Goal: Task Accomplishment & Management: Complete application form

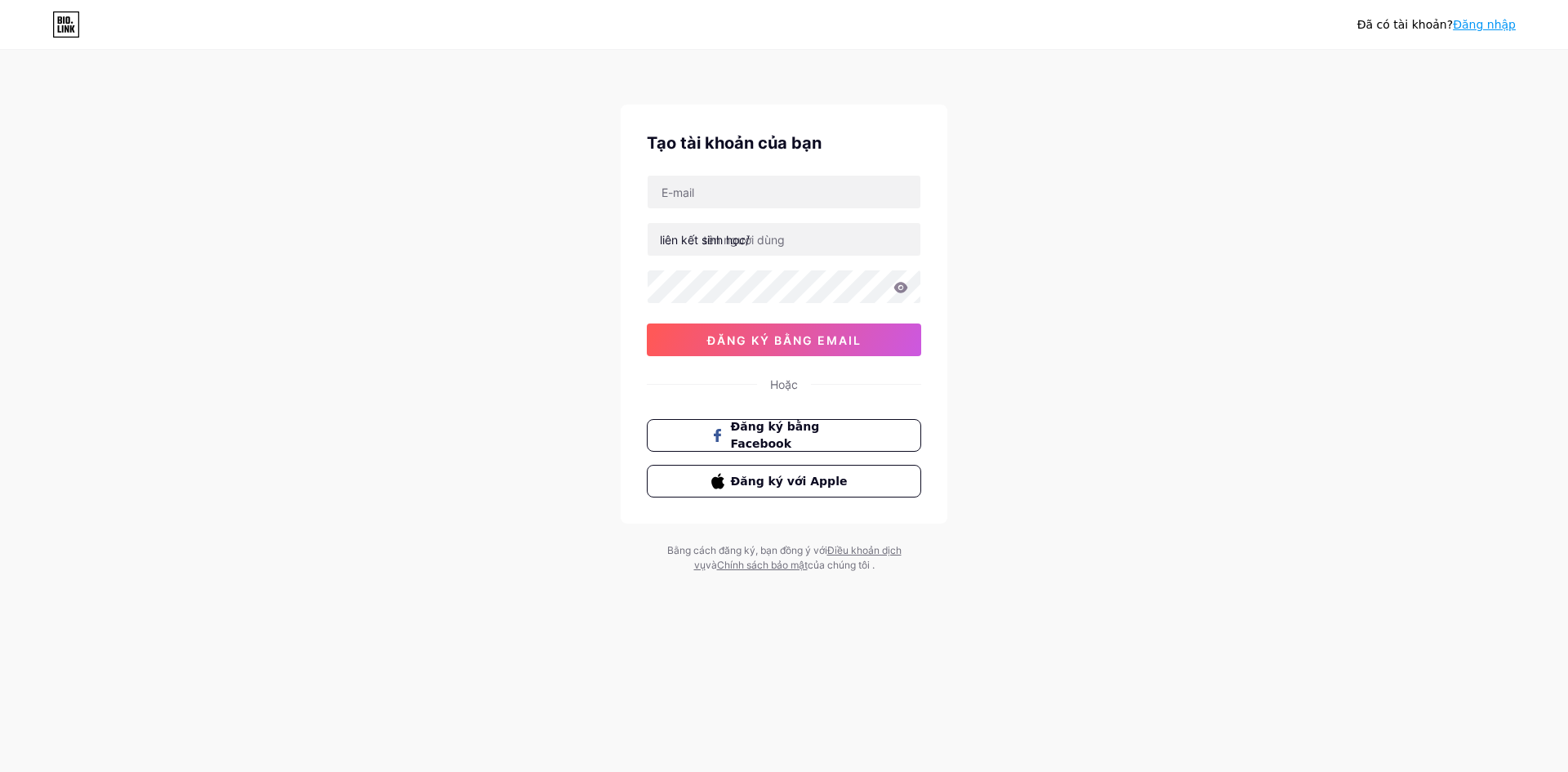
click at [723, 185] on input "text" at bounding box center [784, 192] width 273 height 32
type input "[DOMAIN_NAME][EMAIL_ADDRESS][PERSON_NAME][DOMAIN_NAME]"
click at [712, 231] on div "liên kết sinh học/" at bounding box center [704, 239] width 90 height 17
click at [756, 249] on input "text" at bounding box center [784, 239] width 273 height 32
drag, startPoint x: 779, startPoint y: 234, endPoint x: 621, endPoint y: 228, distance: 158.1
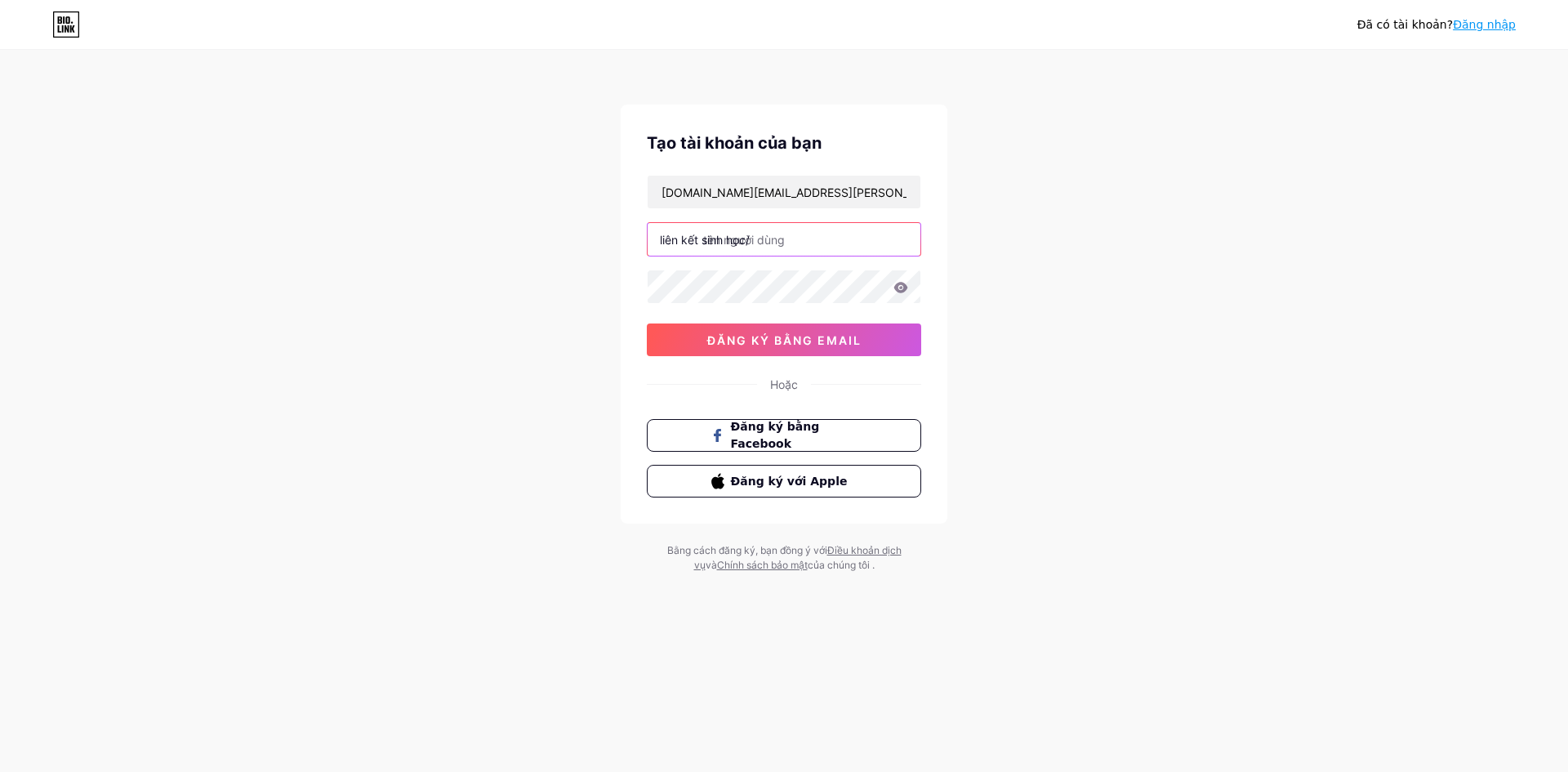
click at [621, 228] on div "Tạo tài [PERSON_NAME] bạn [DOMAIN_NAME][EMAIL_ADDRESS][PERSON_NAME][DOMAIN_NAME…" at bounding box center [784, 314] width 327 height 419
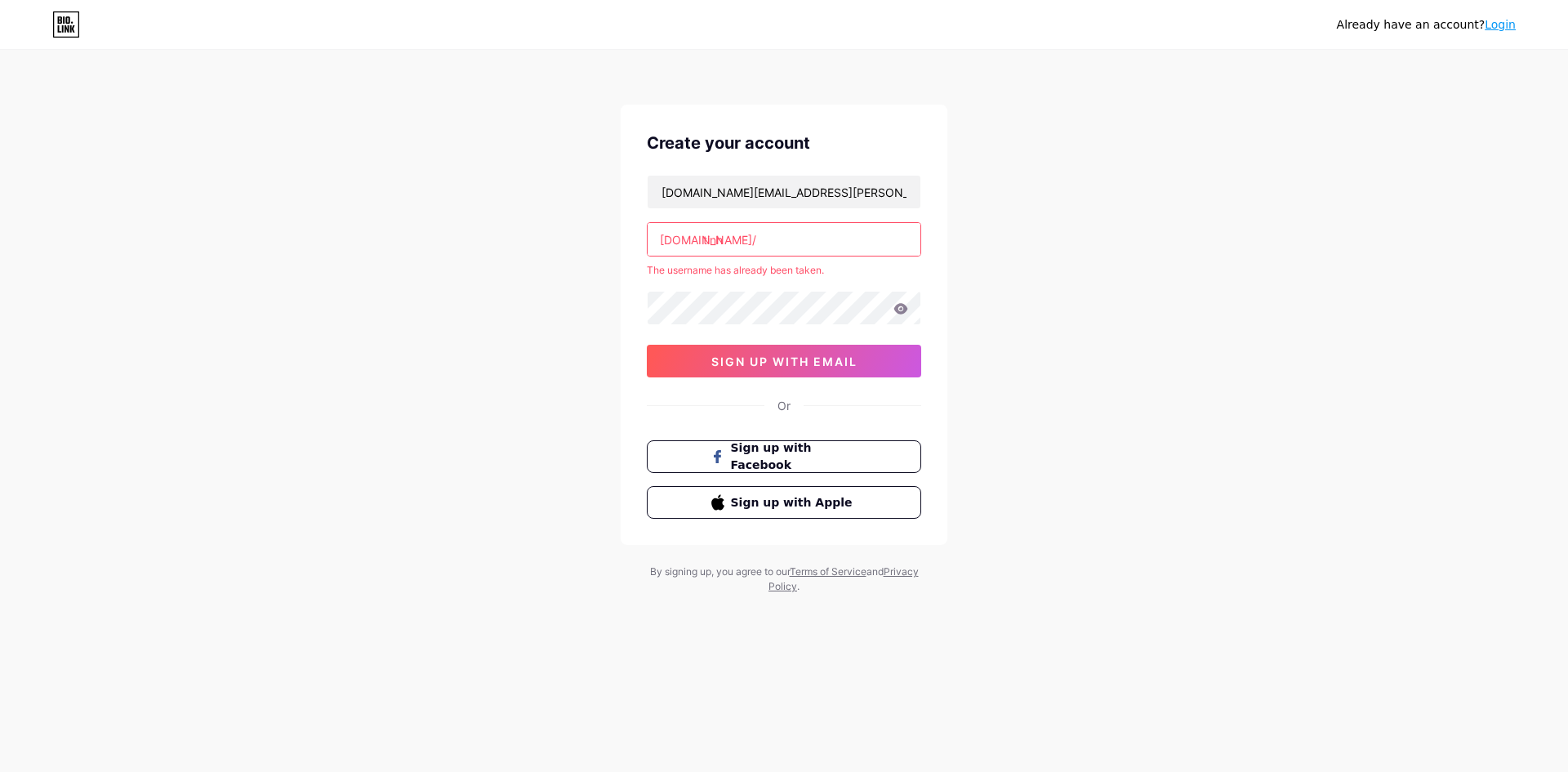
drag, startPoint x: 1077, startPoint y: 293, endPoint x: 917, endPoint y: 268, distance: 161.9
click at [1075, 292] on div "Already have an account? Login Create your account [DOMAIN_NAME][EMAIL_ADDRESS]…" at bounding box center [784, 323] width 1568 height 646
click at [774, 235] on input "tinh" at bounding box center [784, 239] width 273 height 32
type input "t"
type input "emtinh"
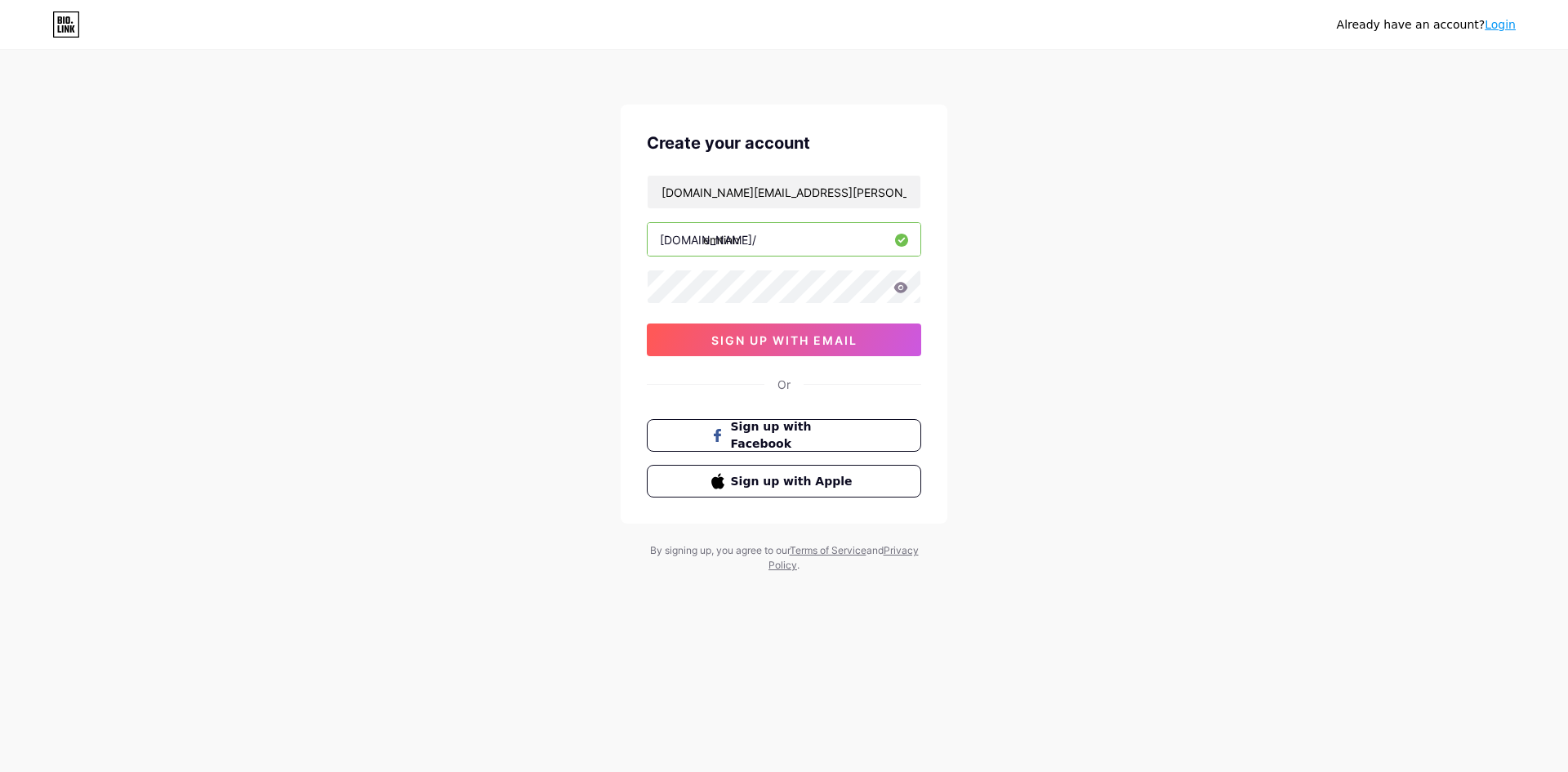
drag, startPoint x: 752, startPoint y: 240, endPoint x: 693, endPoint y: 246, distance: 59.3
click at [693, 246] on div "[DOMAIN_NAME]/ emtinh" at bounding box center [784, 239] width 274 height 34
type input "e"
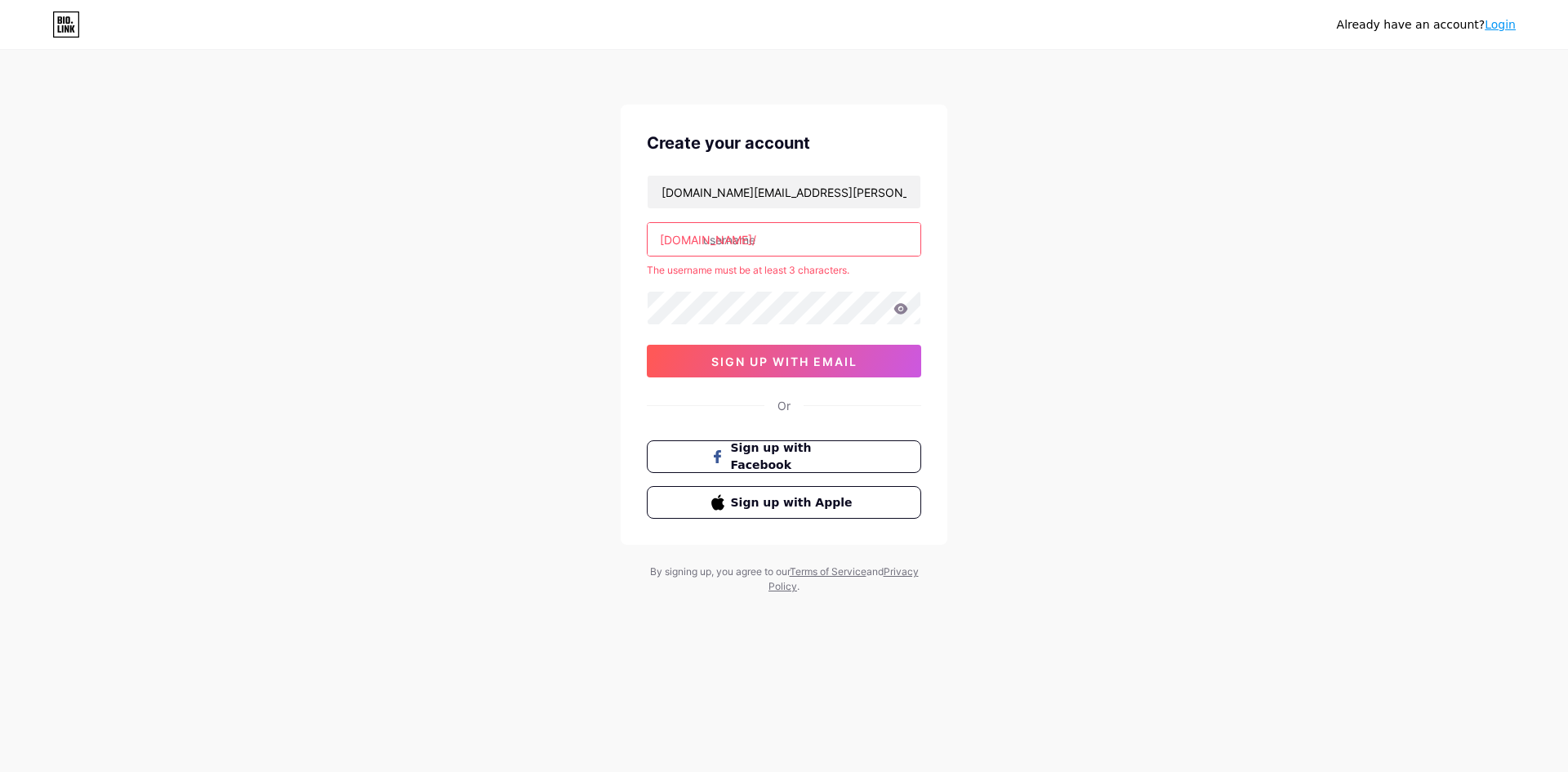
type input "t"
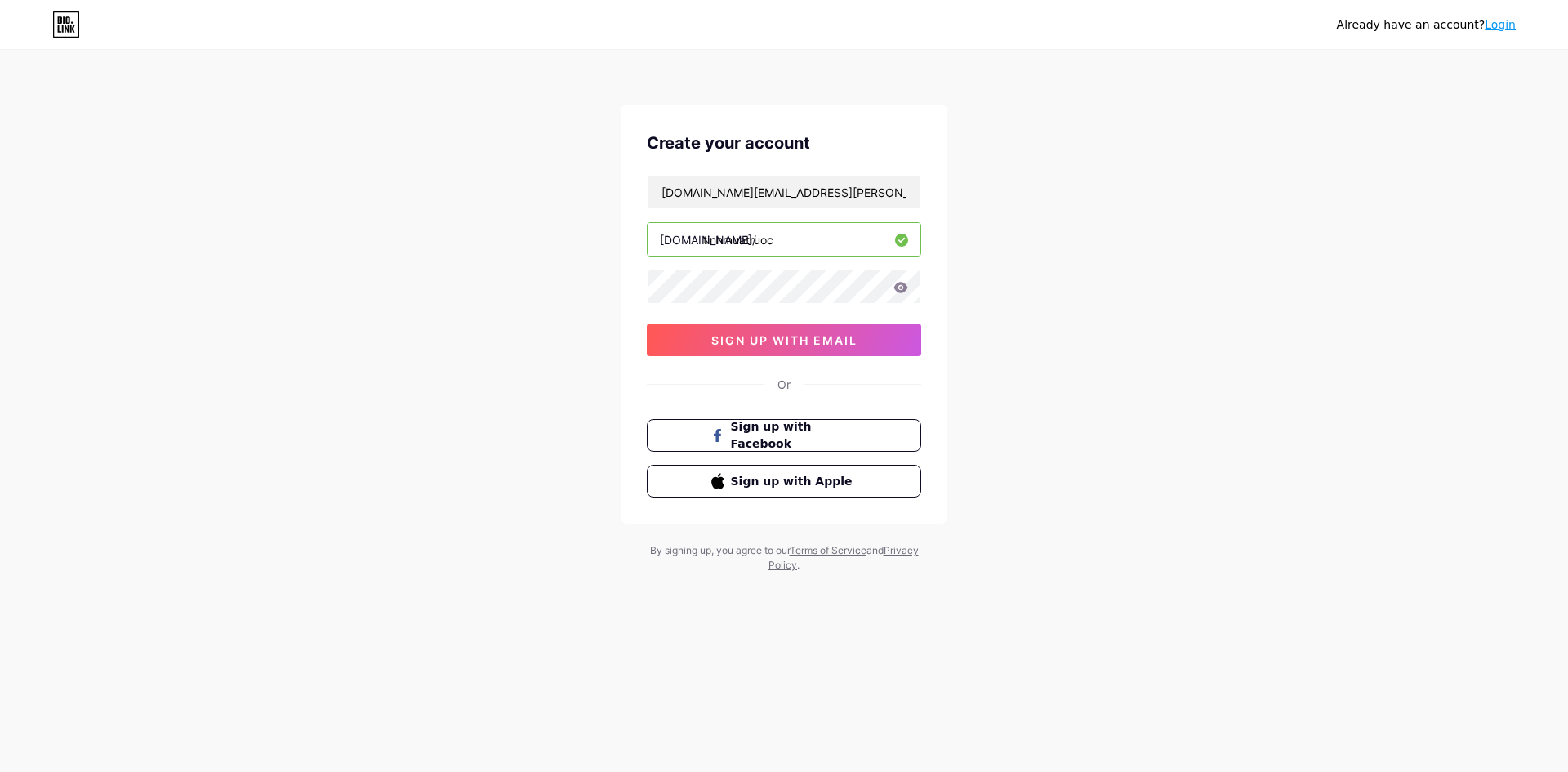
type input "tinhmuatruoc"
click at [616, 279] on div "Already have an account? Login Create your account [DOMAIN_NAME][EMAIL_ADDRESS]…" at bounding box center [784, 312] width 1568 height 625
click at [899, 287] on icon at bounding box center [900, 287] width 15 height 11
click at [757, 340] on span "sign up with email" at bounding box center [784, 340] width 146 height 14
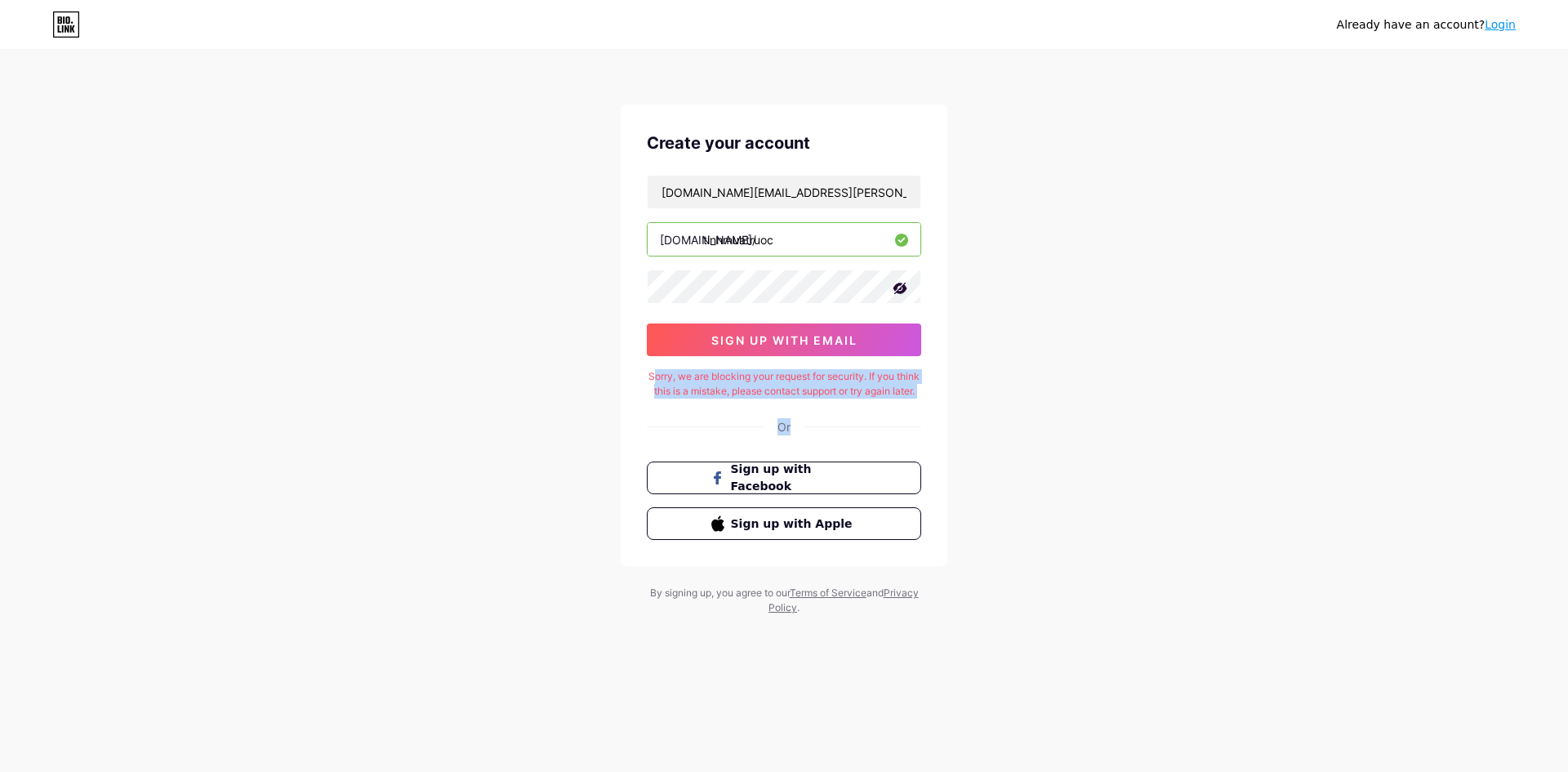
drag, startPoint x: 665, startPoint y: 374, endPoint x: 840, endPoint y: 411, distance: 178.9
click at [848, 414] on div "Create your account [DOMAIN_NAME][EMAIL_ADDRESS][PERSON_NAME][DOMAIN_NAME] [DOM…" at bounding box center [784, 335] width 327 height 462
click at [837, 398] on div "Sorry, we are blocking your request for security. If you think this is a mistak…" at bounding box center [784, 384] width 274 height 29
drag, startPoint x: 826, startPoint y: 410, endPoint x: 654, endPoint y: 376, distance: 175.3
click at [654, 376] on div "Sorry, we are blocking your request for security. If you think this is a mistak…" at bounding box center [784, 384] width 274 height 29
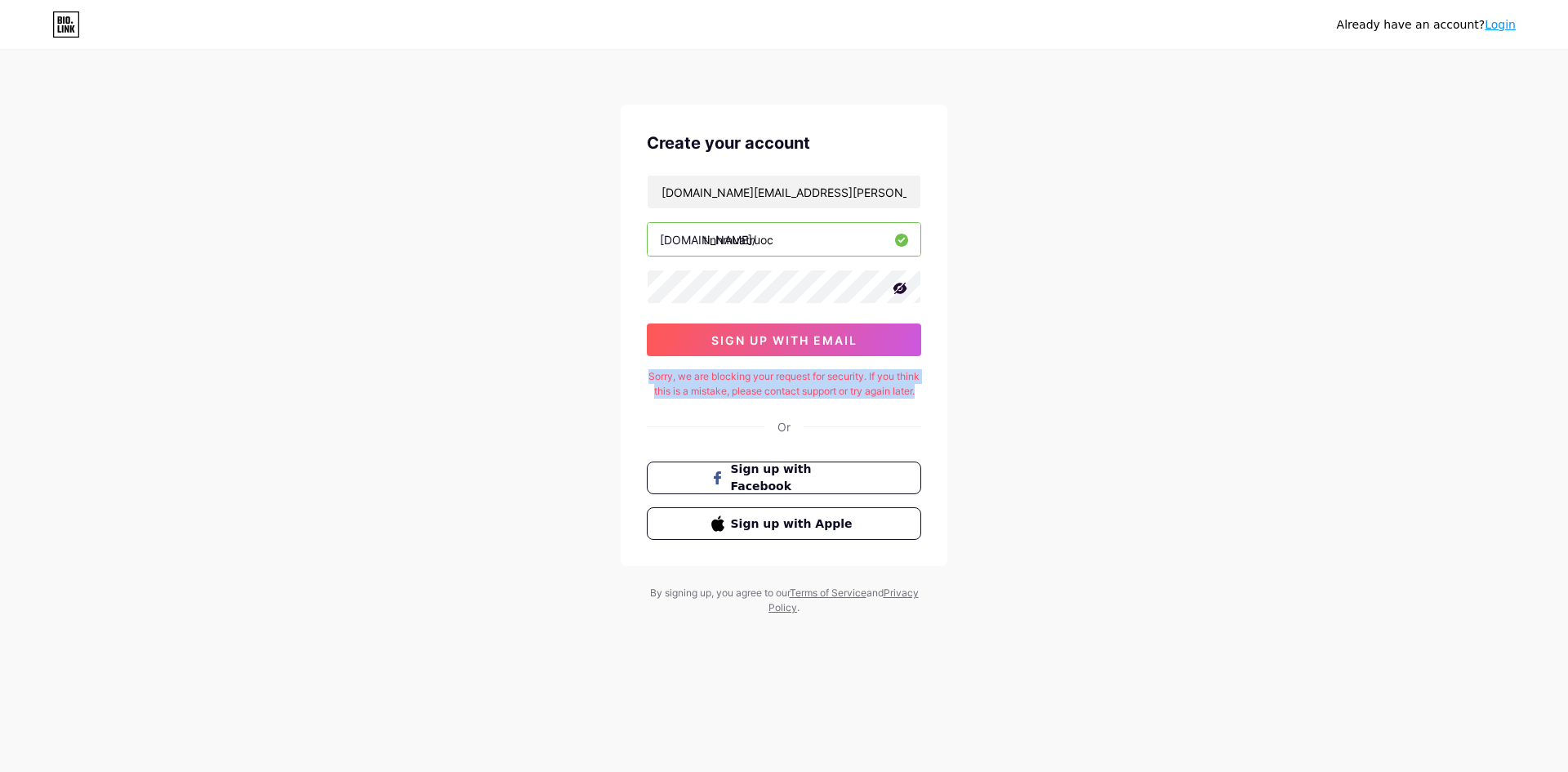
click at [644, 347] on div at bounding box center [644, 347] width 0 height 0
click at [327, 771] on div at bounding box center [163, 772] width 327 height 0
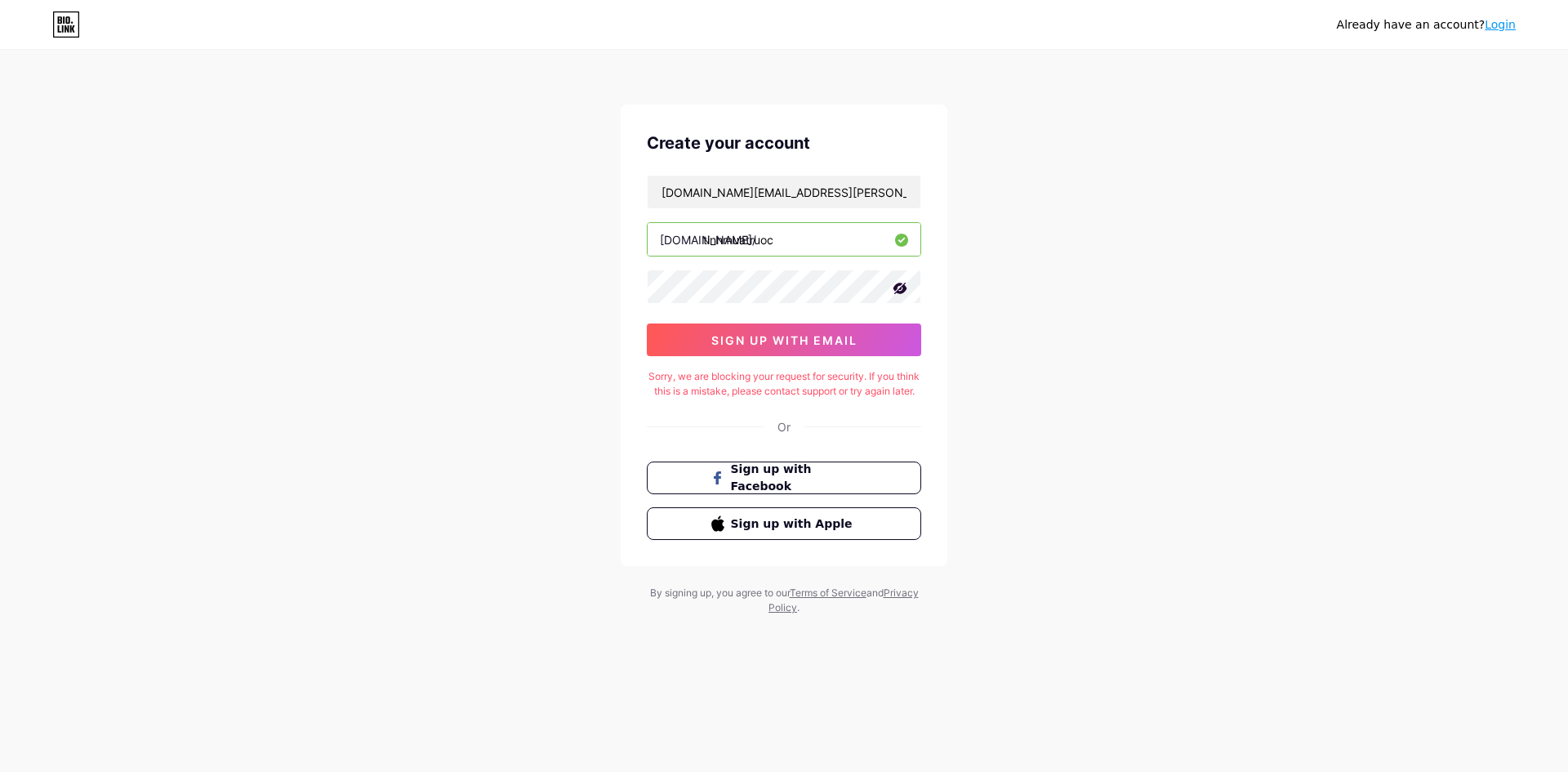
click at [822, 393] on div "Sorry, we are blocking your request for security. If you think this is a mistak…" at bounding box center [784, 384] width 274 height 29
drag, startPoint x: 1124, startPoint y: 357, endPoint x: 1114, endPoint y: 357, distance: 10.0
click at [1122, 357] on div "Already have an account? Login Create your account [DOMAIN_NAME][EMAIL_ADDRESS]…" at bounding box center [784, 333] width 1568 height 667
click at [763, 339] on span "sign up with email" at bounding box center [784, 340] width 146 height 14
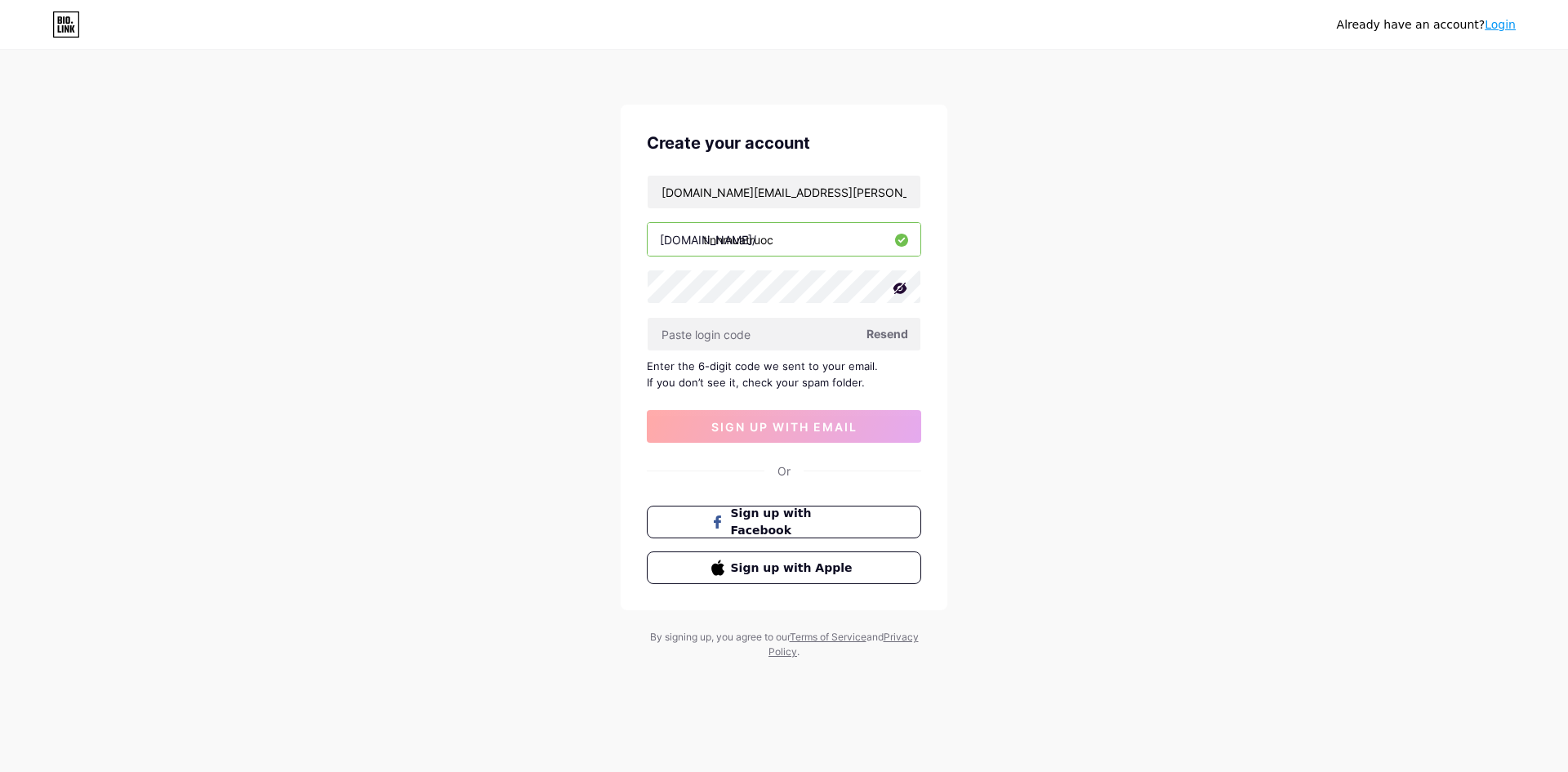
click at [898, 333] on span "Resend" at bounding box center [887, 333] width 42 height 17
drag, startPoint x: 872, startPoint y: 384, endPoint x: 655, endPoint y: 365, distance: 217.8
click at [655, 365] on div "Enter the 6-digit code we sent to your email. If you don’t see it, check your s…" at bounding box center [784, 374] width 274 height 32
paste input "634795"
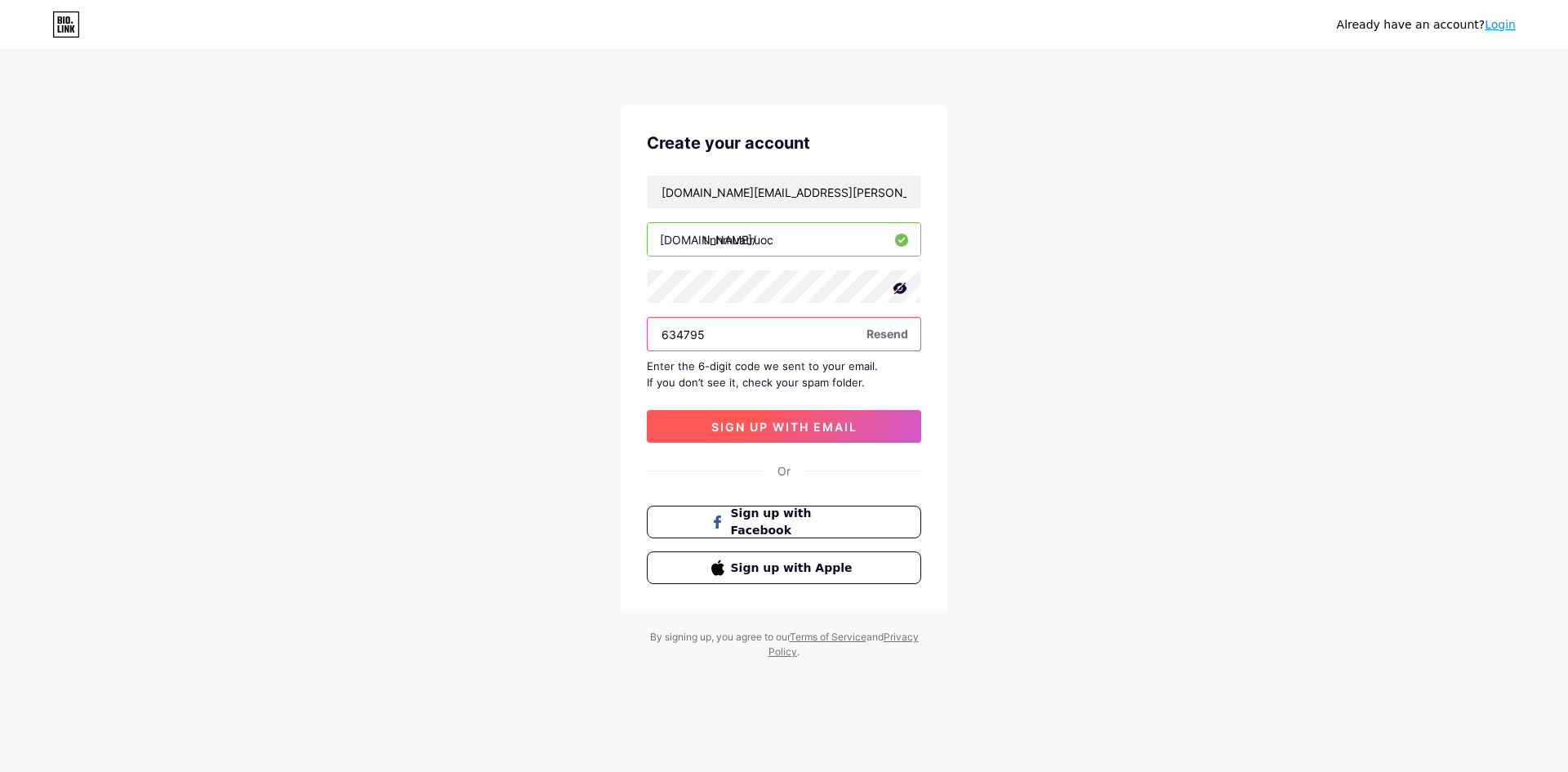
type input "634795"
click at [775, 423] on span "sign up with email" at bounding box center [784, 427] width 146 height 14
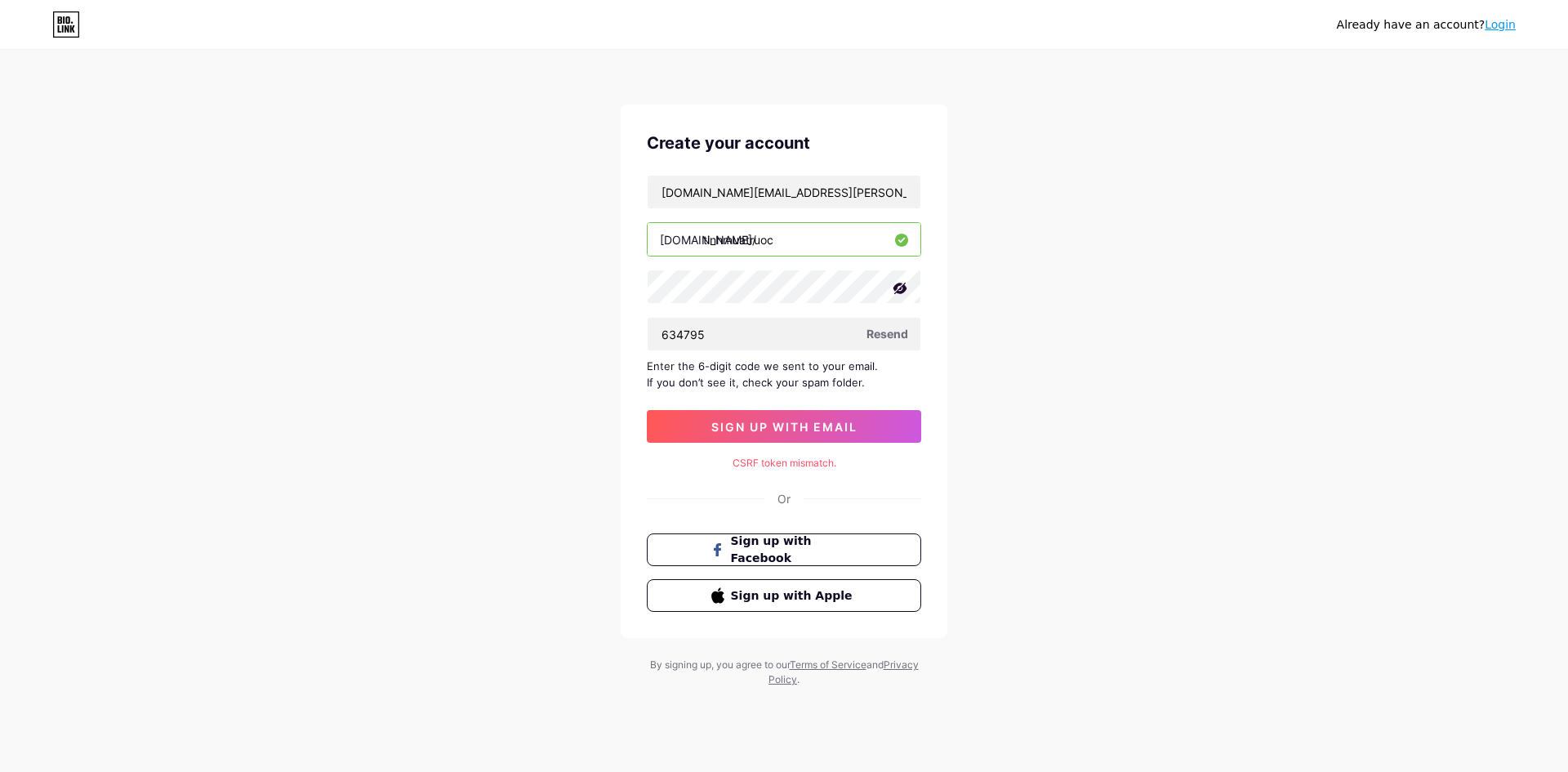
drag, startPoint x: 646, startPoint y: 364, endPoint x: 858, endPoint y: 384, distance: 212.9
click at [858, 384] on div "Create your account [DOMAIN_NAME][EMAIL_ADDRESS][PERSON_NAME][DOMAIN_NAME] [DOM…" at bounding box center [784, 371] width 327 height 533
click at [860, 384] on div "Enter the 6-digit code we sent to your email. If you don’t see it, check your s…" at bounding box center [784, 374] width 274 height 32
drag, startPoint x: 783, startPoint y: 368, endPoint x: 634, endPoint y: 365, distance: 149.0
click at [634, 365] on div "Create your account [DOMAIN_NAME][EMAIL_ADDRESS][PERSON_NAME][DOMAIN_NAME] [DOM…" at bounding box center [784, 371] width 327 height 533
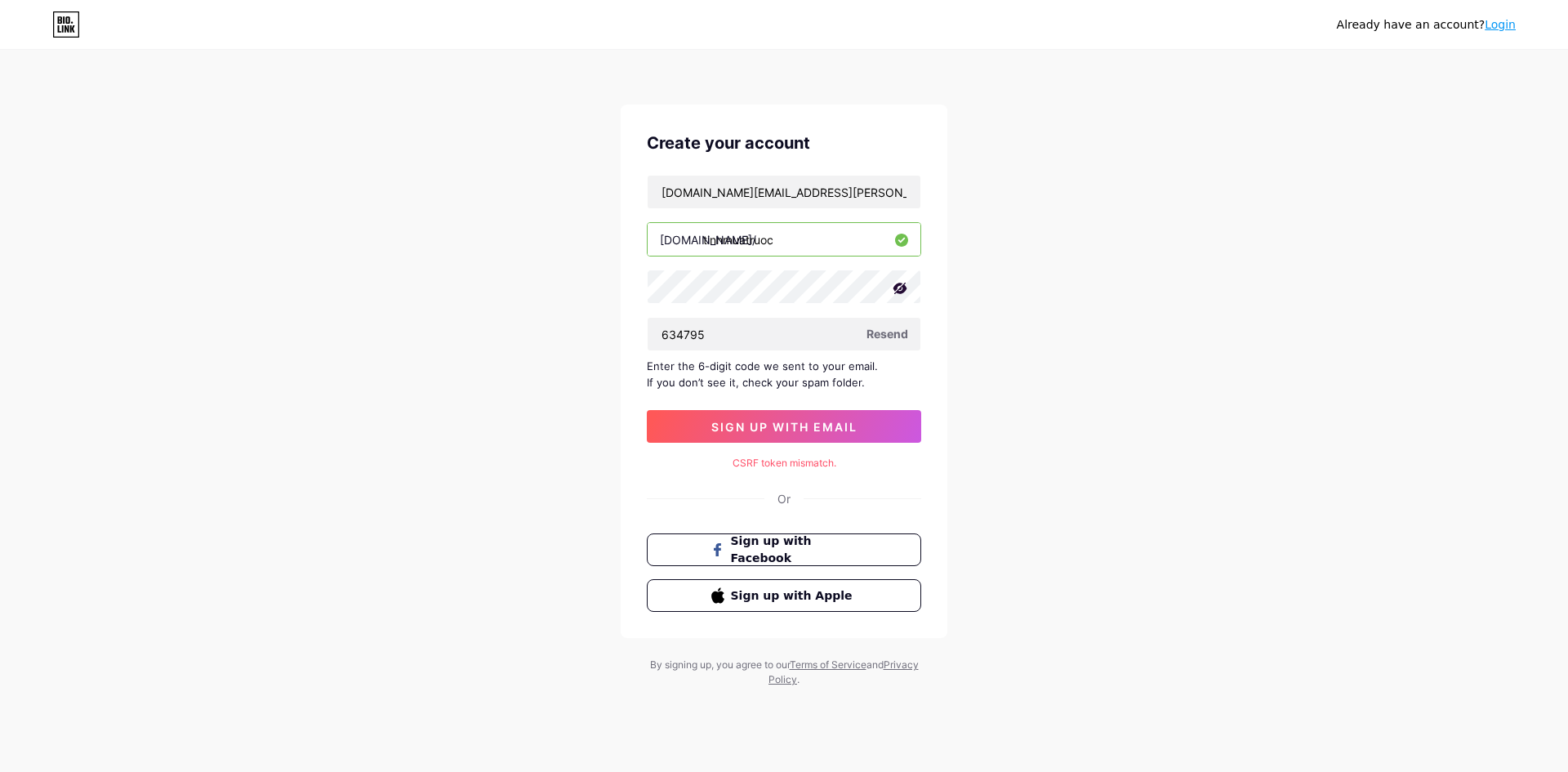
click at [624, 337] on div at bounding box center [624, 337] width 0 height 0
drag, startPoint x: 1049, startPoint y: 431, endPoint x: 953, endPoint y: 433, distance: 96.0
click at [1039, 431] on div "Already have an account? Login Create your account [DOMAIN_NAME][EMAIL_ADDRESS]…" at bounding box center [784, 369] width 1568 height 740
click at [828, 421] on span "sign up with email" at bounding box center [784, 427] width 146 height 14
drag, startPoint x: 807, startPoint y: 464, endPoint x: 870, endPoint y: 470, distance: 63.3
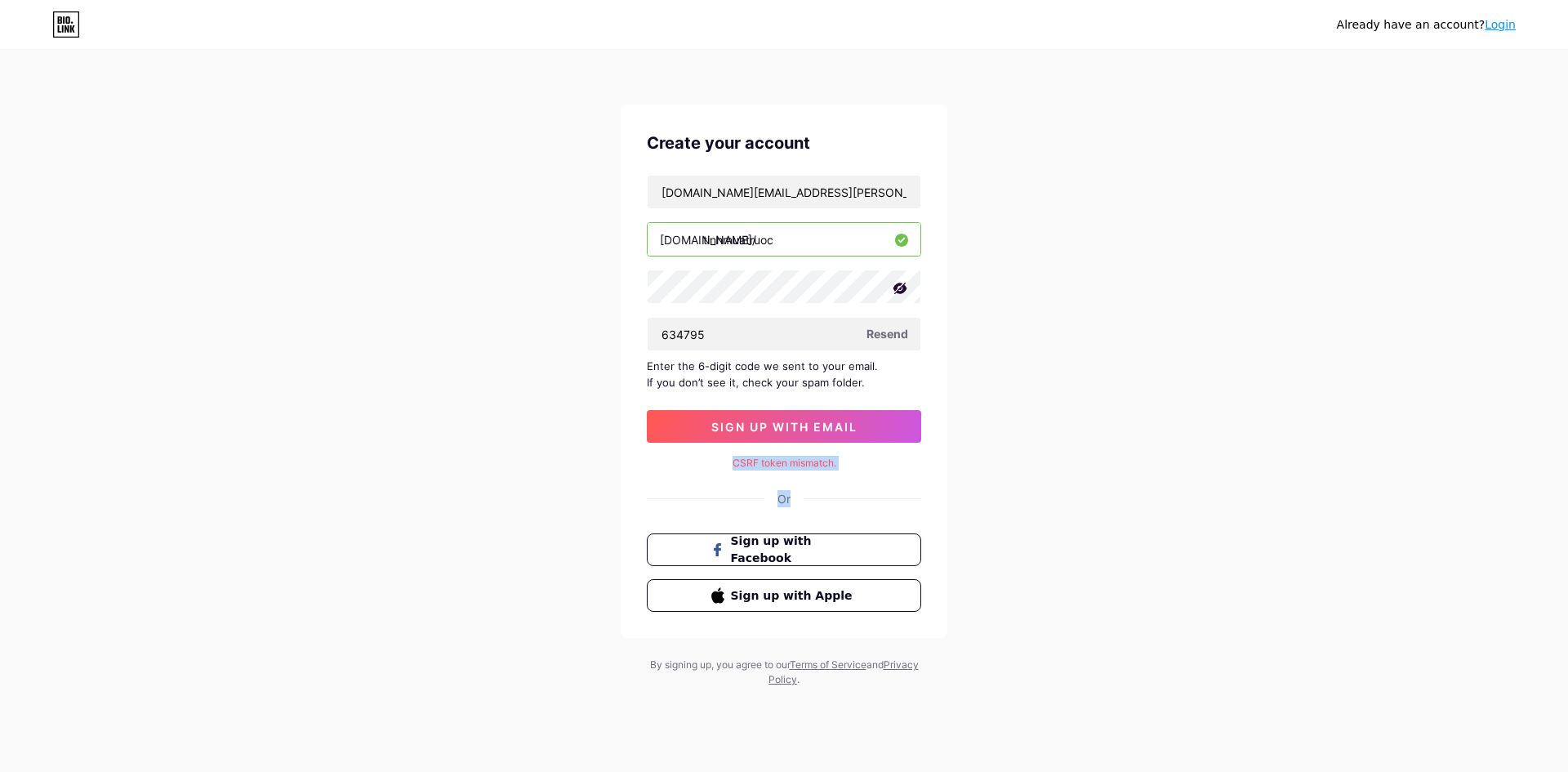
click at [871, 470] on div "Create your account [DOMAIN_NAME][EMAIL_ADDRESS][PERSON_NAME][DOMAIN_NAME] [DOM…" at bounding box center [784, 371] width 327 height 533
drag, startPoint x: 876, startPoint y: 442, endPoint x: 868, endPoint y: 449, distance: 10.6
click at [861, 433] on div at bounding box center [861, 433] width 0 height 0
click at [815, 471] on div "Create your account [DOMAIN_NAME][EMAIL_ADDRESS][PERSON_NAME][DOMAIN_NAME] [DOM…" at bounding box center [784, 371] width 327 height 533
drag, startPoint x: 752, startPoint y: 327, endPoint x: 544, endPoint y: 316, distance: 208.3
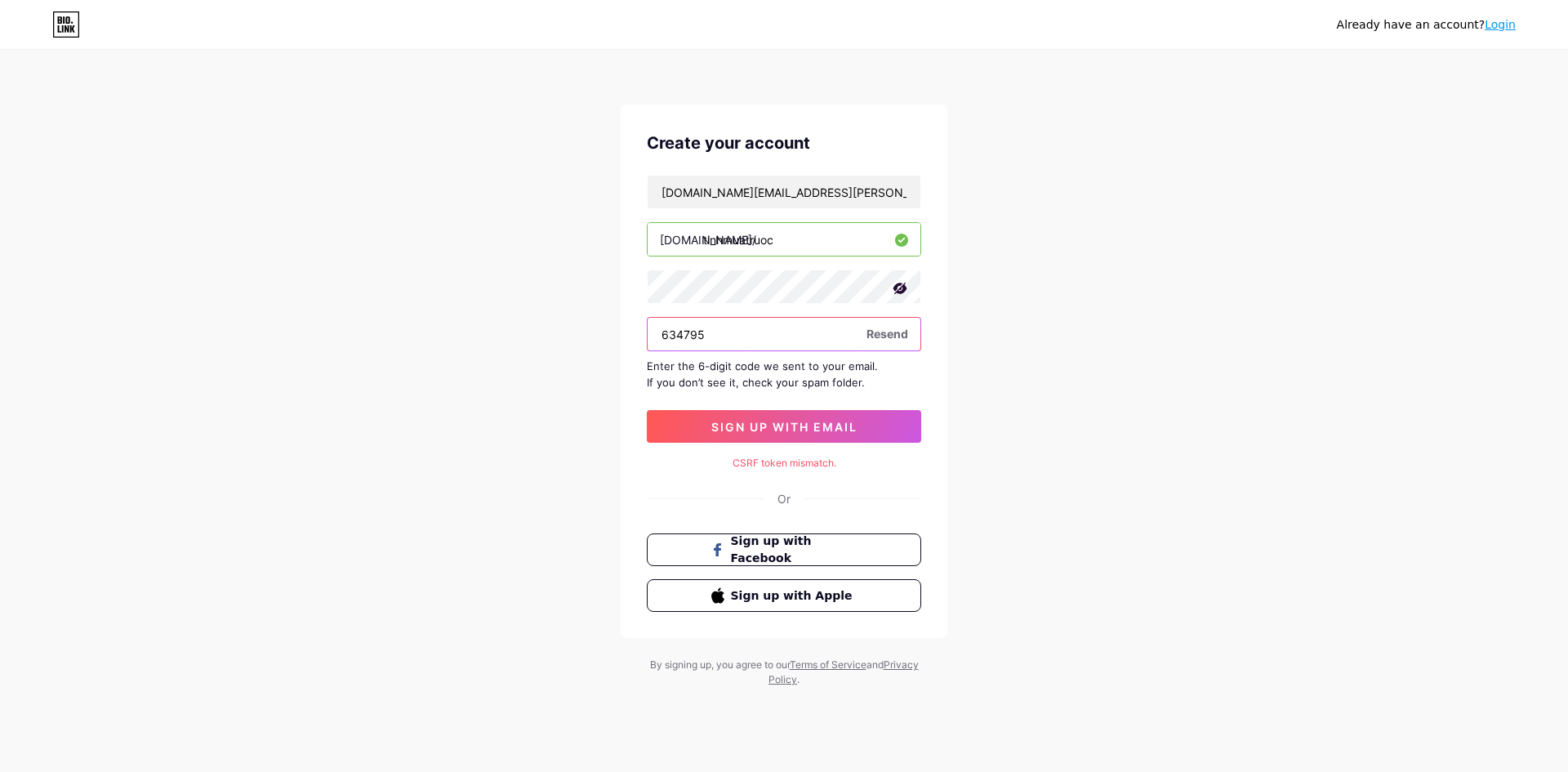
click at [549, 320] on div "Already have an account? Login Create your account [DOMAIN_NAME][EMAIL_ADDRESS]…" at bounding box center [784, 369] width 1568 height 740
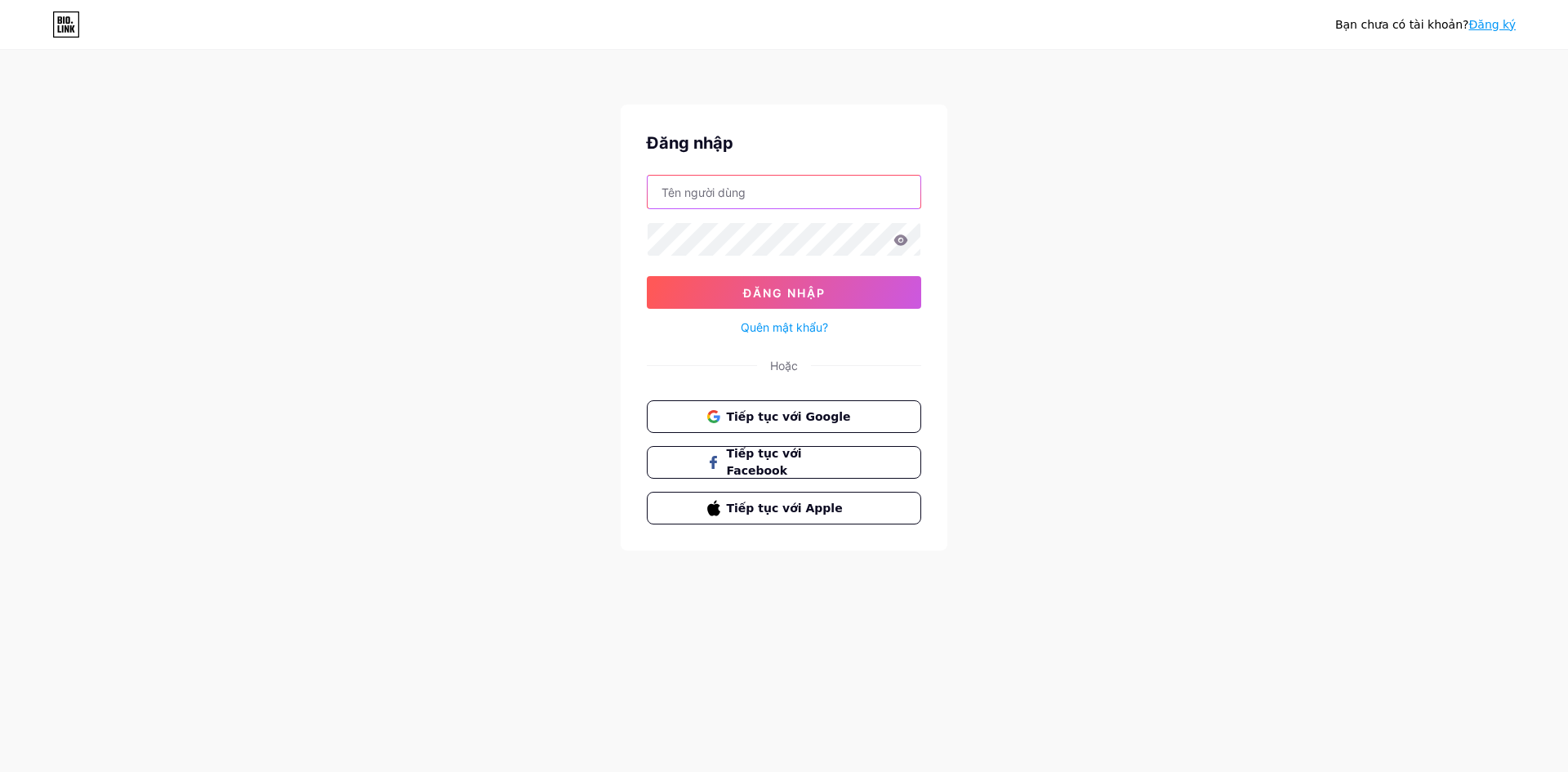
click at [704, 186] on input "text" at bounding box center [784, 192] width 273 height 32
type input "[DOMAIN_NAME][EMAIL_ADDRESS][PERSON_NAME][DOMAIN_NAME]"
click at [898, 242] on icon at bounding box center [901, 239] width 14 height 10
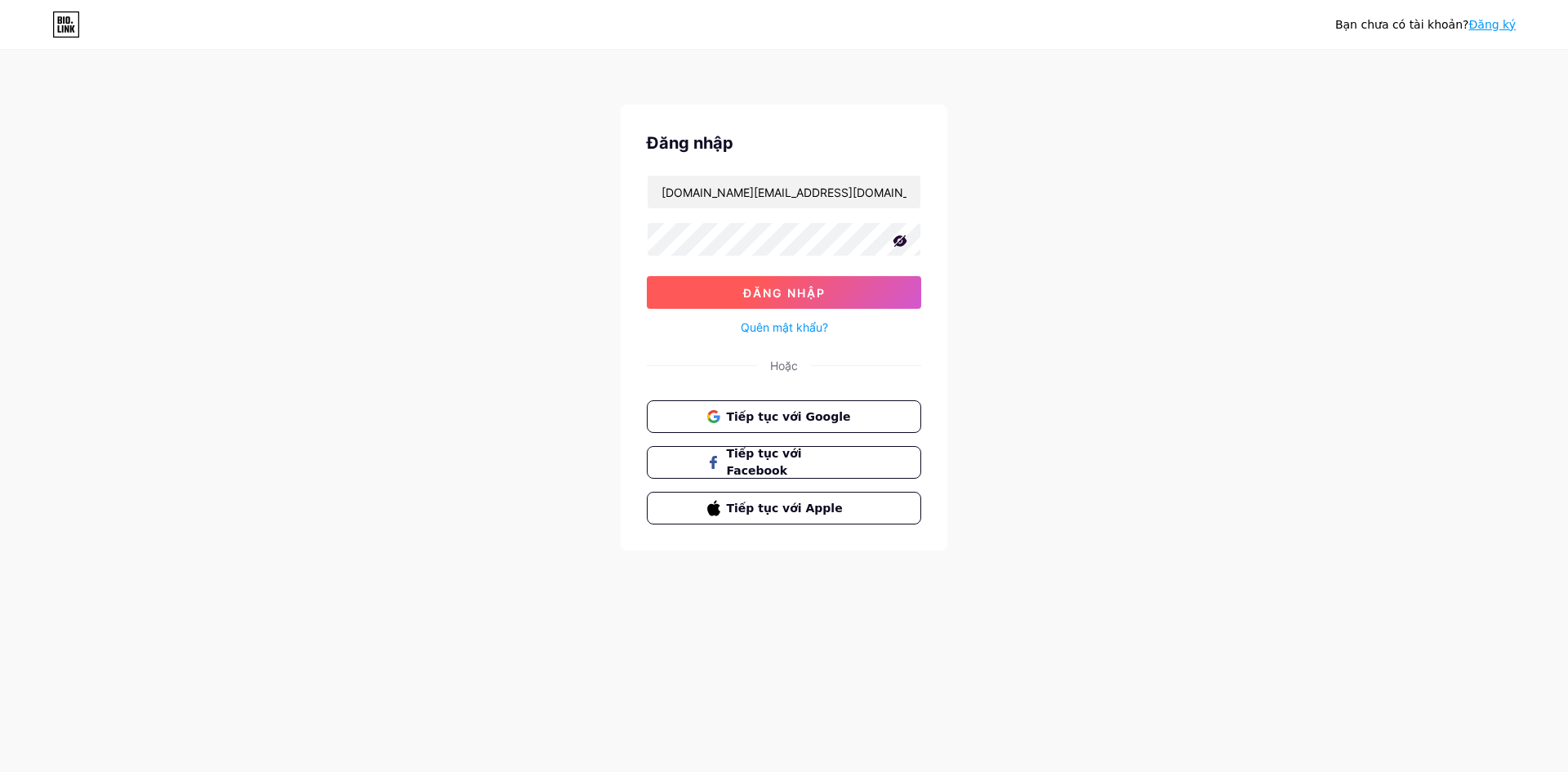
click at [765, 288] on font "Đăng nhập" at bounding box center [784, 292] width 82 height 14
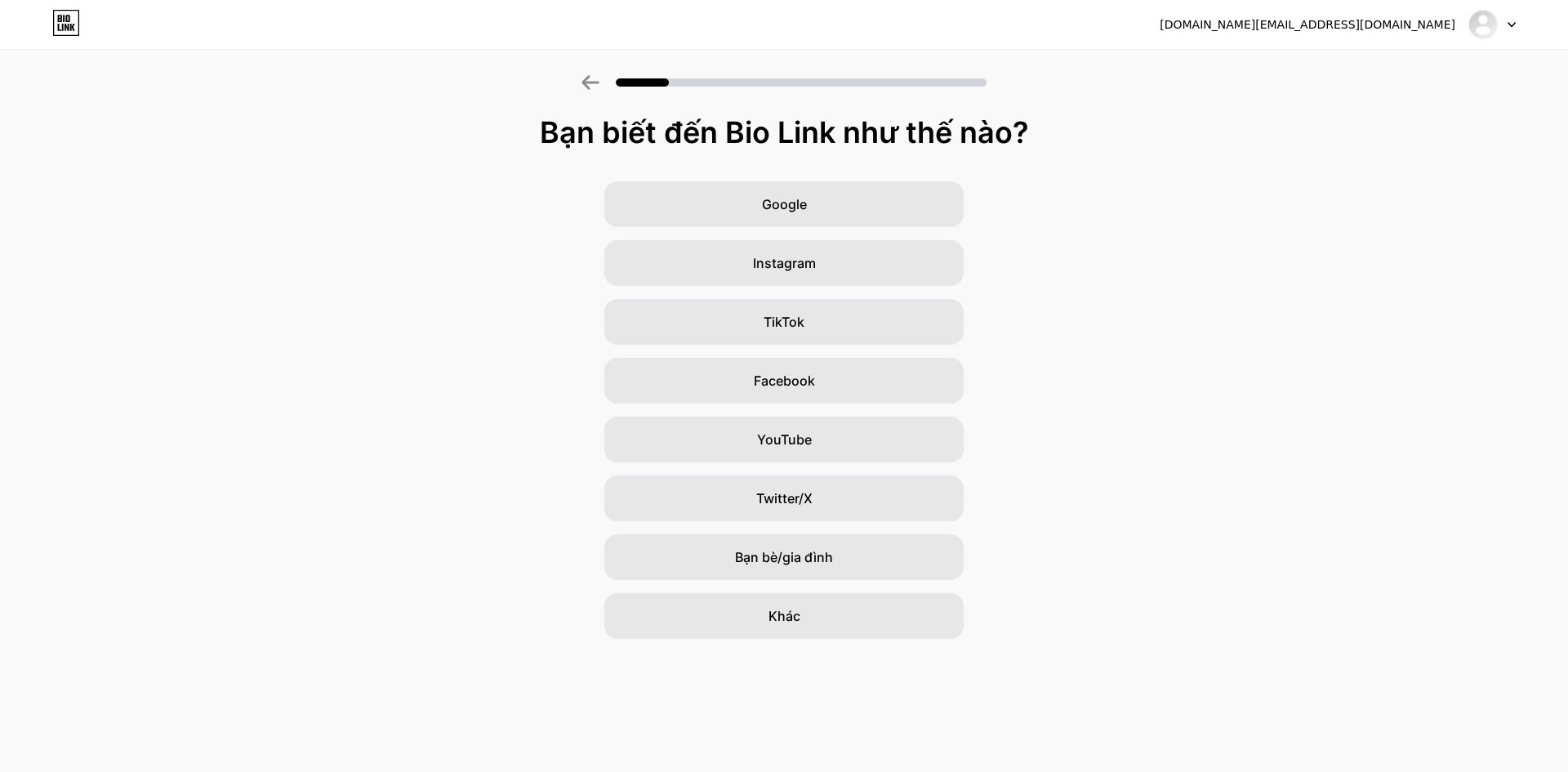
drag, startPoint x: 710, startPoint y: 127, endPoint x: 929, endPoint y: 128, distance: 219.0
click at [928, 128] on font "Bạn biết đến Bio Link như thế nào?" at bounding box center [784, 133] width 489 height 36
click at [963, 127] on font "Bạn biết đến Bio Link như thế nào?" at bounding box center [784, 133] width 489 height 36
drag, startPoint x: 809, startPoint y: 134, endPoint x: 912, endPoint y: 134, distance: 103.0
click at [905, 134] on font "Bạn biết đến Bio Link như thế nào?" at bounding box center [784, 133] width 489 height 36
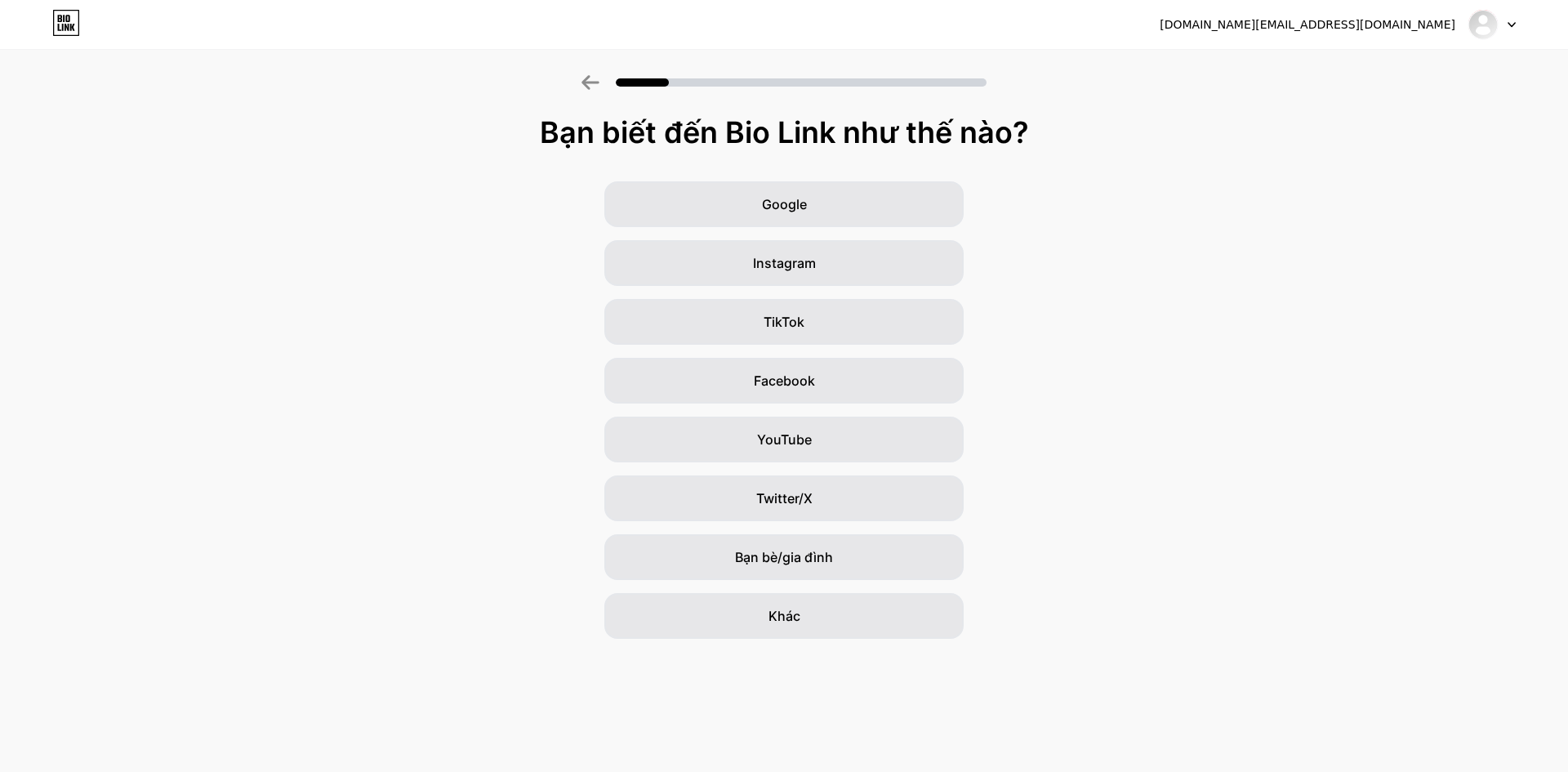
click at [923, 134] on font "Bạn biết đến Bio Link như thế nào?" at bounding box center [784, 133] width 489 height 36
click at [840, 208] on div "Google" at bounding box center [784, 203] width 359 height 45
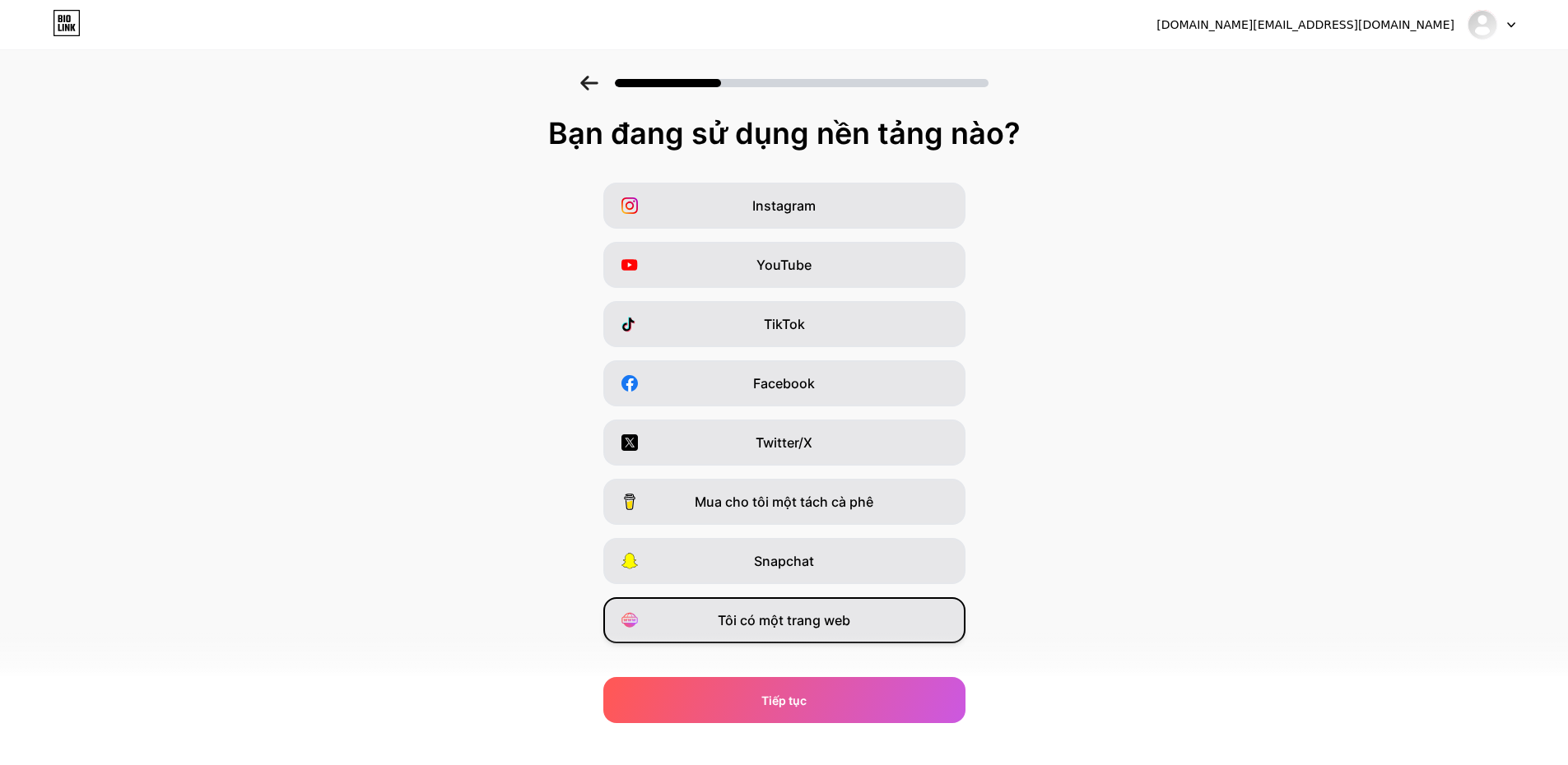
click at [824, 631] on div "Tôi có một trang web" at bounding box center [784, 620] width 362 height 46
click at [807, 630] on span "Tôi có một trang web" at bounding box center [784, 620] width 133 height 20
click at [833, 622] on font "Tôi có một trang web" at bounding box center [784, 620] width 133 height 16
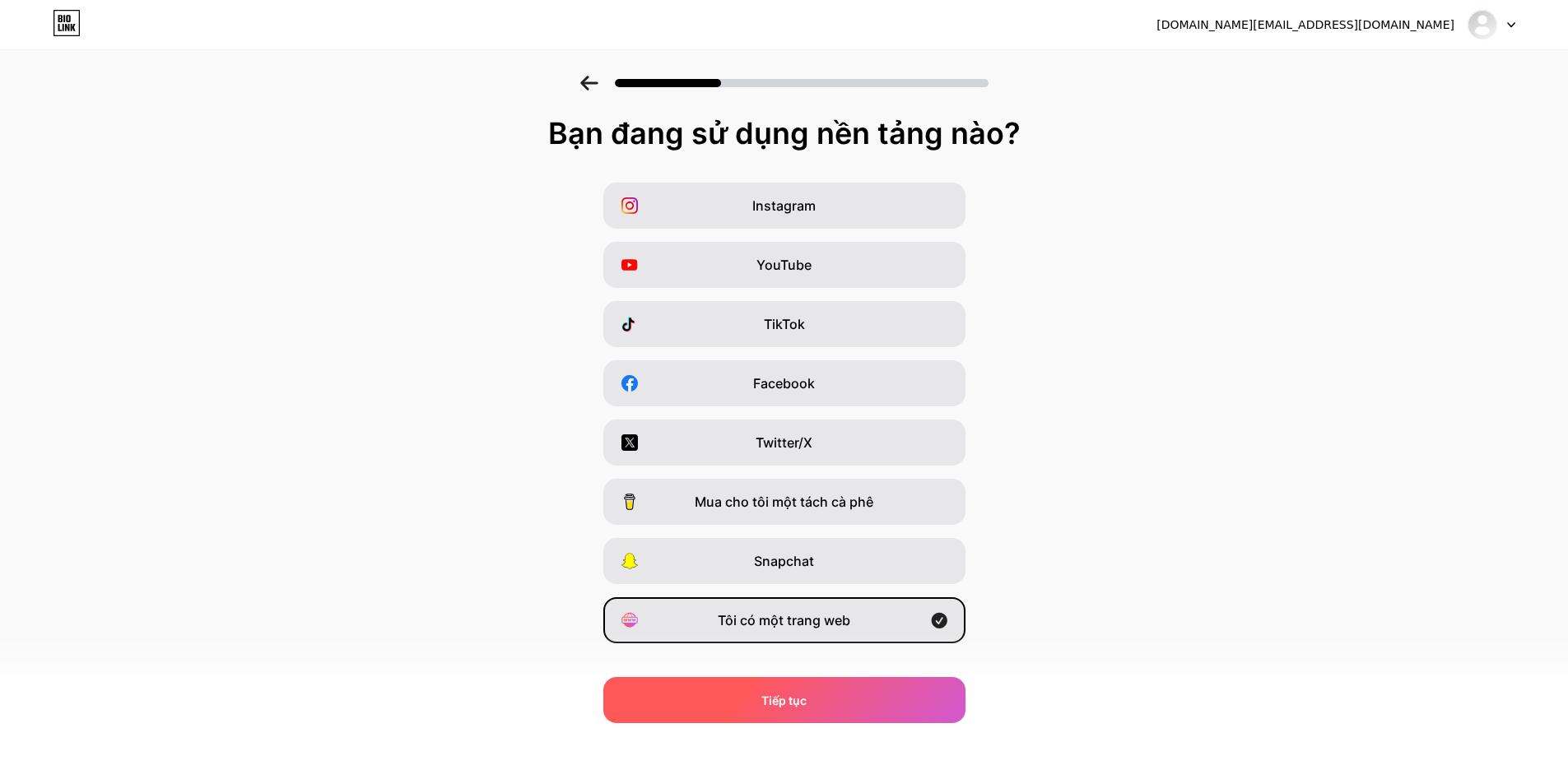
click at [784, 689] on div "Tiếp tục" at bounding box center [784, 700] width 362 height 46
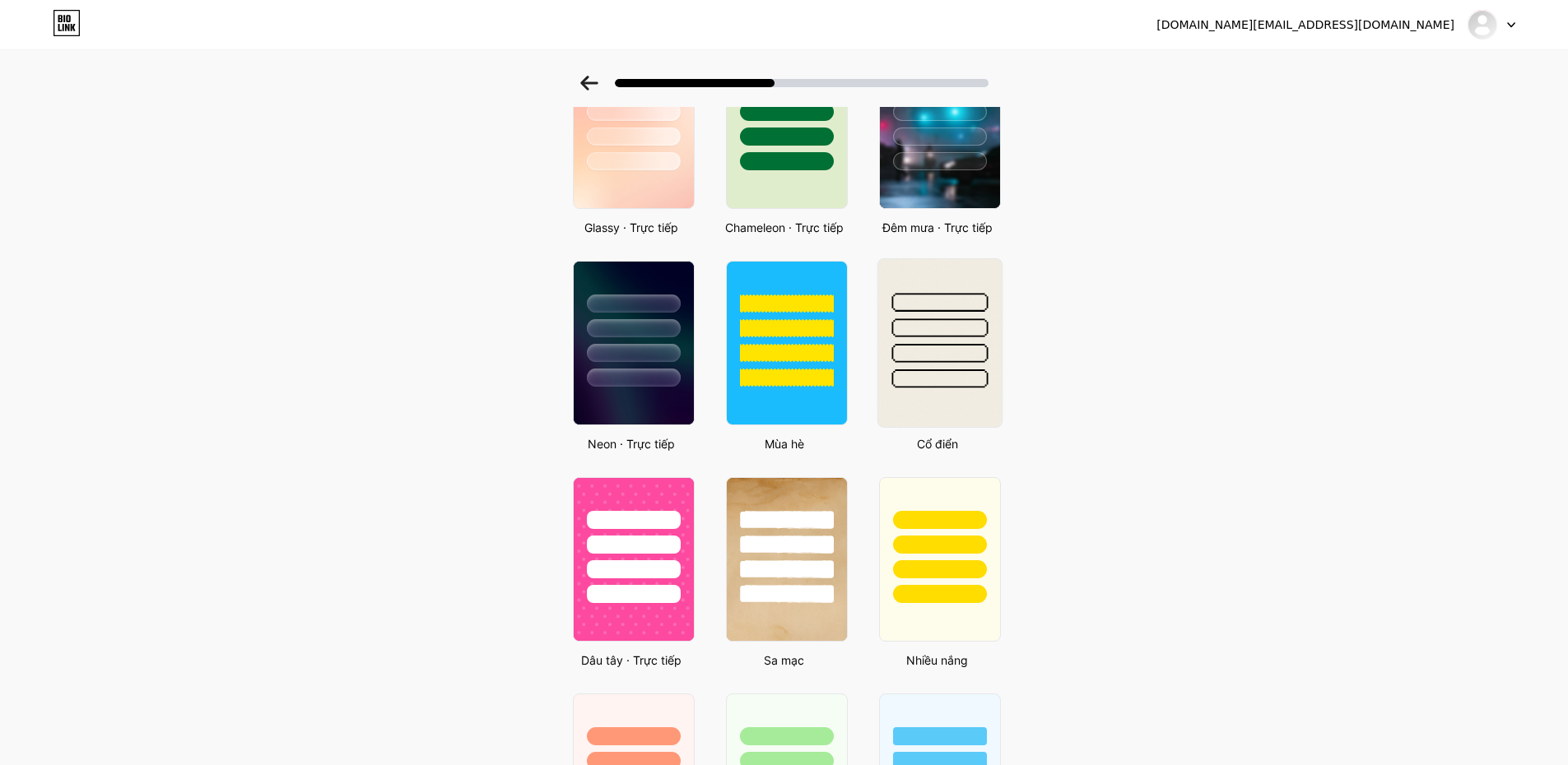
click at [968, 364] on div at bounding box center [938, 324] width 123 height 129
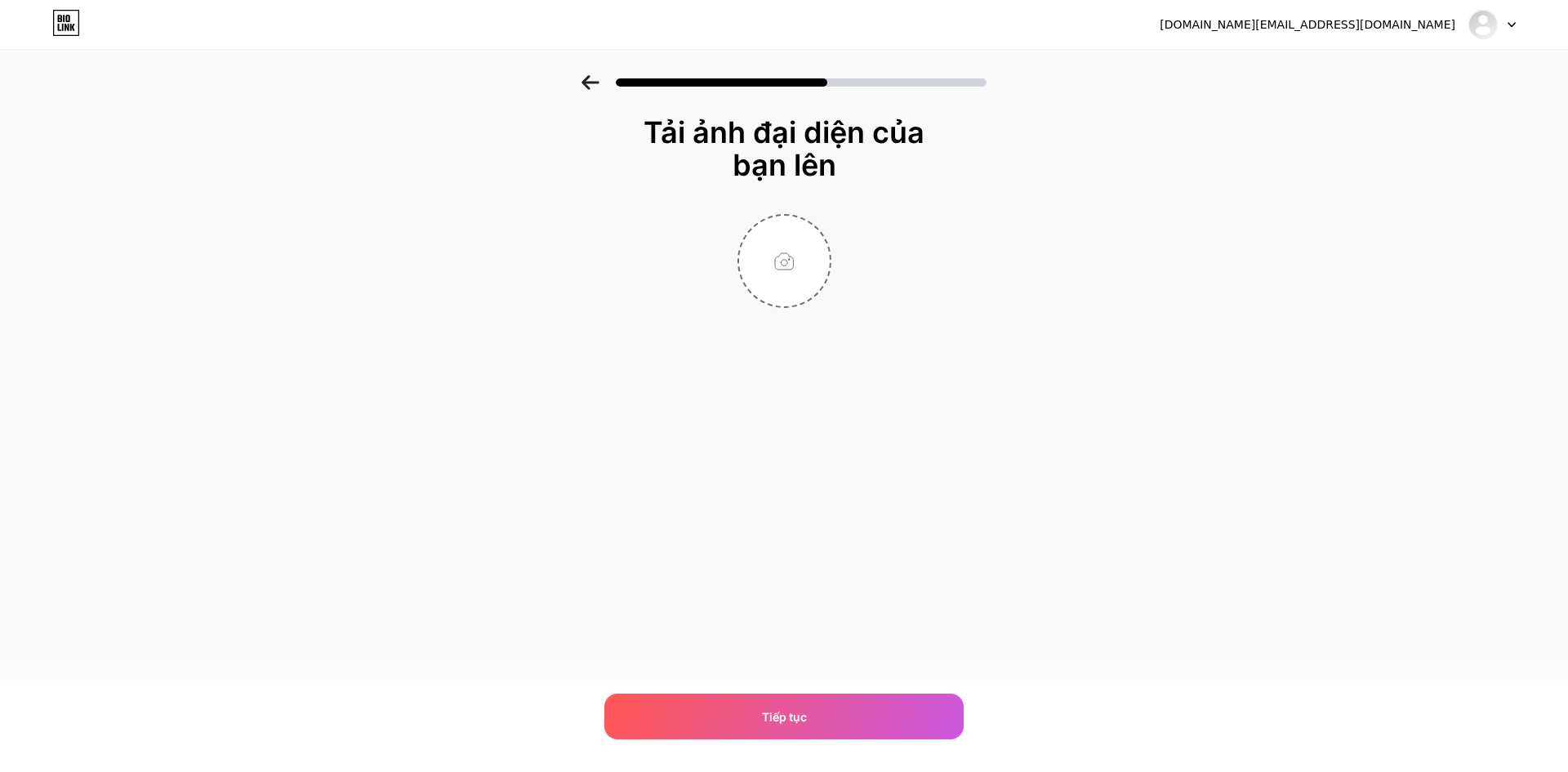
click at [589, 85] on icon at bounding box center [590, 82] width 18 height 15
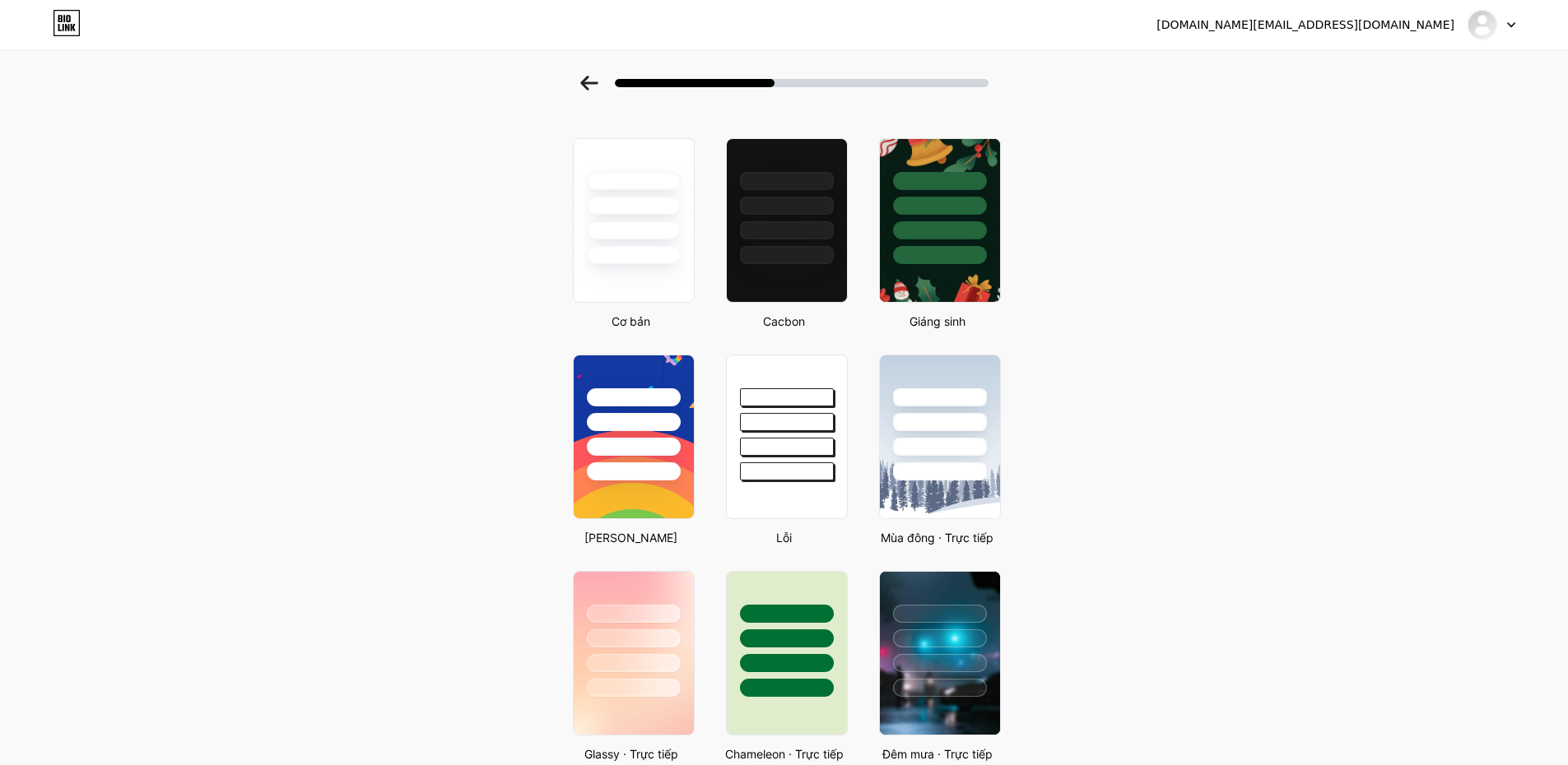
scroll to position [43, 0]
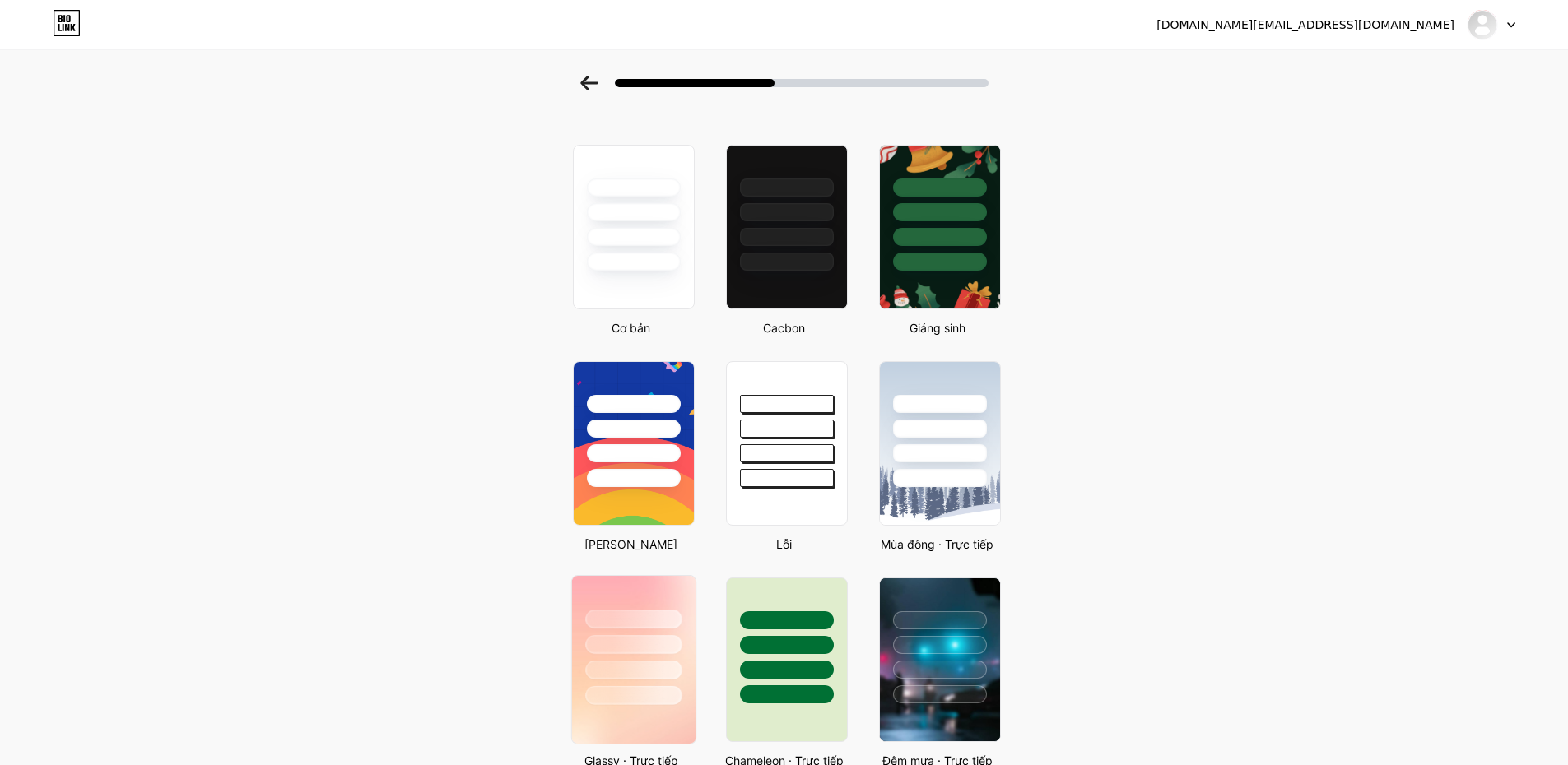
click at [653, 642] on div at bounding box center [633, 644] width 96 height 19
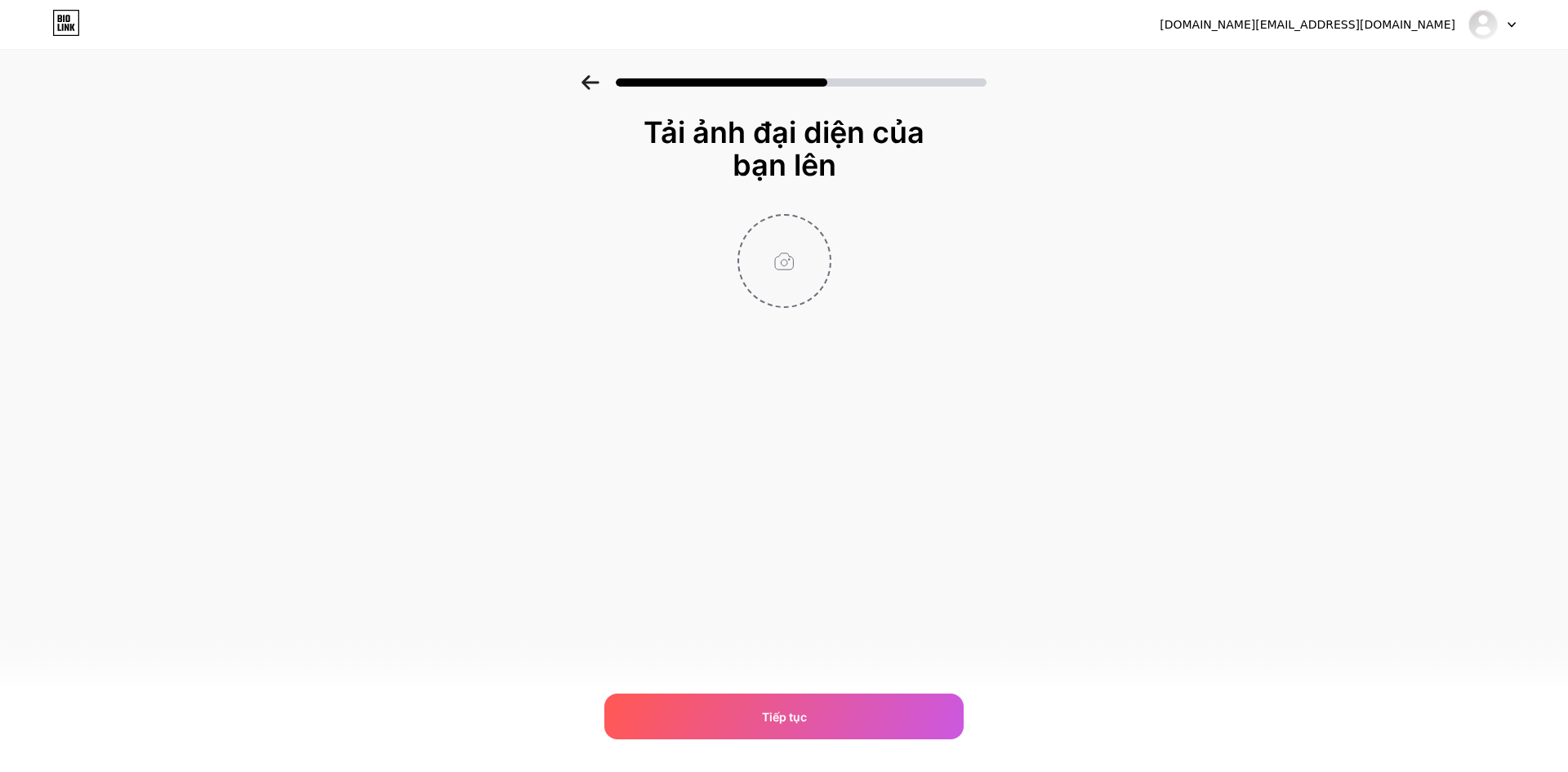
click at [782, 259] on input "file" at bounding box center [785, 261] width 91 height 91
type input "C:\fakepath\Hinh DAI DIEN.png"
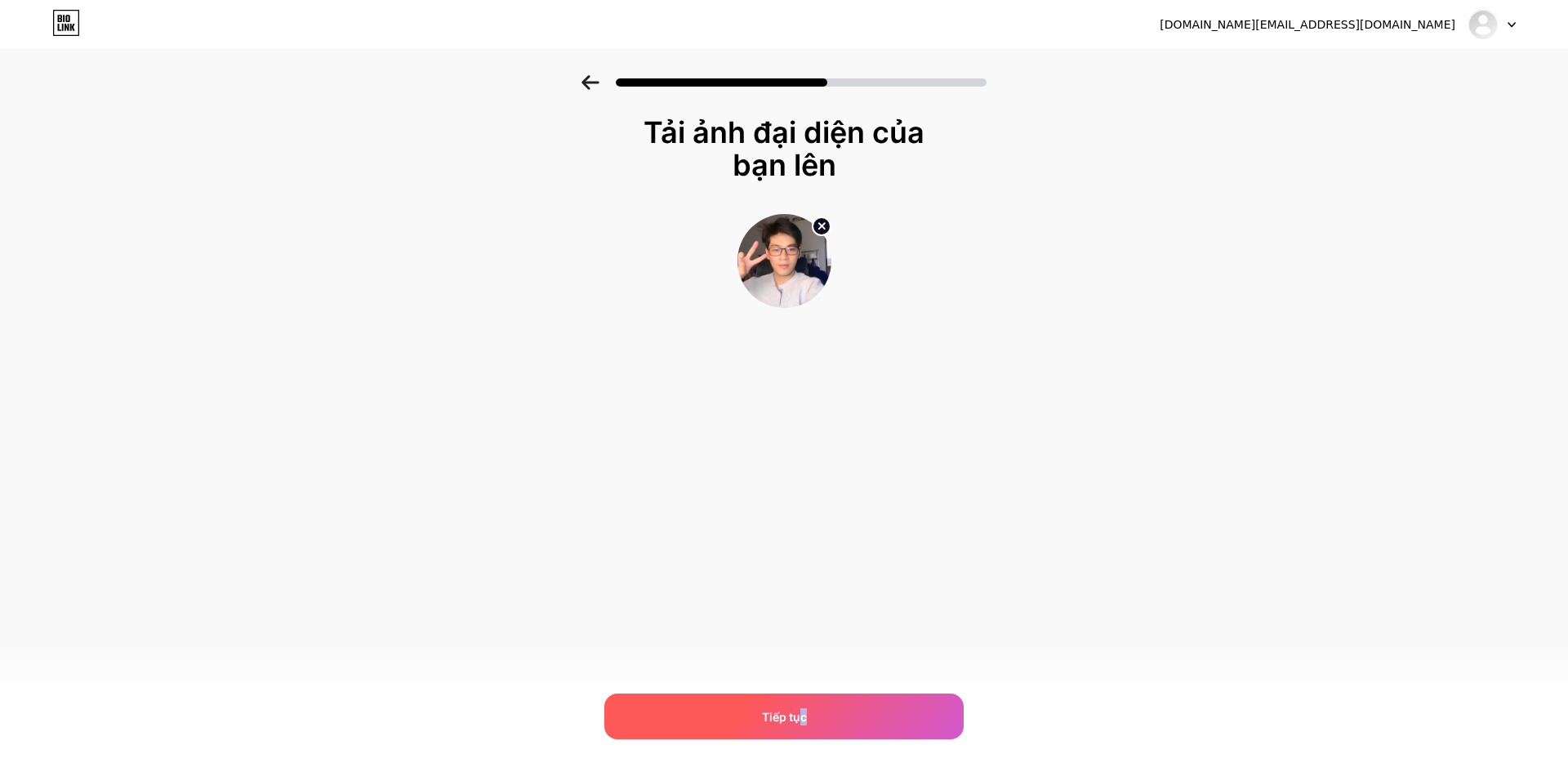
click at [804, 710] on font "Tiếp tục" at bounding box center [784, 716] width 45 height 14
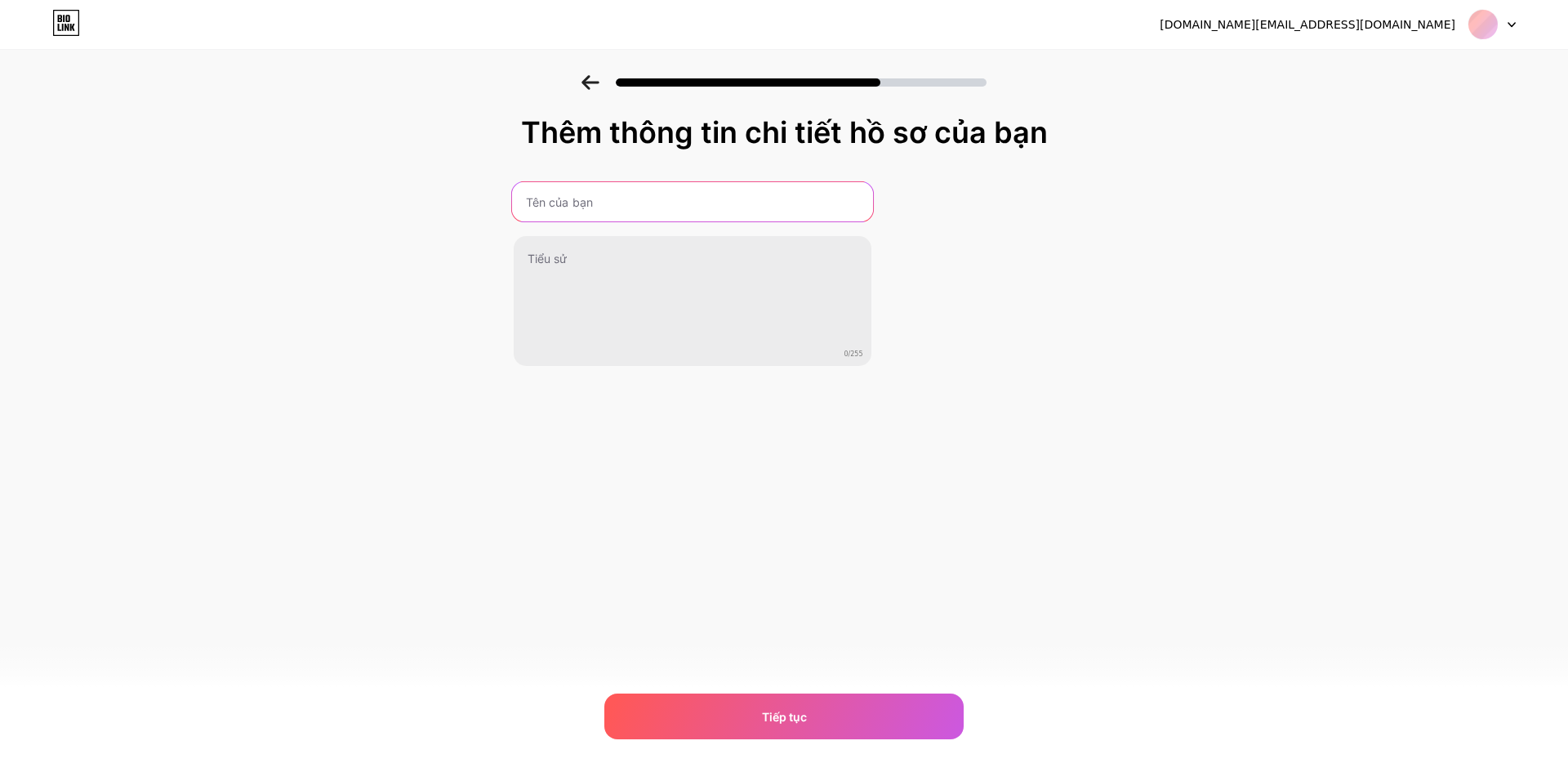
click at [594, 202] on input "text" at bounding box center [692, 202] width 361 height 39
type input "T"
click at [645, 206] on input "Tịnh Mua Truoc" at bounding box center [693, 202] width 357 height 39
type input "Tịnh Mua Trước"
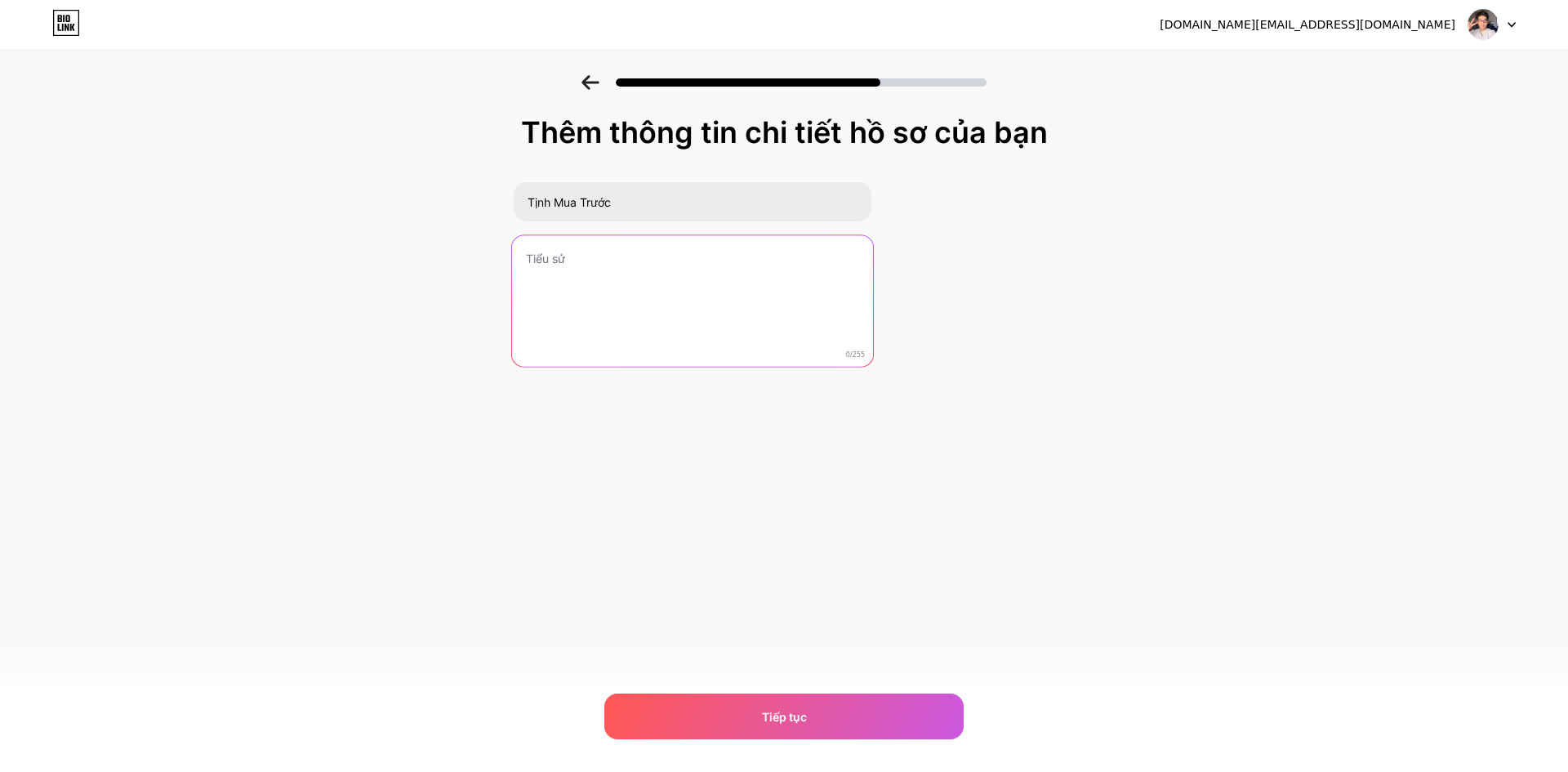
click at [639, 265] on textarea at bounding box center [692, 302] width 361 height 133
type textarea "K"
click at [522, 252] on textarea "Em mua trước, anh chị mua sau" at bounding box center [692, 302] width 361 height 133
click at [728, 265] on textarea "Để em mua trước, anh chị mua sau" at bounding box center [692, 302] width 361 height 133
drag, startPoint x: 740, startPoint y: 267, endPoint x: 624, endPoint y: 262, distance: 116.1
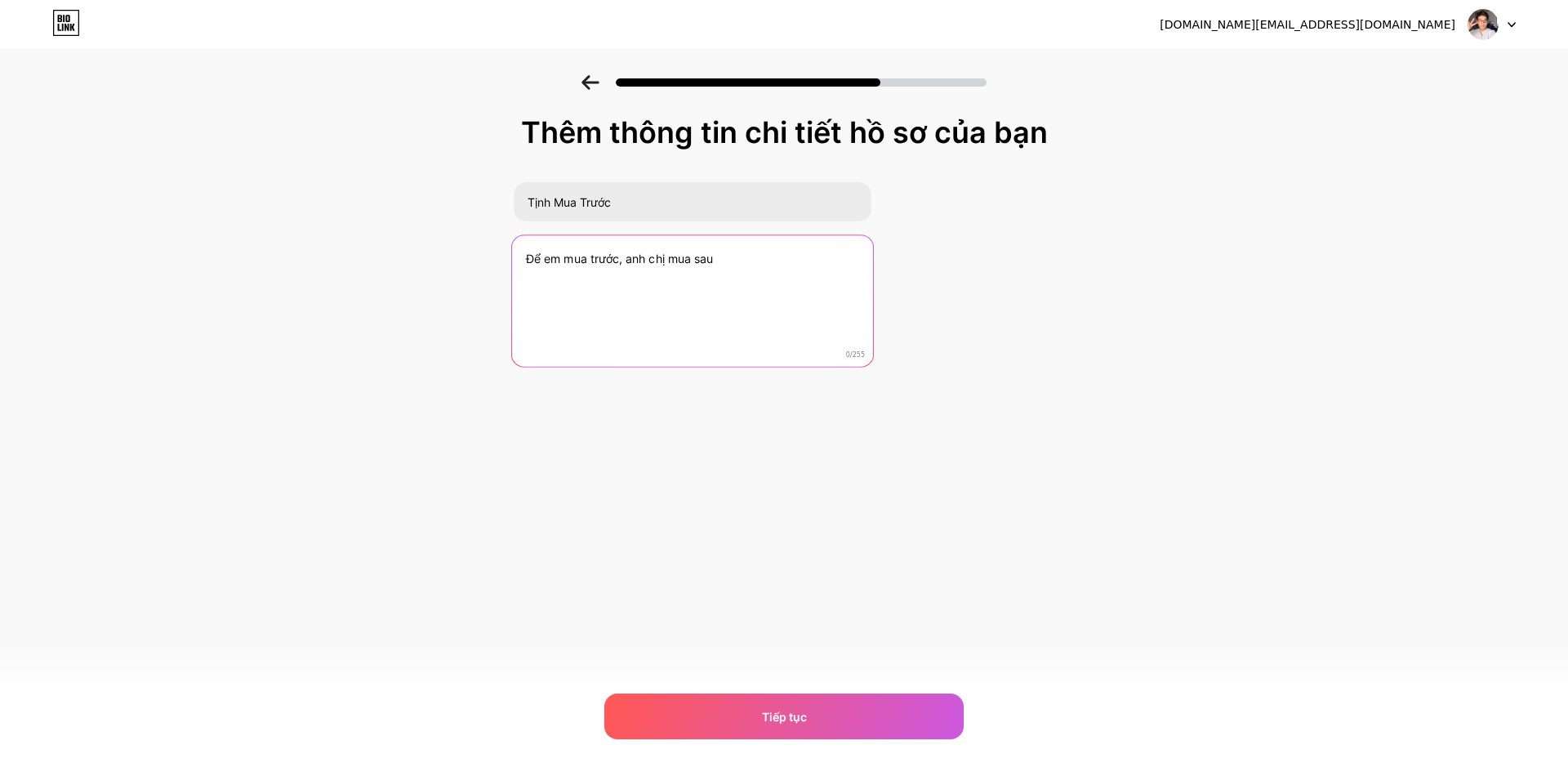
click at [624, 262] on textarea "Để em mua trước, anh chị mua sau" at bounding box center [692, 302] width 361 height 133
click at [626, 260] on textarea "Để em mua trước, anh chị mua sau" at bounding box center [692, 302] width 361 height 133
click at [622, 262] on textarea "Để em mua trước, anh chị mua sau" at bounding box center [692, 302] width 361 height 133
drag, startPoint x: 622, startPoint y: 262, endPoint x: 787, endPoint y: 262, distance: 165.0
click at [787, 262] on textarea "Để em mua trước, anh chị mua sau" at bounding box center [692, 302] width 361 height 133
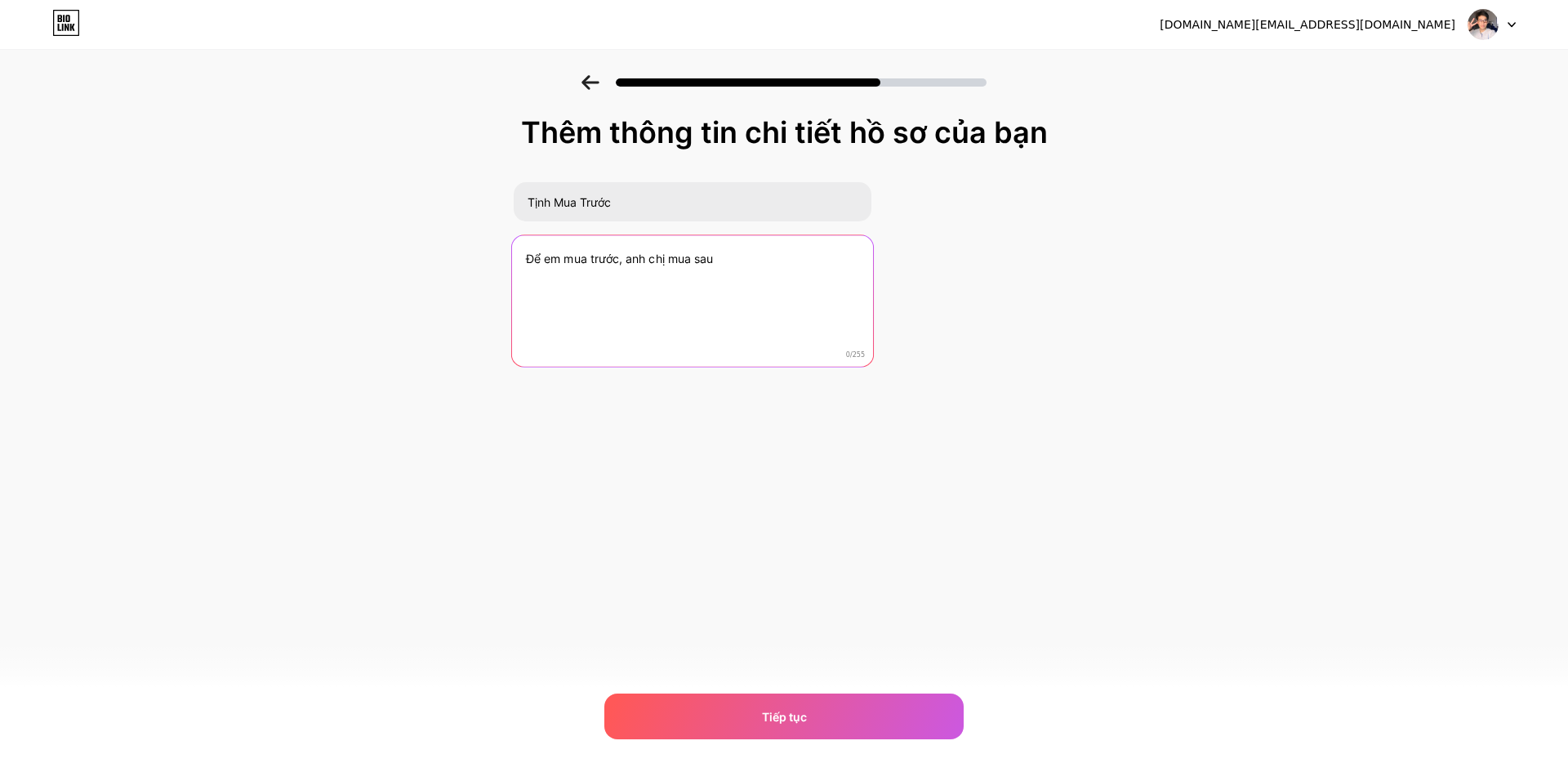
click at [795, 265] on textarea "Để em mua trước, anh chị mua sau" at bounding box center [692, 302] width 361 height 133
click at [626, 257] on textarea "Để em mua trước, anh chị mua sau" at bounding box center [692, 302] width 361 height 133
drag, startPoint x: 624, startPoint y: 256, endPoint x: 765, endPoint y: 265, distance: 141.3
click at [765, 265] on textarea "Để em mua trước, anh chị mua sau" at bounding box center [692, 302] width 361 height 133
type textarea "Để em mua trước rồi anh chị hẵn mua kẻo ?"
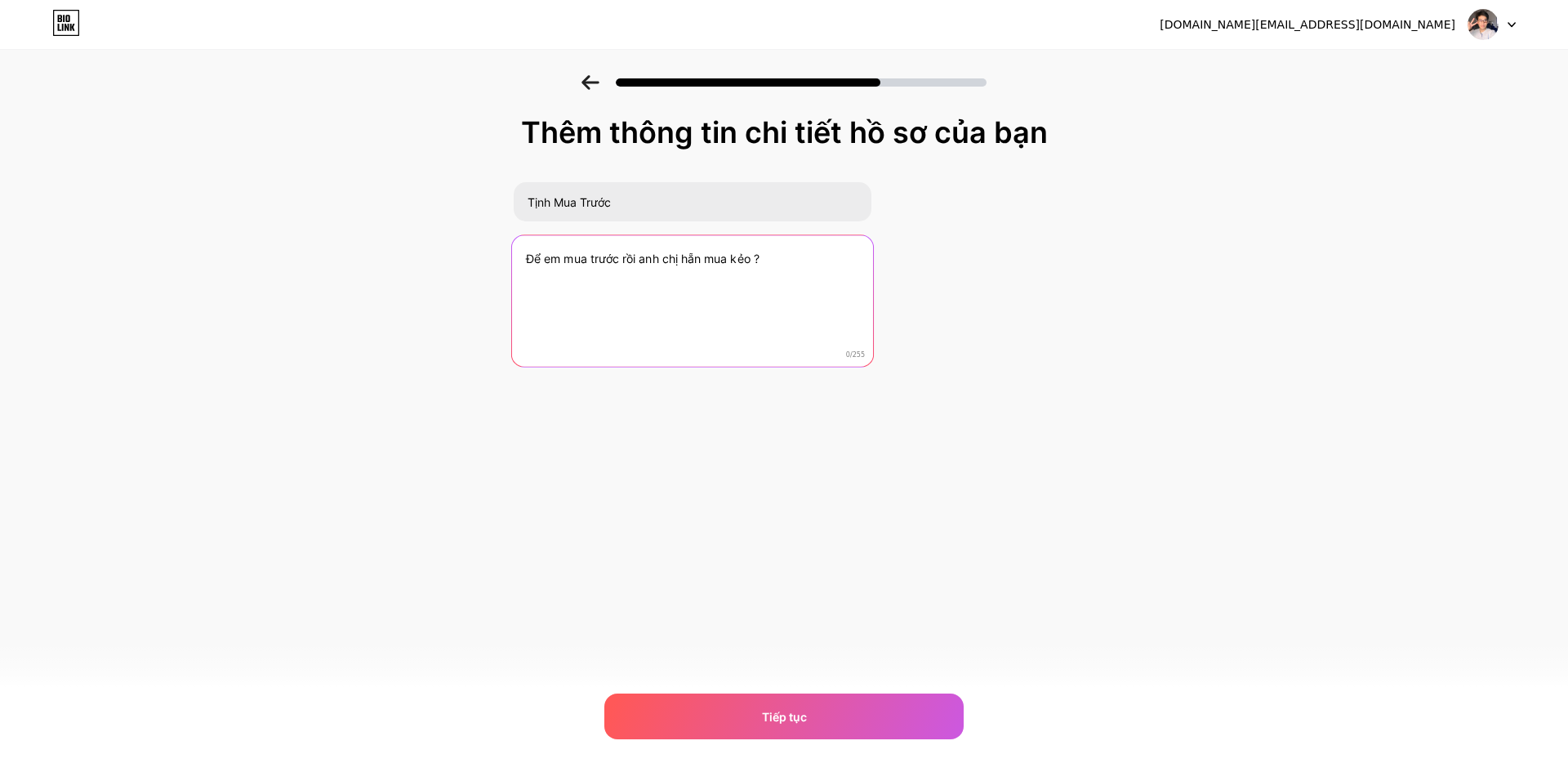
click at [771, 267] on textarea "Để em mua trước rồi anh chị hẵn mua kẻo ?" at bounding box center [692, 302] width 361 height 133
click at [731, 257] on textarea "Để em mua trước rồi anh chị hẵn mua kẻo ?" at bounding box center [692, 302] width 361 height 133
click at [849, 268] on textarea "Để em mua trước rồi anh chị hẵn mua kẻo ?" at bounding box center [692, 302] width 361 height 133
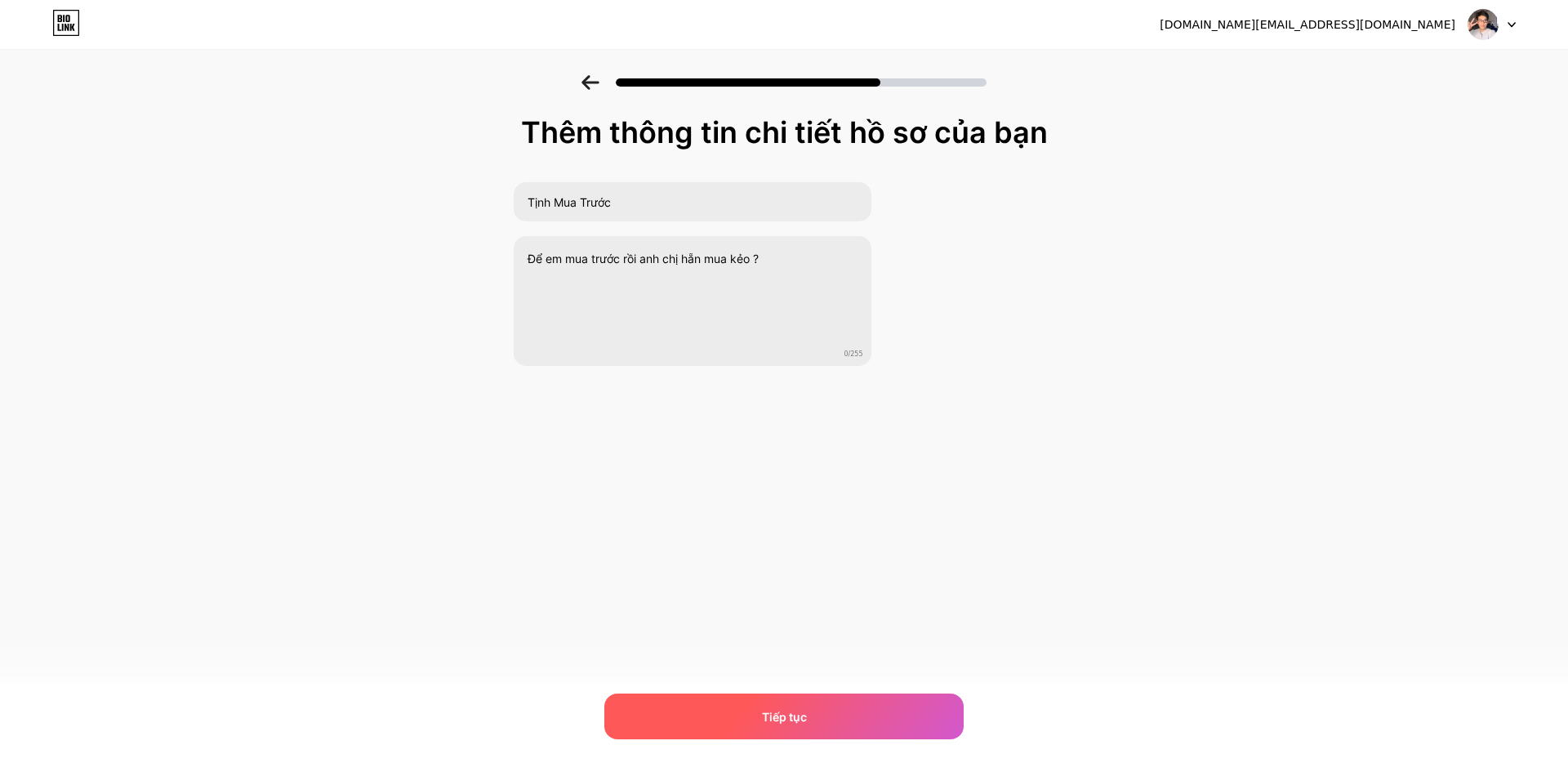
click at [812, 718] on div "Tiếp tục" at bounding box center [784, 716] width 359 height 45
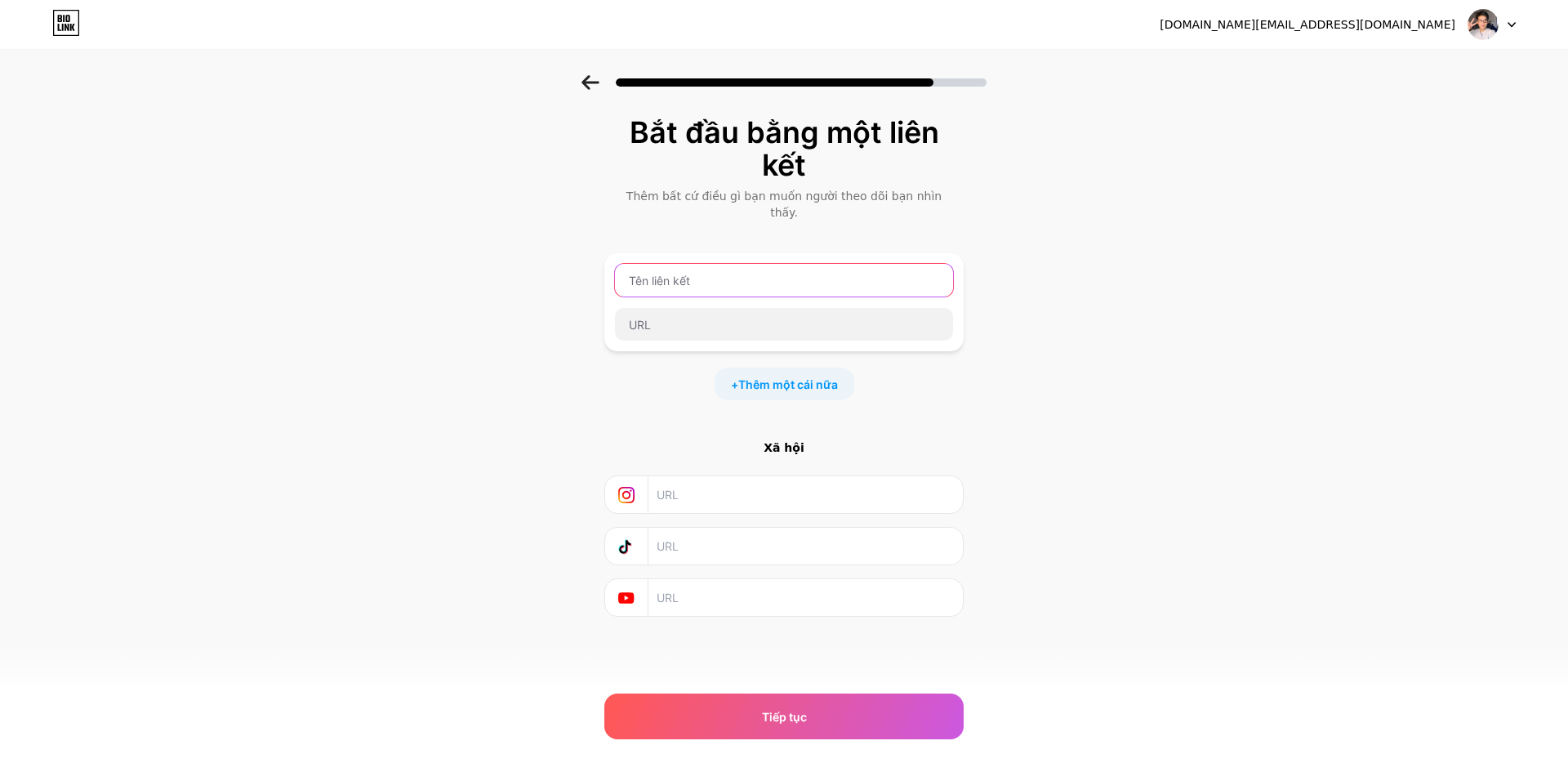
click at [709, 264] on input "text" at bounding box center [783, 280] width 338 height 32
click at [736, 308] on input "text" at bounding box center [783, 324] width 338 height 32
click at [732, 267] on input "text" at bounding box center [783, 280] width 338 height 32
click at [706, 264] on input "text" at bounding box center [783, 280] width 338 height 32
click at [704, 264] on input "text" at bounding box center [783, 280] width 338 height 32
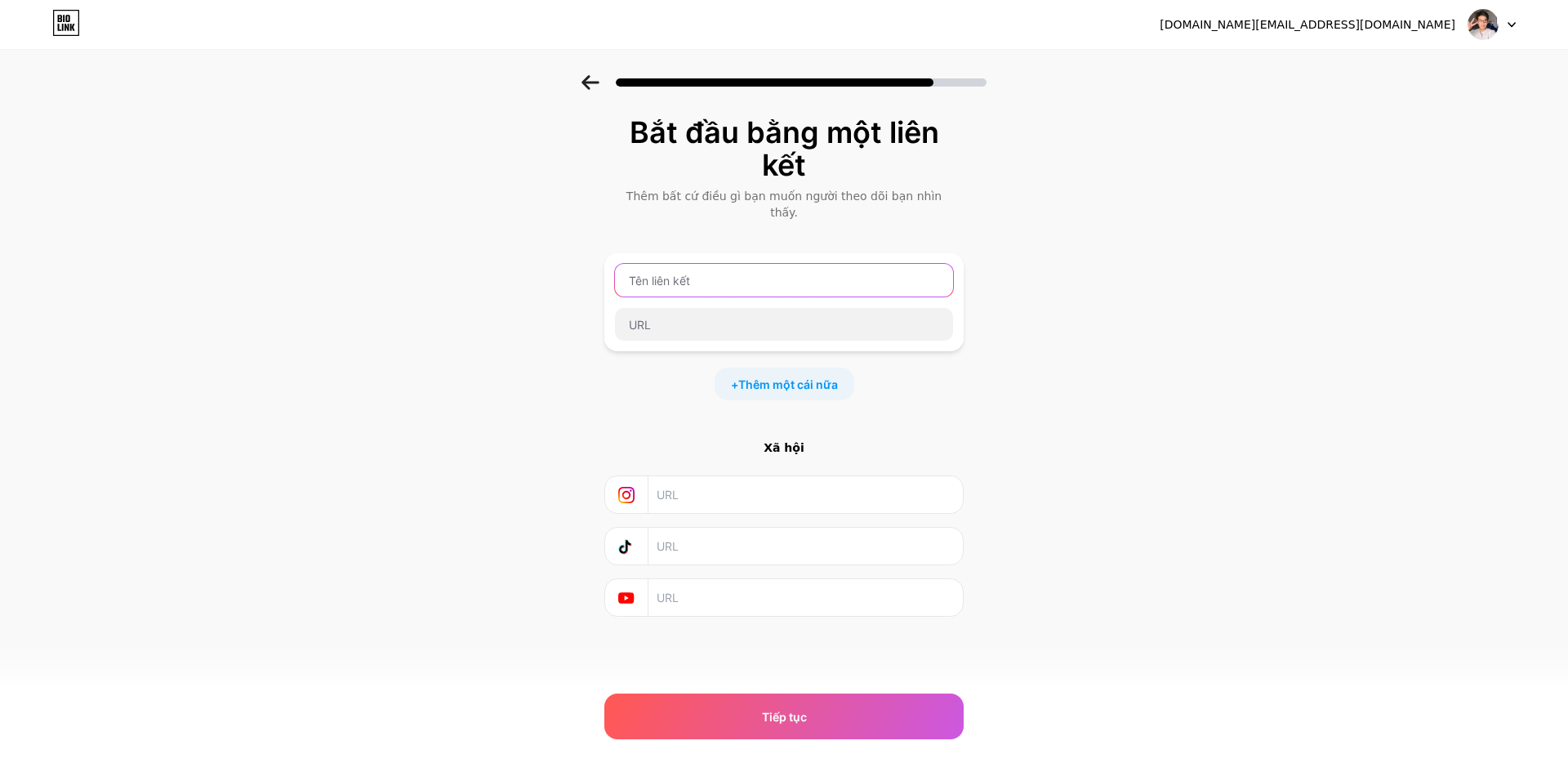
paste input "https://vt.tiktok.com/ZSMXqwKMy/"
type input "https://vt.tiktok.com/ZSMXqwKMy/"
click at [686, 308] on input "text" at bounding box center [783, 324] width 338 height 32
paste input "https://vt.tiktok.com/ZSMXqwKMy/"
type input "https://vt.tiktok.com/ZSMXqwKMy/"
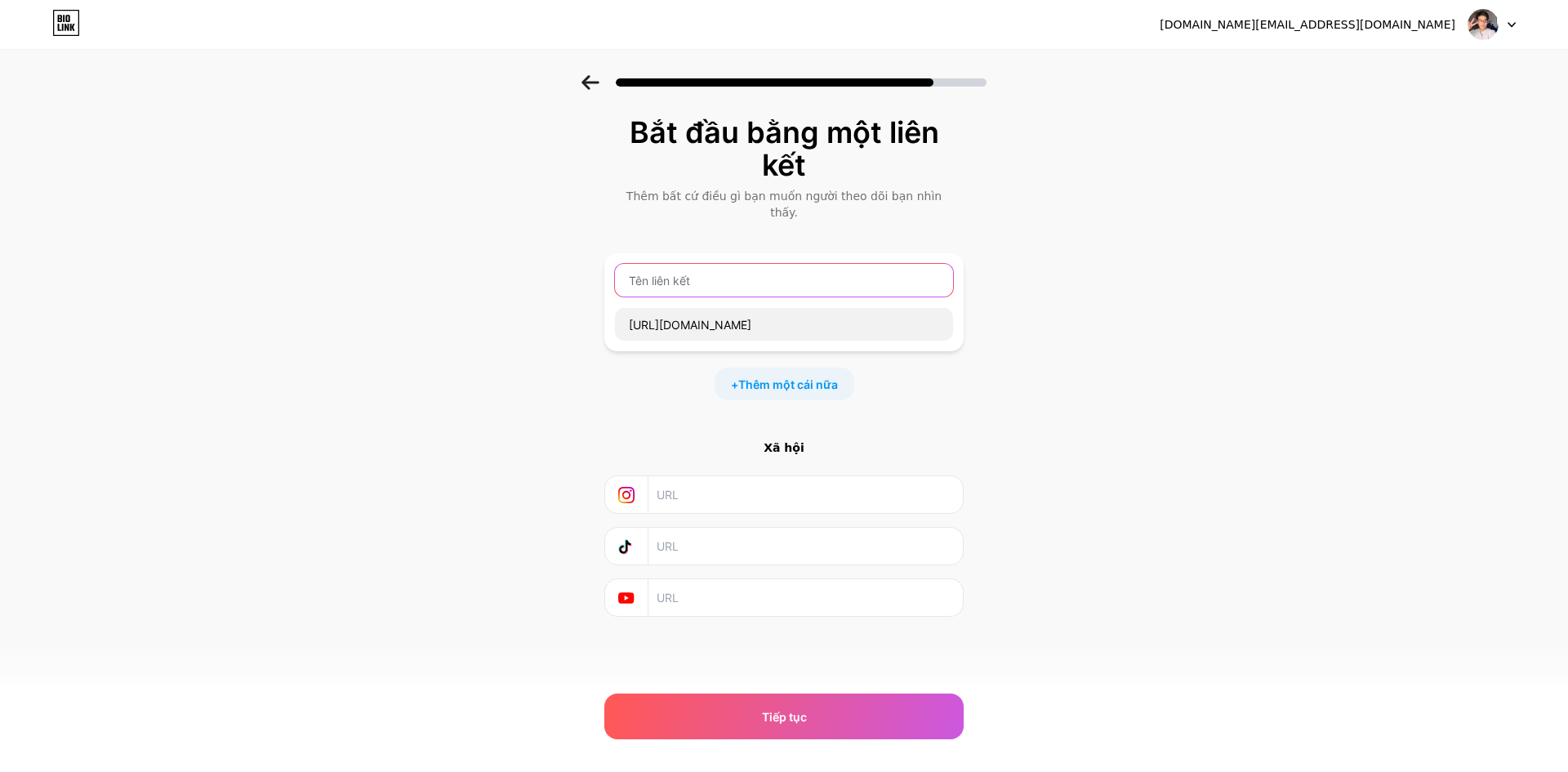
click at [704, 264] on input "text" at bounding box center [783, 280] width 338 height 32
type input "D"
type input "ĐÈN"
drag, startPoint x: 681, startPoint y: 264, endPoint x: 833, endPoint y: 291, distance: 154.4
click at [832, 289] on div "ĐÈN https://vt.tiktok.com/ZSMXqwKMy/" at bounding box center [783, 303] width 339 height 79
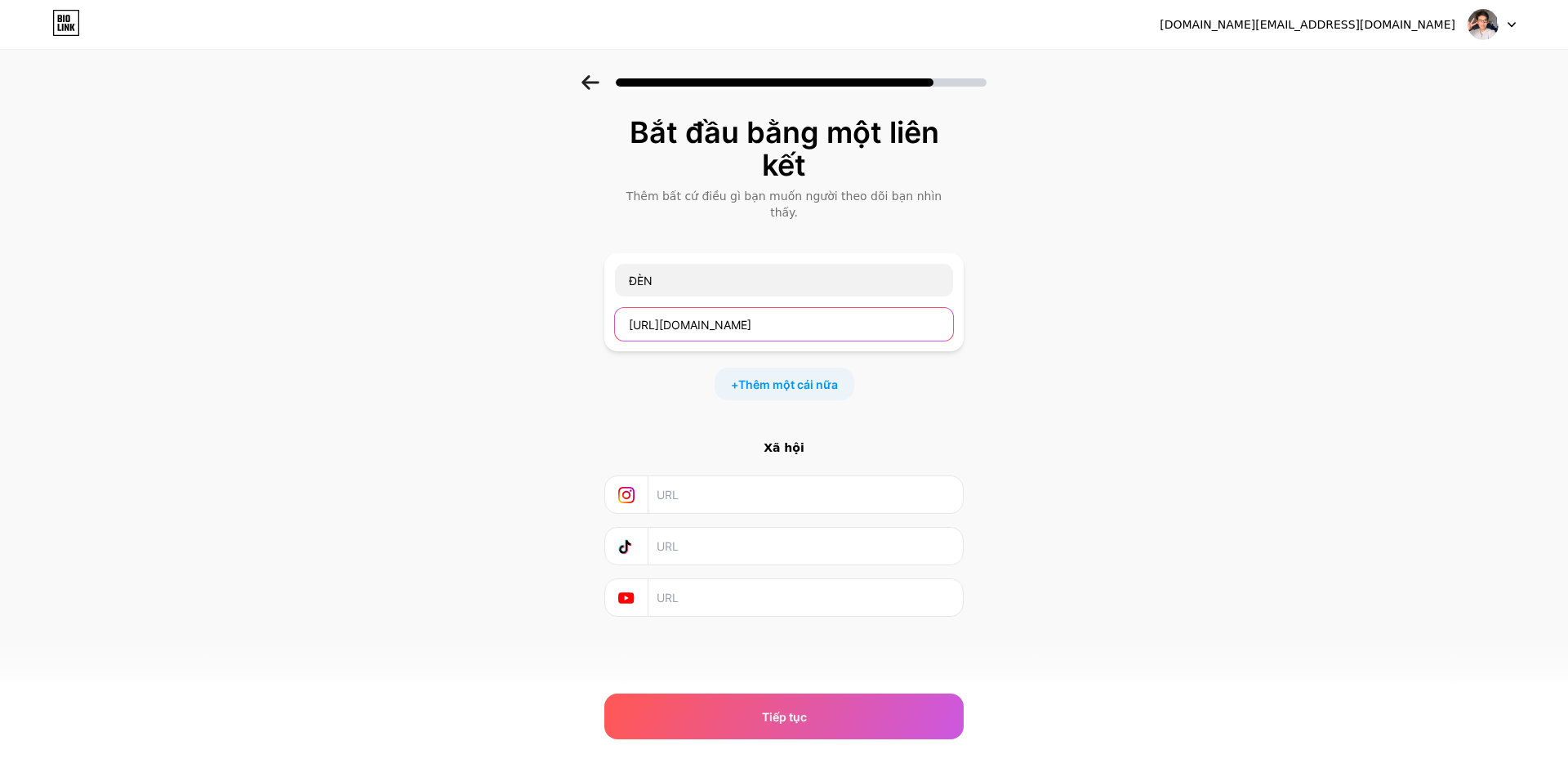
drag, startPoint x: 853, startPoint y: 312, endPoint x: 501, endPoint y: 251, distance: 357.2
click at [503, 252] on div "Bắt đầu bằng một liên kết Thêm bất cứ điều gì bạn muốn người theo dõi bạn nhìn …" at bounding box center [784, 386] width 1568 height 623
paste input "Hnmqfhyq9Xk-0RjVS"
type input "https://vt.tiktok.com/ZSHnmqfhyq9Xk-0RjVS/"
click at [747, 264] on input "ĐÈN" at bounding box center [783, 280] width 338 height 32
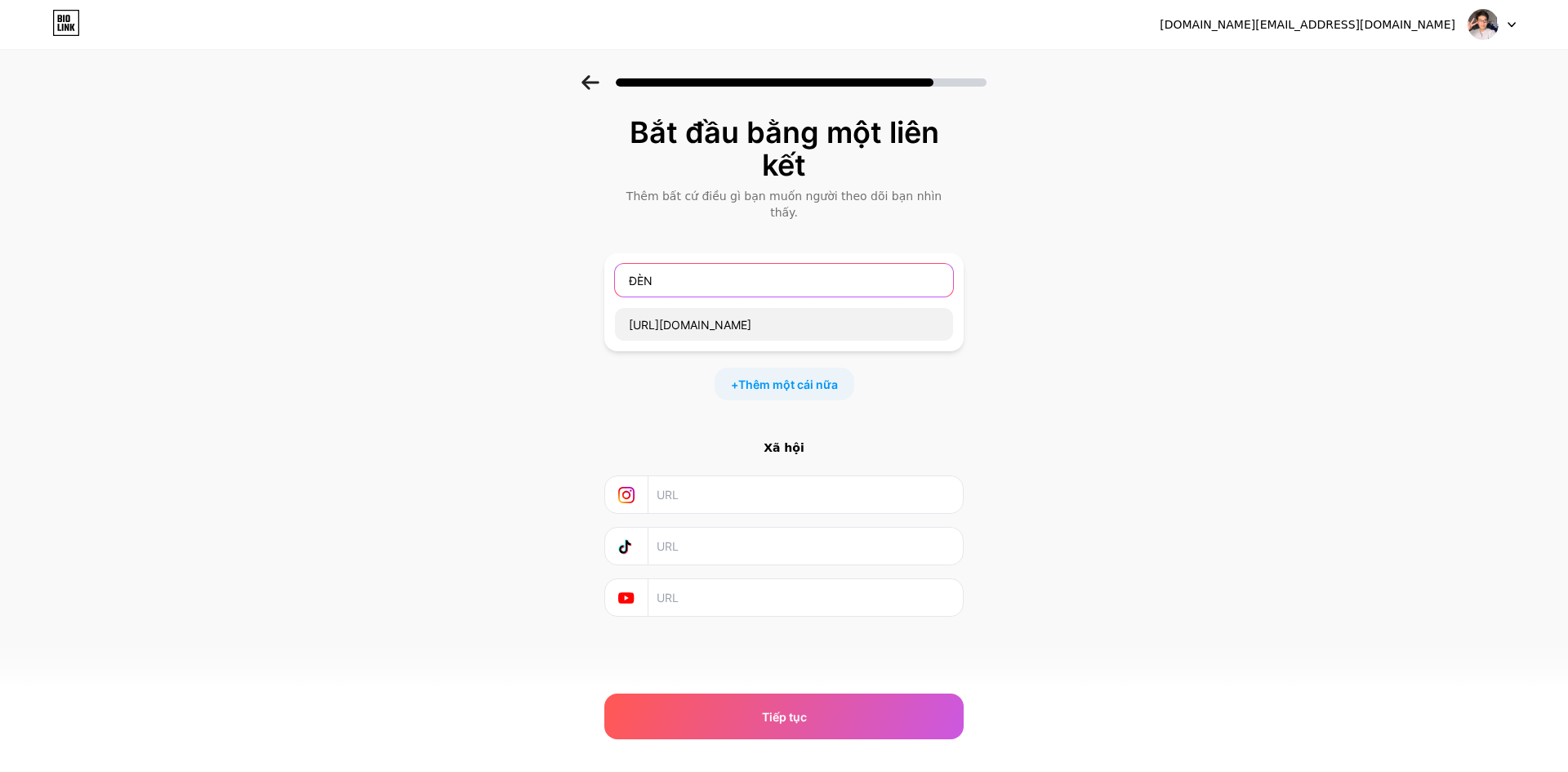
drag, startPoint x: 747, startPoint y: 262, endPoint x: 528, endPoint y: 234, distance: 220.8
click at [528, 234] on div "Bắt đầu bằng một liên kết Thêm bất cứ điều gì bạn muốn người theo dõi bạn nhìn …" at bounding box center [784, 386] width 1568 height 623
type input "D"
type input "Đèn mini cầm tay"
click at [793, 377] on font "Thêm một cái nữa" at bounding box center [788, 384] width 100 height 14
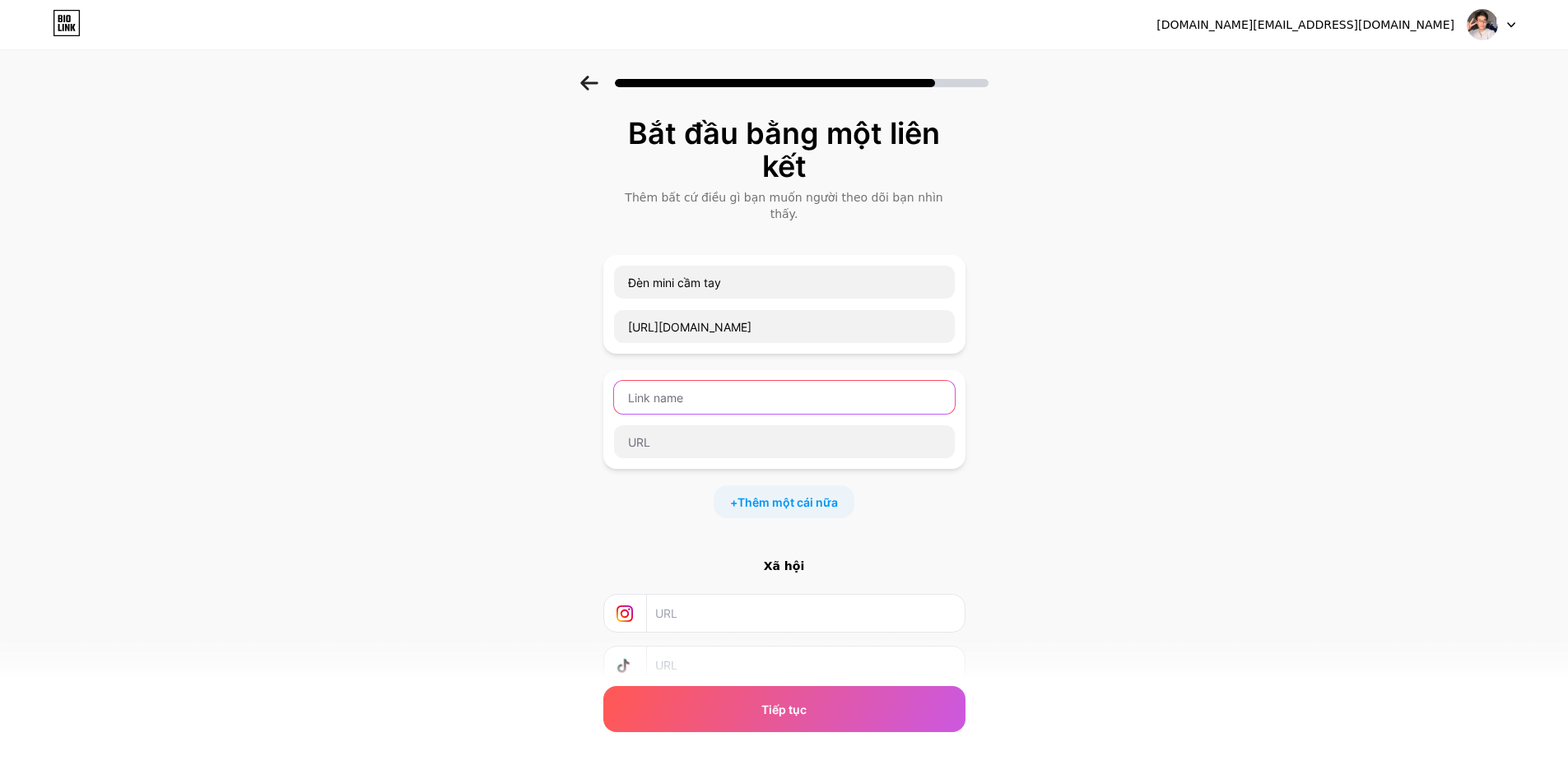
click at [700, 382] on input "text" at bounding box center [784, 397] width 340 height 33
click at [672, 426] on input "text" at bounding box center [784, 442] width 340 height 33
paste input "https://vt.tiktok.com/ZSHnmgtWQpAjW-NVtnx/"
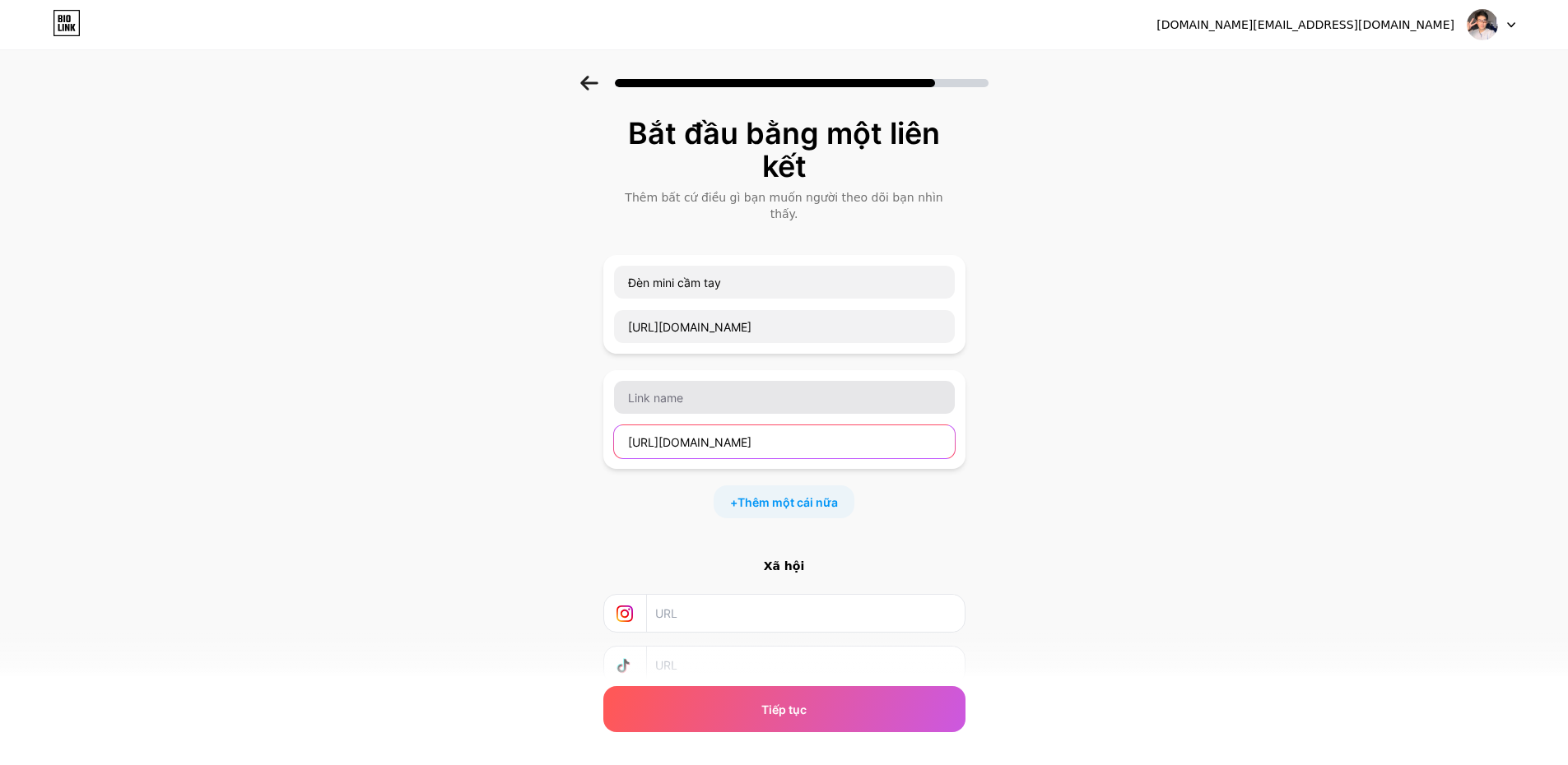
type input "https://vt.tiktok.com/ZSHnmgtWQpAjW-NVtnx/"
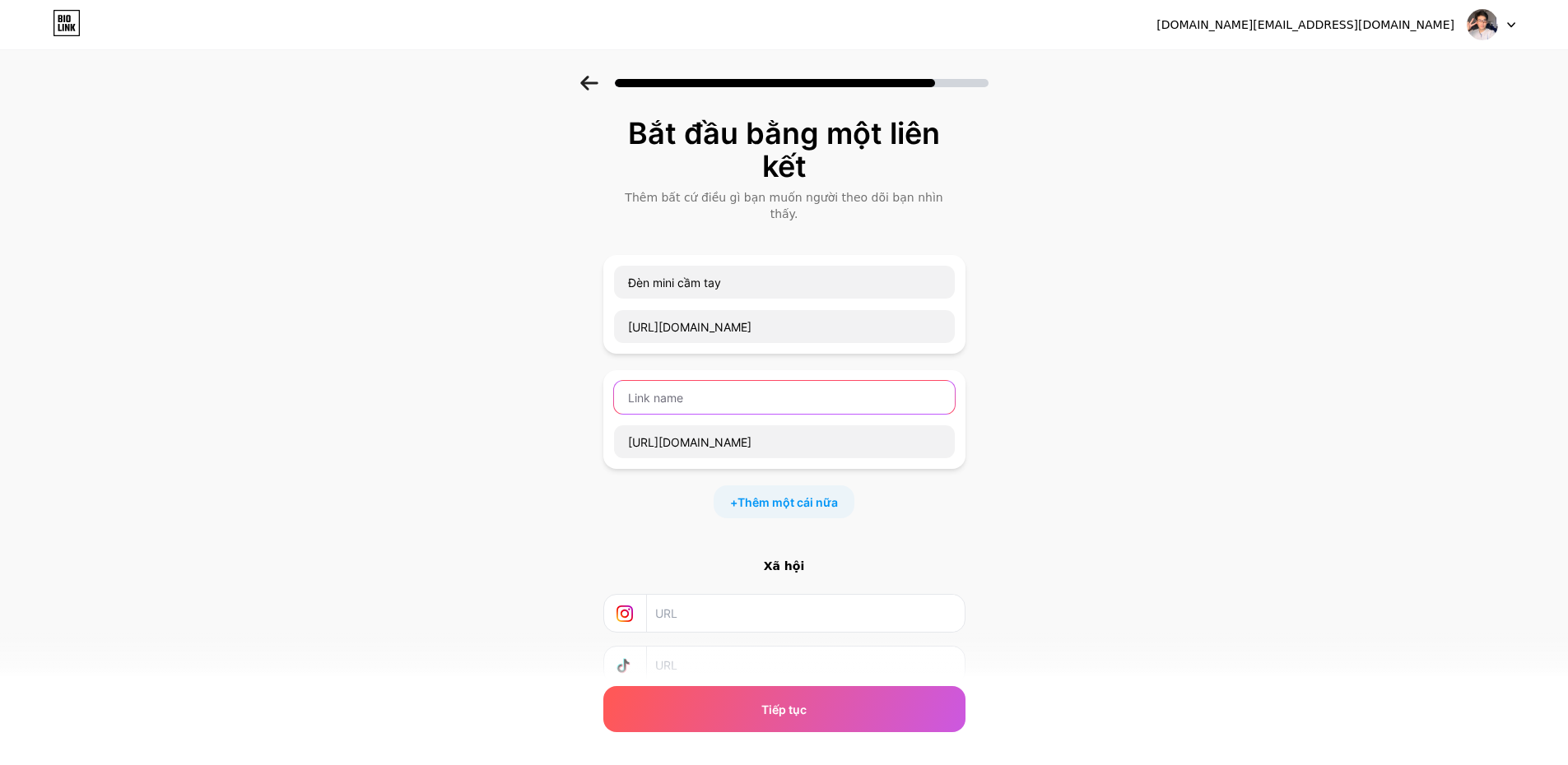
click at [701, 383] on input "text" at bounding box center [784, 397] width 340 height 33
type input "0"
type input "500 Chiếc khẩu trang 5D"
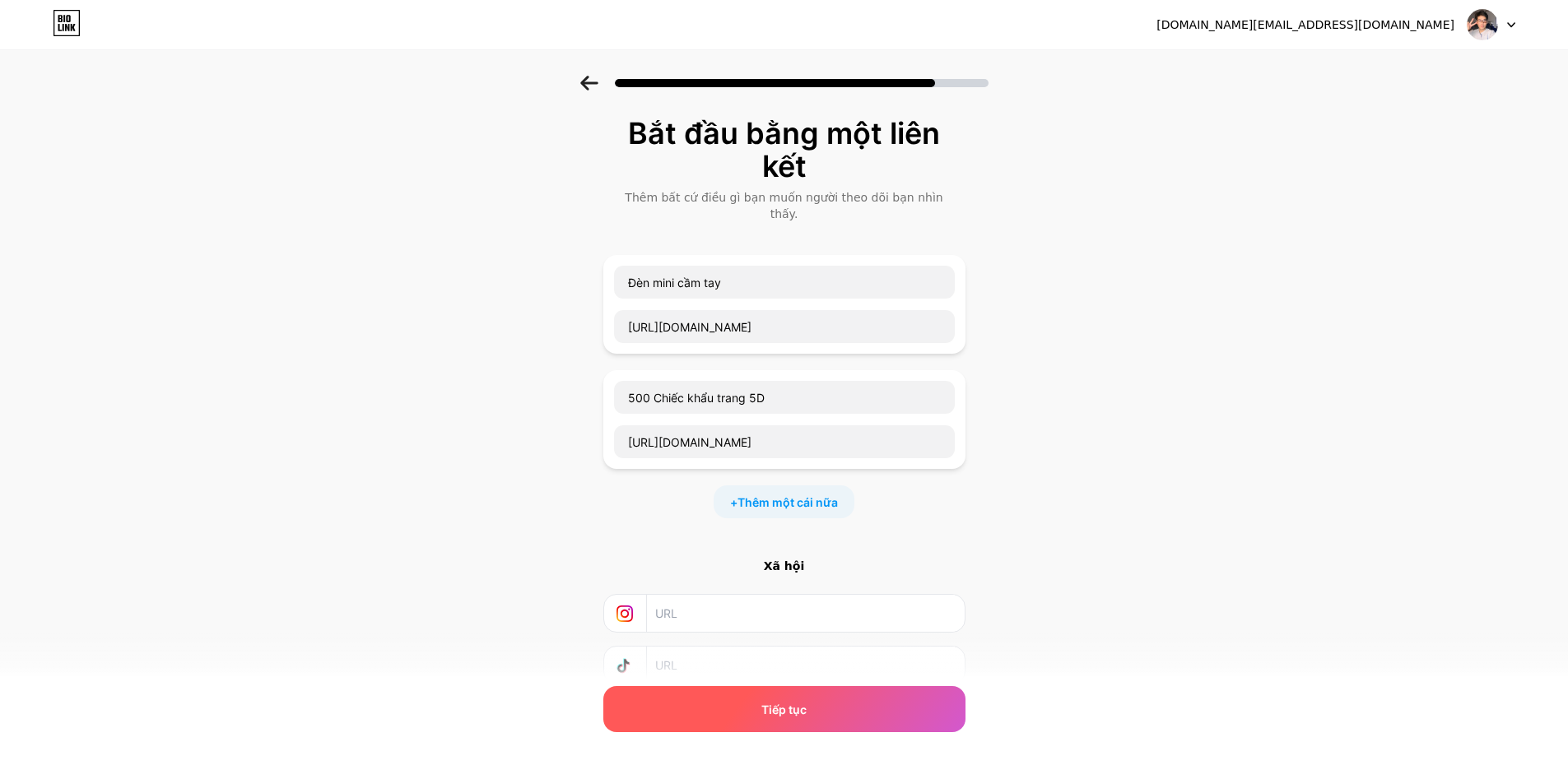
click at [820, 709] on div "Tiếp tục" at bounding box center [784, 709] width 362 height 46
click at [815, 713] on div "Tiếp tục" at bounding box center [784, 709] width 362 height 46
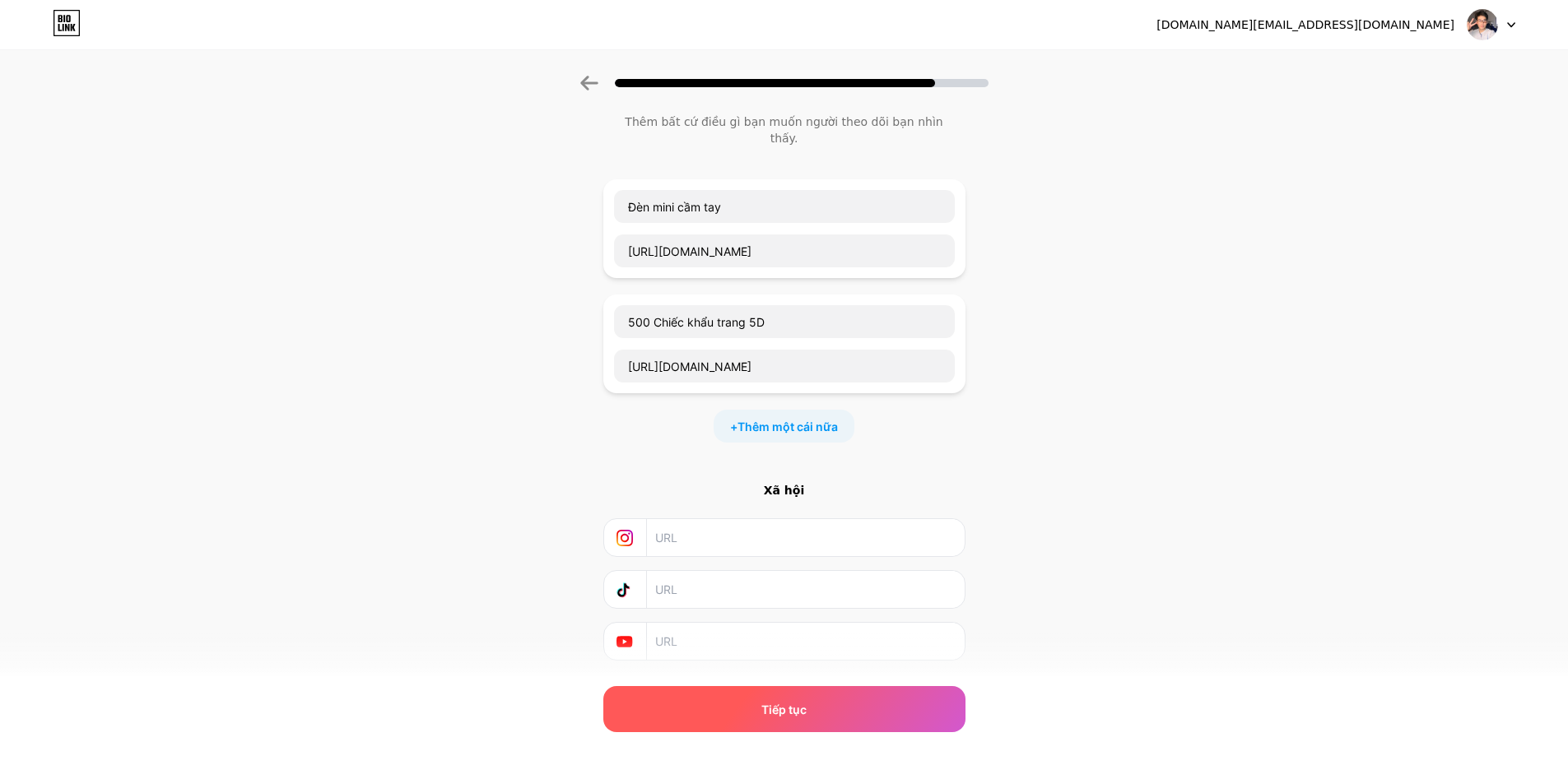
scroll to position [103, 0]
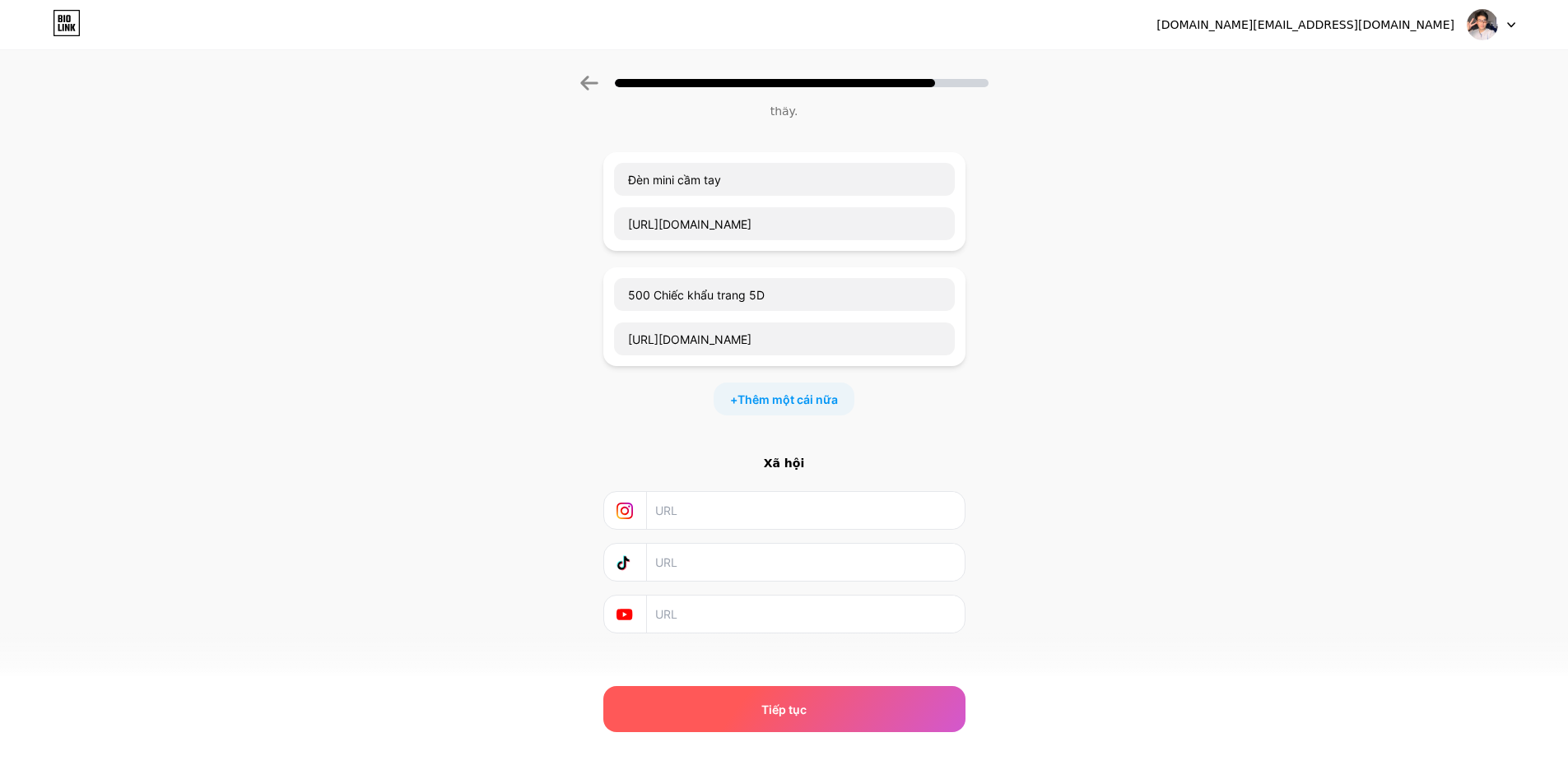
click at [770, 706] on font "Tiếp tục" at bounding box center [784, 710] width 46 height 14
click at [770, 705] on font "Tiếp tục" at bounding box center [784, 710] width 46 height 14
click at [771, 703] on font "Tiếp tục" at bounding box center [784, 710] width 46 height 14
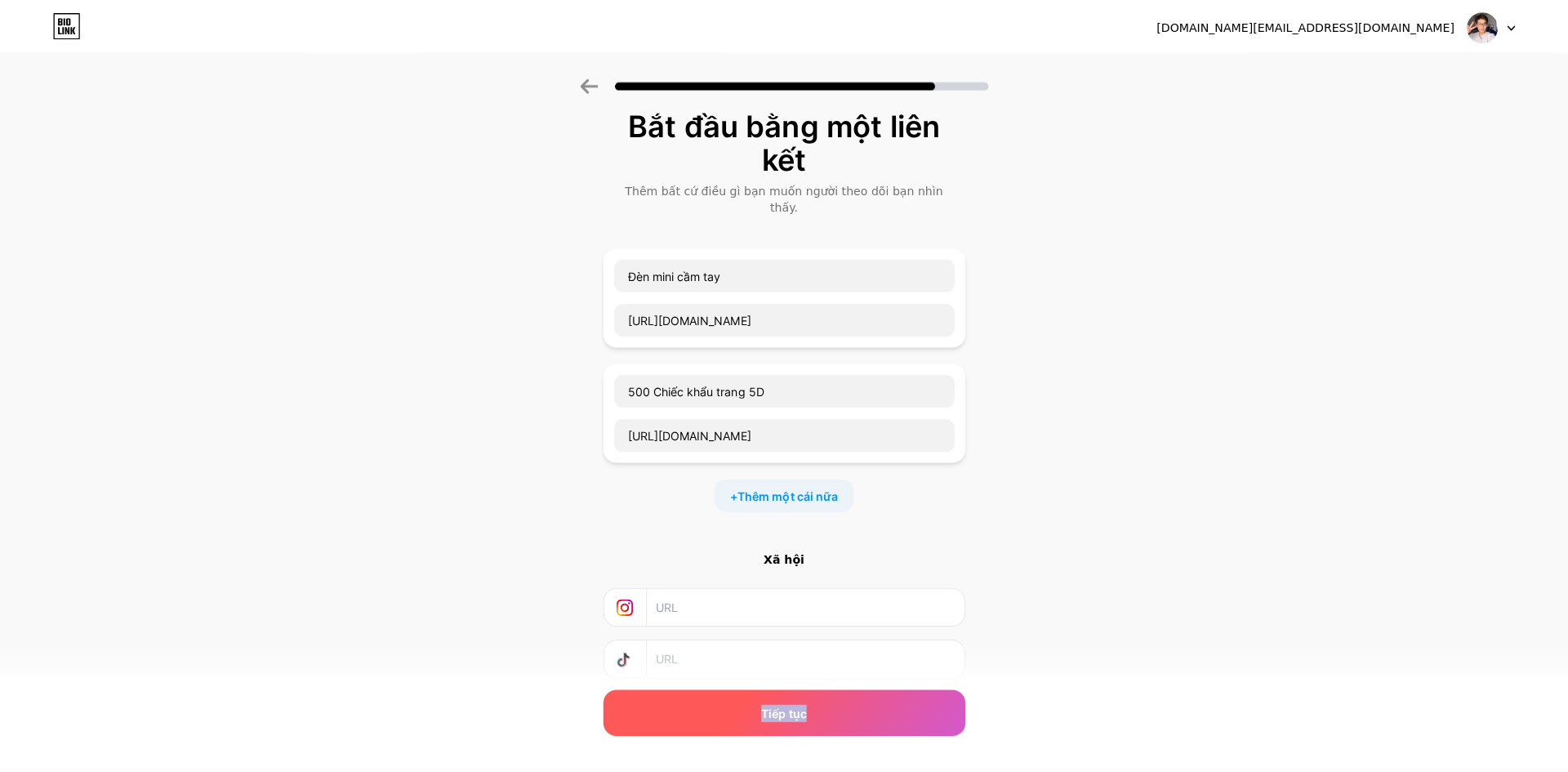
scroll to position [0, 0]
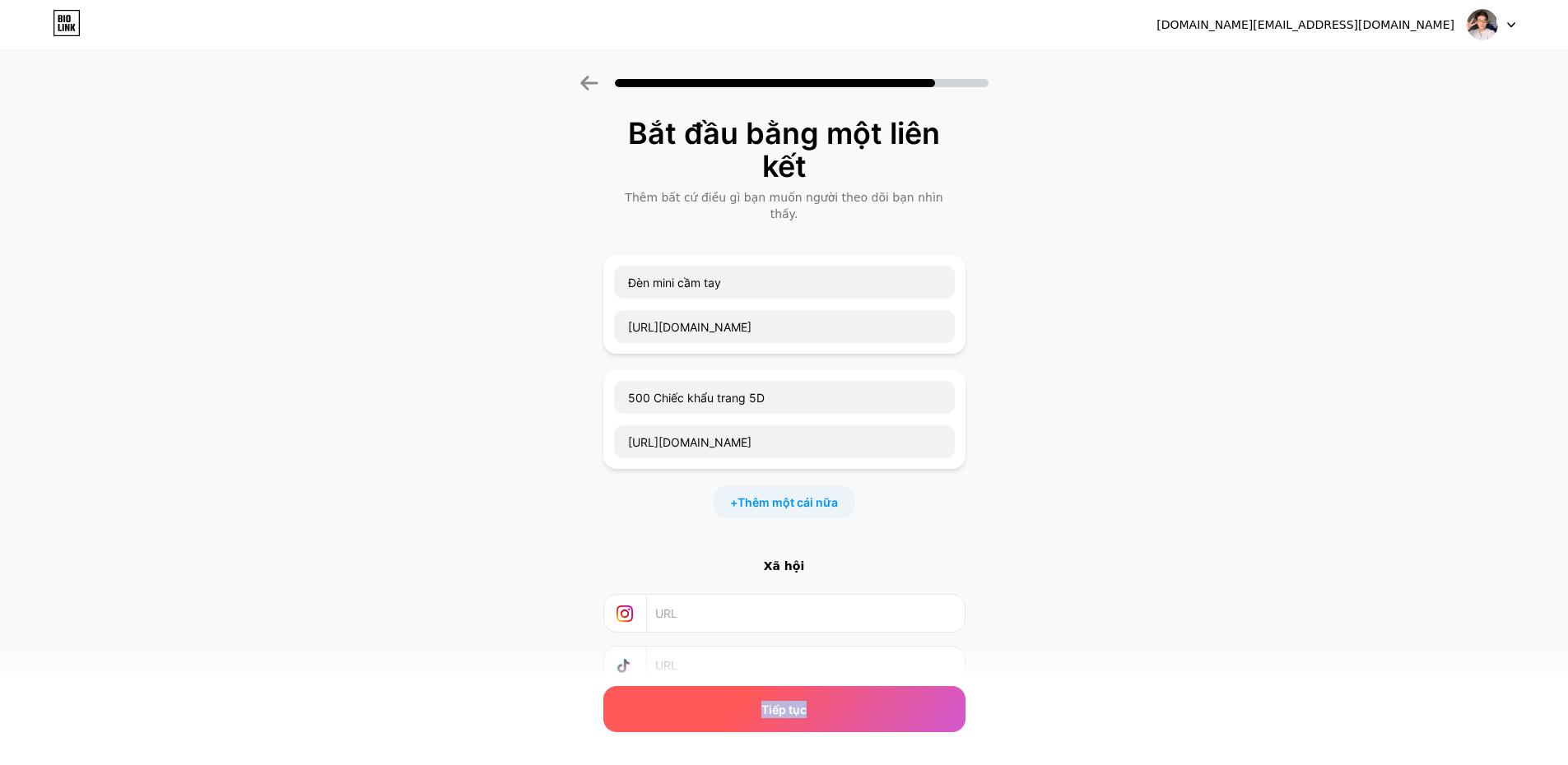
click at [791, 696] on div "Tiếp tục" at bounding box center [784, 709] width 362 height 46
click at [781, 680] on div at bounding box center [781, 680] width 0 height 0
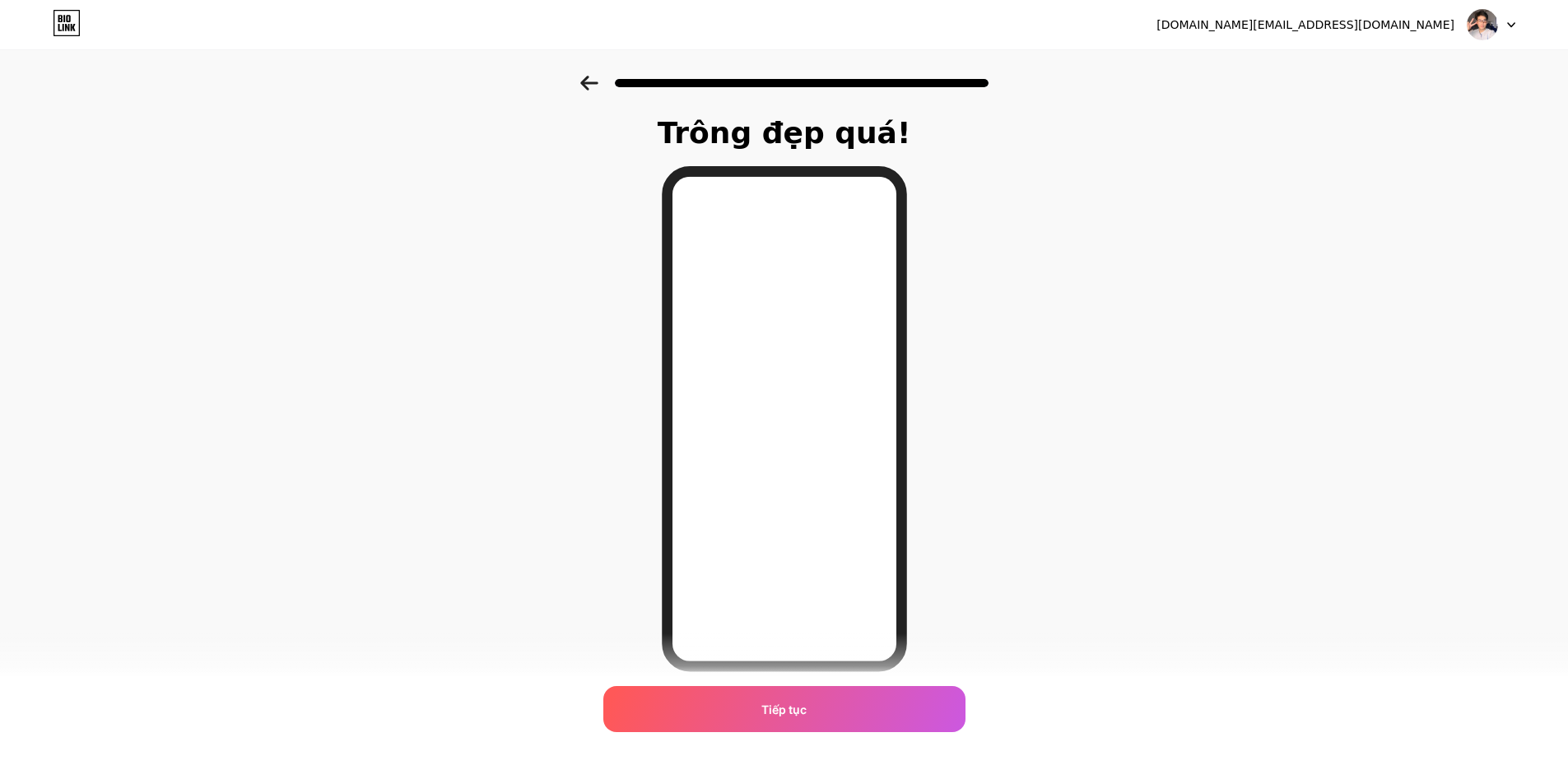
click at [1134, 532] on div "Trông đẹp quá! Tiếp tục" at bounding box center [784, 419] width 1568 height 686
click at [794, 714] on font "Tiếp tục" at bounding box center [784, 710] width 46 height 14
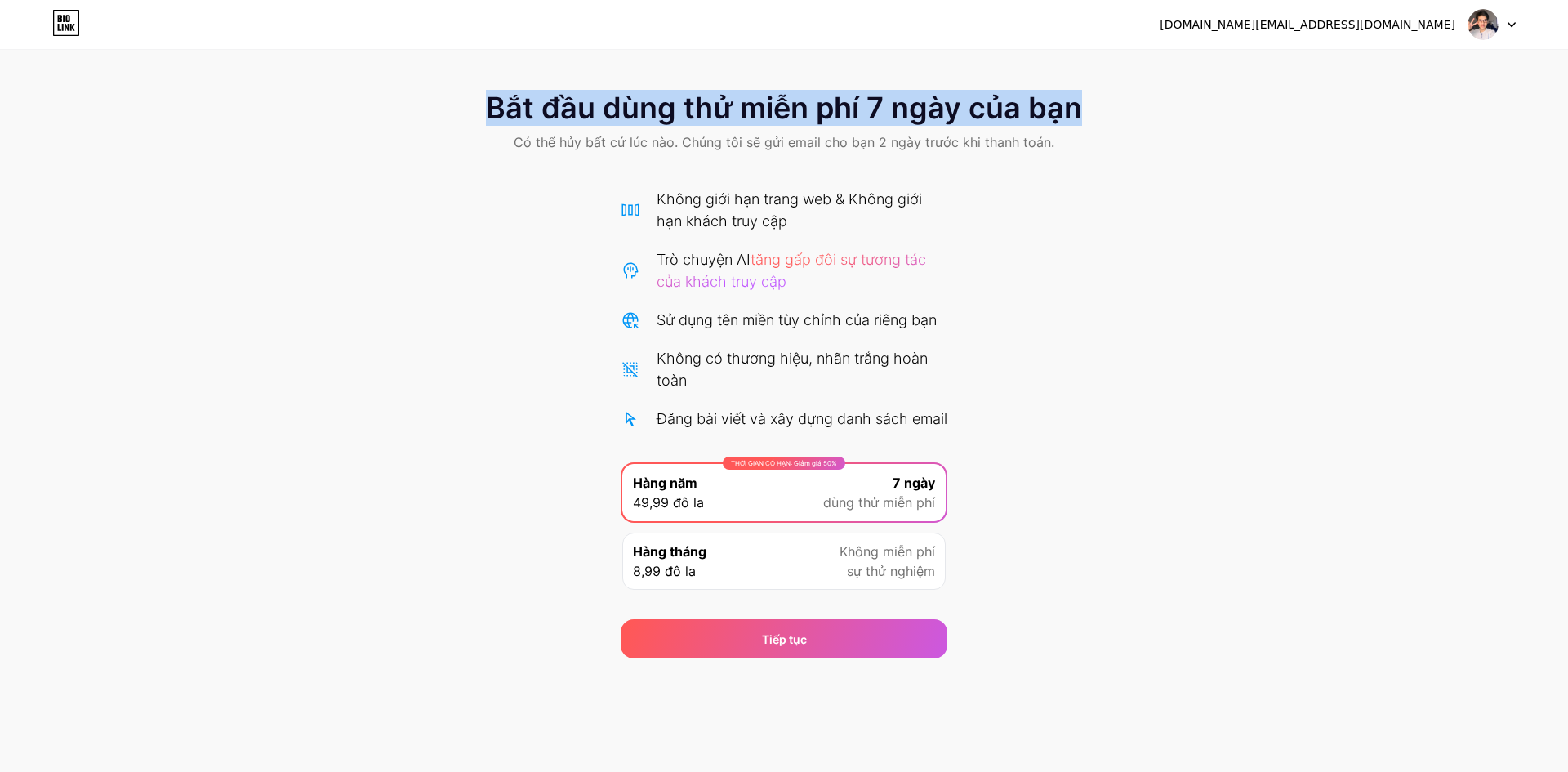
drag, startPoint x: 479, startPoint y: 109, endPoint x: 1138, endPoint y: 93, distance: 659.2
click at [1136, 93] on div "Bắt đầu dùng thử miễn phí 7 ngày của bạn Có thể hủy bất cứ lúc nào. Chúng tôi s…" at bounding box center [784, 123] width 1568 height 97
click at [1139, 93] on div "Bắt đầu dùng thử miễn phí 7 ngày của bạn Có thể hủy bất cứ lúc nào. Chúng tôi s…" at bounding box center [784, 123] width 1568 height 97
drag, startPoint x: 1026, startPoint y: 122, endPoint x: 480, endPoint y: 130, distance: 546.1
click at [481, 130] on div "Bắt đầu dùng thử miễn phí 7 ngày của bạn Có thể hủy bất cứ lúc nào. Chúng tôi s…" at bounding box center [784, 123] width 1568 height 97
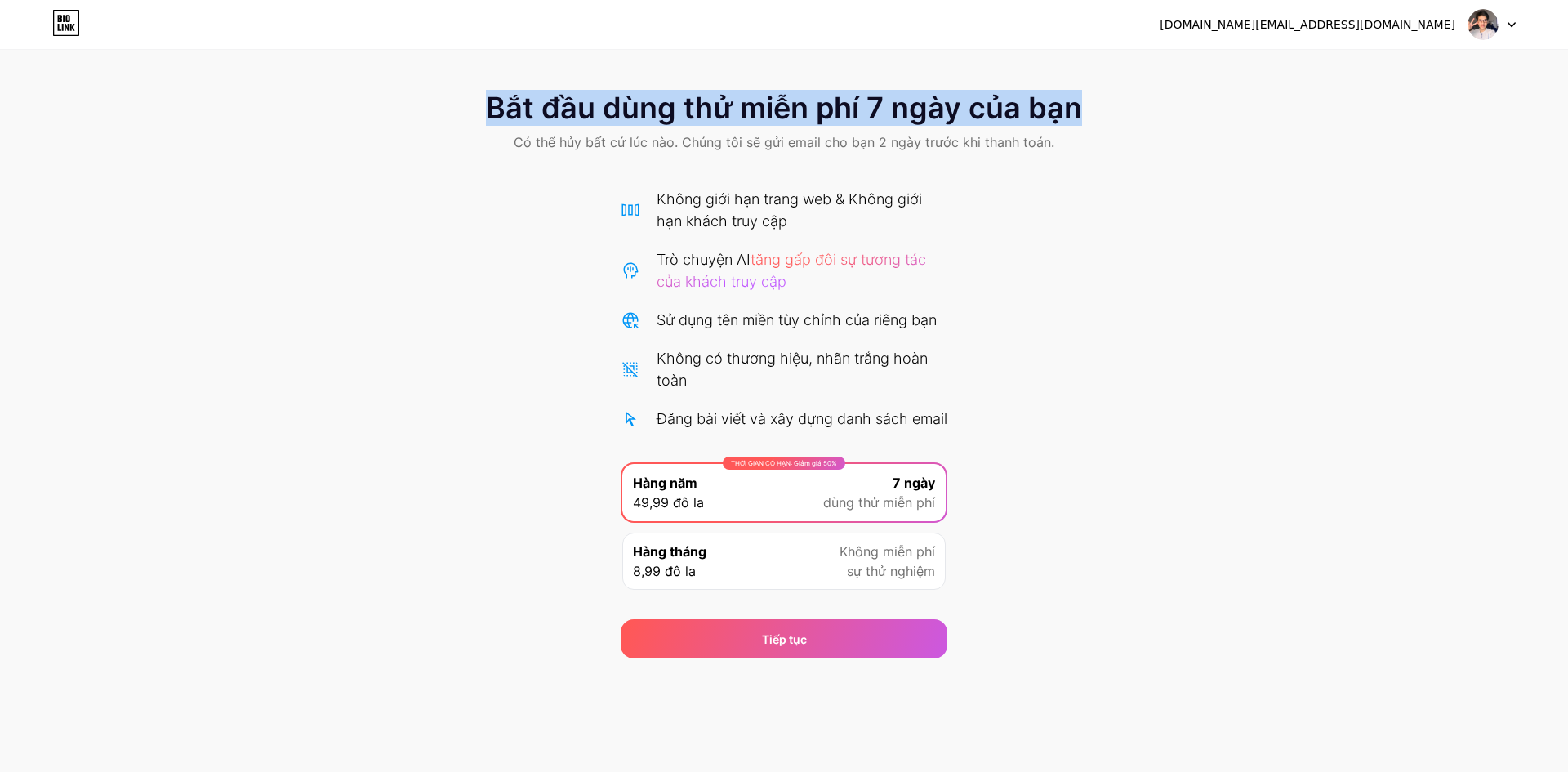
click at [474, 131] on div "Bắt đầu dùng thử miễn phí 7 ngày của bạn Có thể hủy bất cứ lúc nào. Chúng tôi s…" at bounding box center [784, 123] width 1568 height 97
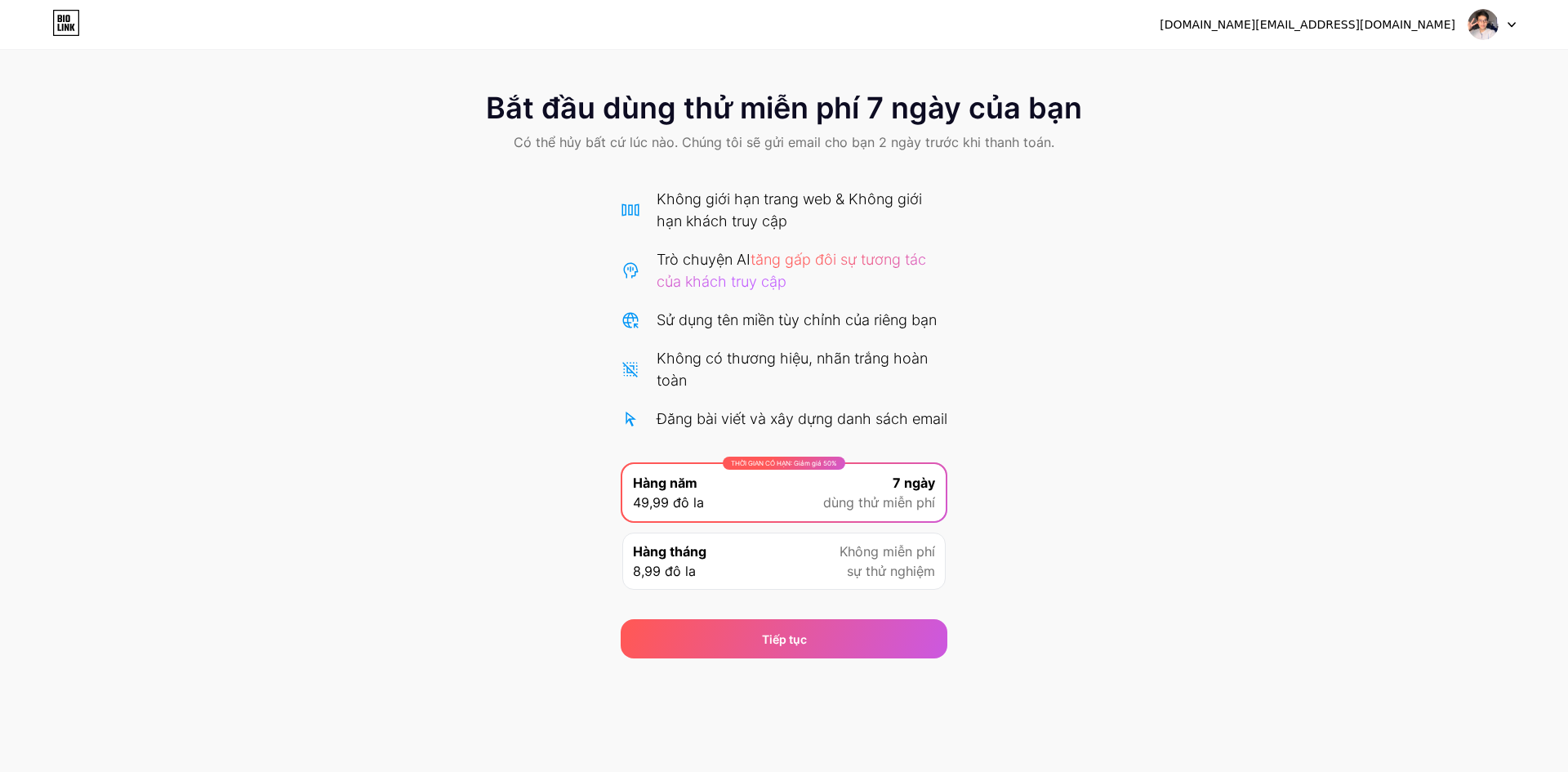
drag, startPoint x: 852, startPoint y: 476, endPoint x: 868, endPoint y: 472, distance: 16.5
click at [837, 377] on div "Không có thương hiệu, nhãn trắng hoàn toàn" at bounding box center [802, 369] width 291 height 44
click at [788, 404] on div "Không giới hạn trang web & Không giới hạn khách truy cập Trò chuyện AI tăng gấp…" at bounding box center [784, 309] width 327 height 242
click at [783, 420] on font "Đăng bài viết và xây dựng danh sách email" at bounding box center [802, 419] width 291 height 17
click at [784, 427] on div "Đăng bài viết và xây dựng danh sách email" at bounding box center [802, 419] width 291 height 22
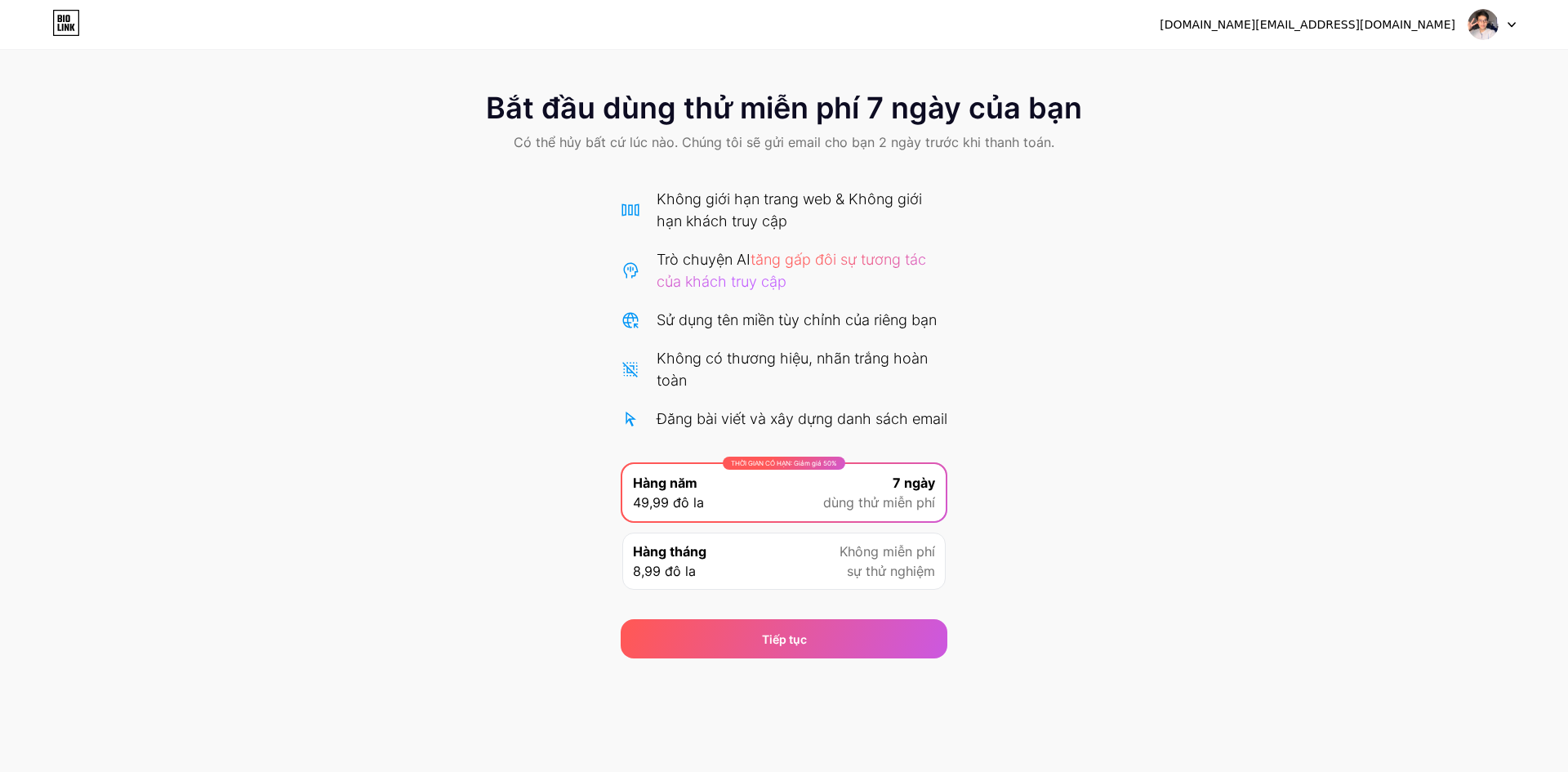
click at [851, 429] on div "Đăng bài viết và xây dựng danh sách email" at bounding box center [802, 419] width 291 height 22
click at [776, 256] on font "tăng gấp đôi sự tương tác của khách truy cập" at bounding box center [791, 270] width 269 height 39
drag, startPoint x: 708, startPoint y: 260, endPoint x: 854, endPoint y: 274, distance: 146.7
click at [828, 278] on div "Trò chuyện AI tăng gấp đôi sự tương tác của khách truy cập" at bounding box center [802, 270] width 291 height 44
click at [794, 215] on div "Không giới hạn trang web & Không giới hạn khách truy cập" at bounding box center [802, 210] width 291 height 44
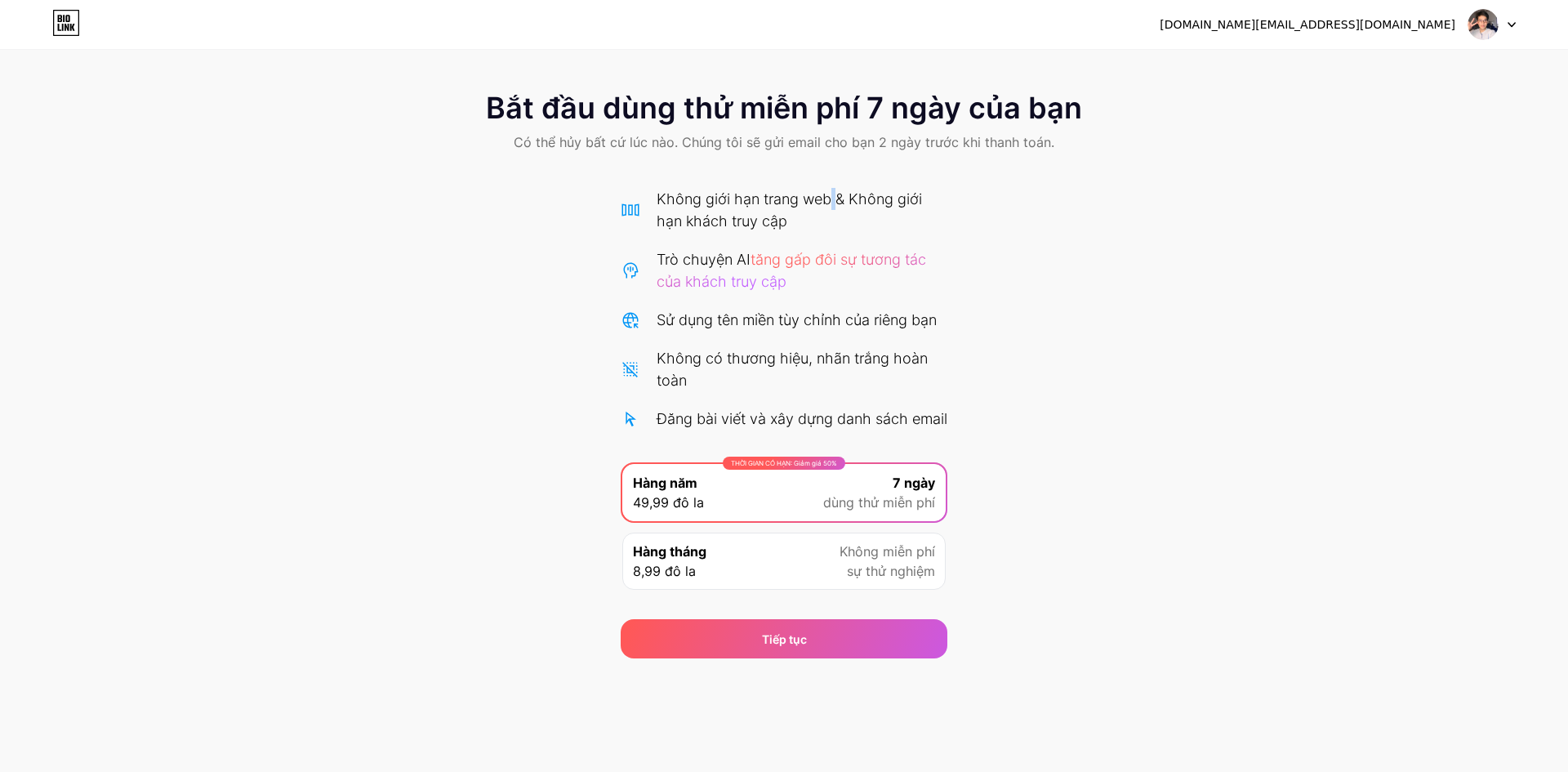
drag, startPoint x: 832, startPoint y: 194, endPoint x: 841, endPoint y: 209, distance: 17.5
click at [835, 194] on font "Không giới hạn trang web & Không giới hạn khách truy cập" at bounding box center [789, 210] width 265 height 39
click at [842, 211] on div "Không giới hạn trang web & Không giới hạn khách truy cập" at bounding box center [802, 210] width 291 height 44
drag, startPoint x: 818, startPoint y: 286, endPoint x: 822, endPoint y: 320, distance: 34.2
click at [820, 292] on div "Trò chuyện AI tăng gấp đôi sự tương tác của khách truy cập" at bounding box center [802, 270] width 291 height 44
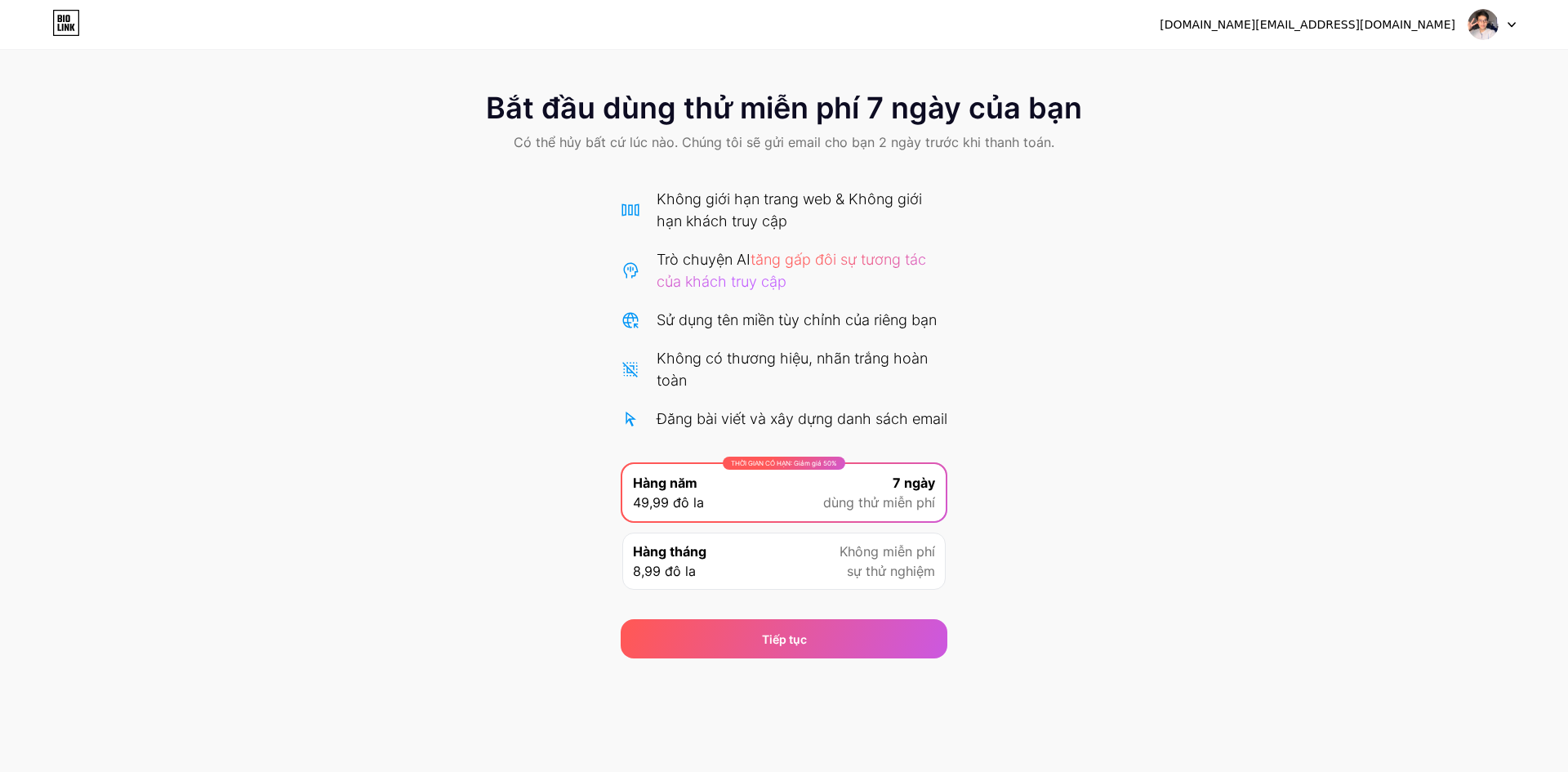
click at [872, 579] on font "sự thử nghiệm" at bounding box center [891, 570] width 88 height 16
click at [821, 503] on div "THỜI GIAN CÓ HẠN: Giảm giá 50% Hàng năm 49,99 đô la 7 ngày dùng thử miễn phí" at bounding box center [784, 492] width 323 height 57
click at [848, 561] on span "Không miễn phí" at bounding box center [887, 551] width 96 height 20
click at [855, 510] on font "dùng thử miễn phí" at bounding box center [879, 502] width 112 height 16
drag, startPoint x: 675, startPoint y: 503, endPoint x: 693, endPoint y: 501, distance: 18.1
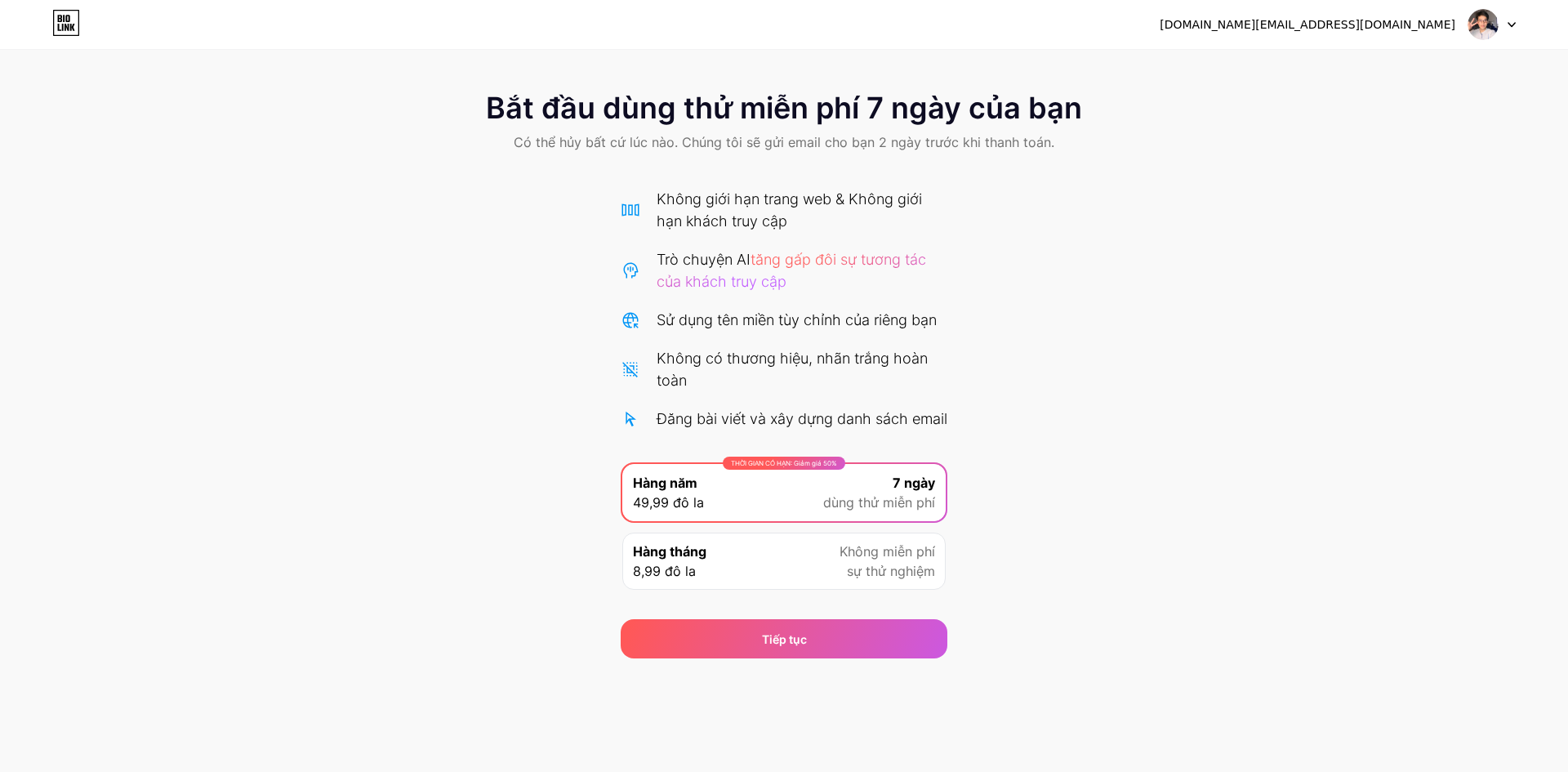
drag, startPoint x: 730, startPoint y: 175, endPoint x: 714, endPoint y: 160, distance: 21.9
click at [1471, 31] on img at bounding box center [1483, 25] width 31 height 31
click at [1489, 30] on img at bounding box center [1483, 25] width 31 height 31
click at [82, 26] on div "vien.tinh.nguyen.info@gmail.com Đăng xuất" at bounding box center [784, 24] width 1568 height 29
click at [69, 29] on icon at bounding box center [66, 22] width 27 height 27
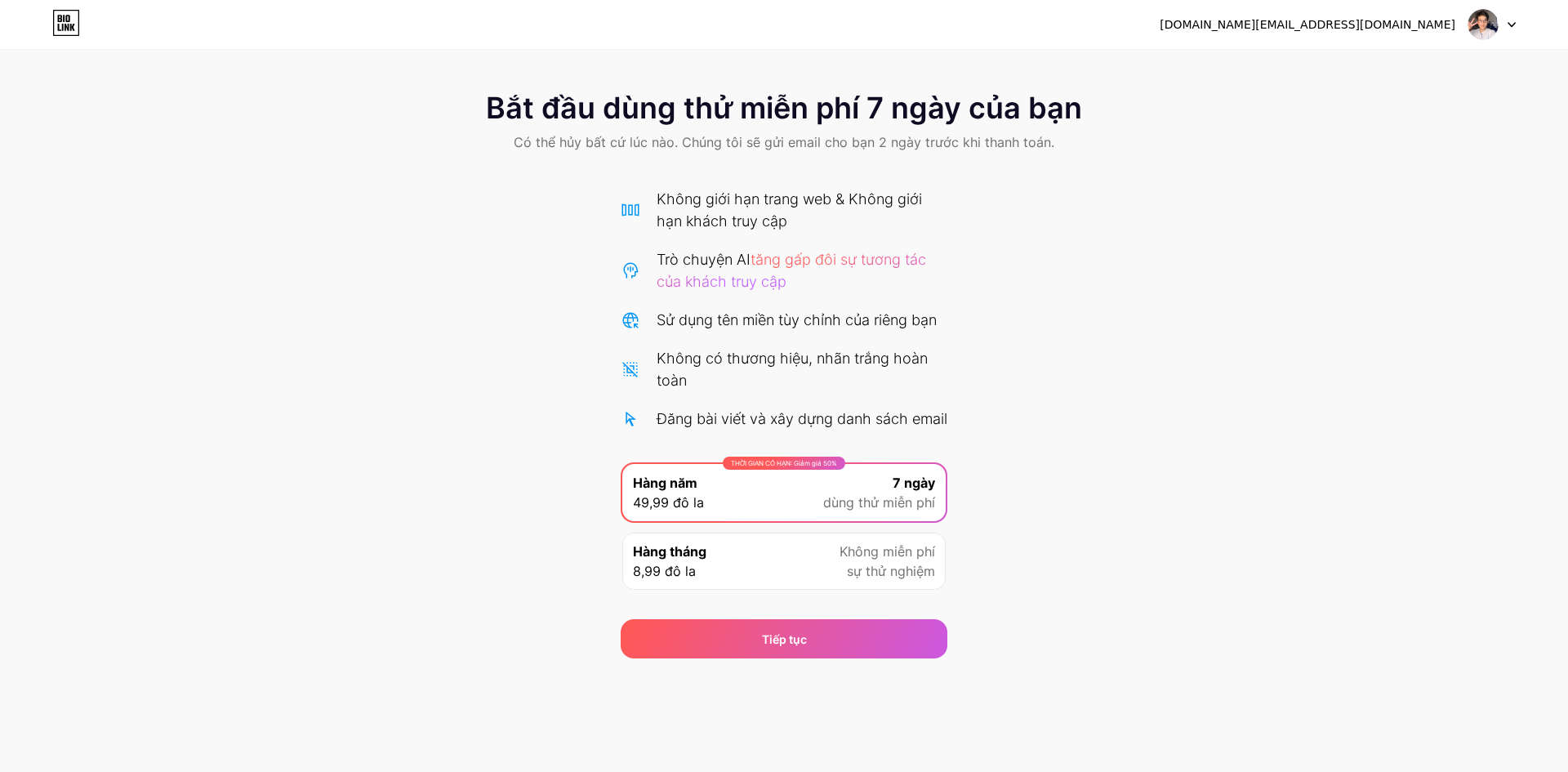
click at [1494, 17] on img at bounding box center [1483, 25] width 31 height 31
click at [1476, 25] on img at bounding box center [1483, 25] width 31 height 31
click at [1527, 22] on div "vien.tinh.nguyen.info@gmail.com Đăng xuất" at bounding box center [784, 24] width 1568 height 29
click at [1513, 25] on icon at bounding box center [1512, 25] width 7 height 4
click at [1512, 26] on icon at bounding box center [1512, 25] width 7 height 4
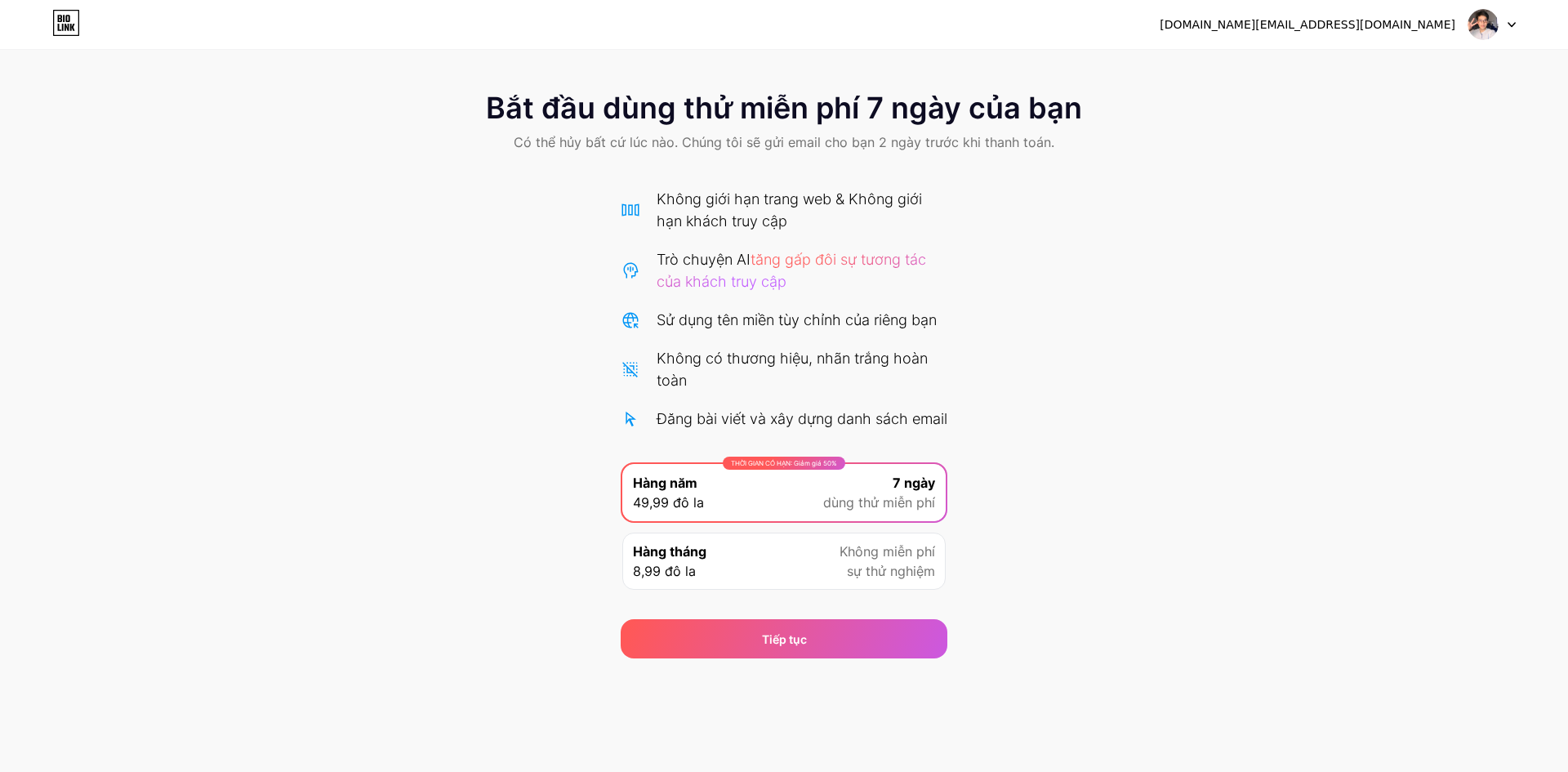
click at [64, 27] on icon at bounding box center [66, 22] width 27 height 27
click at [75, 29] on icon at bounding box center [66, 22] width 27 height 27
